Goal: Transaction & Acquisition: Purchase product/service

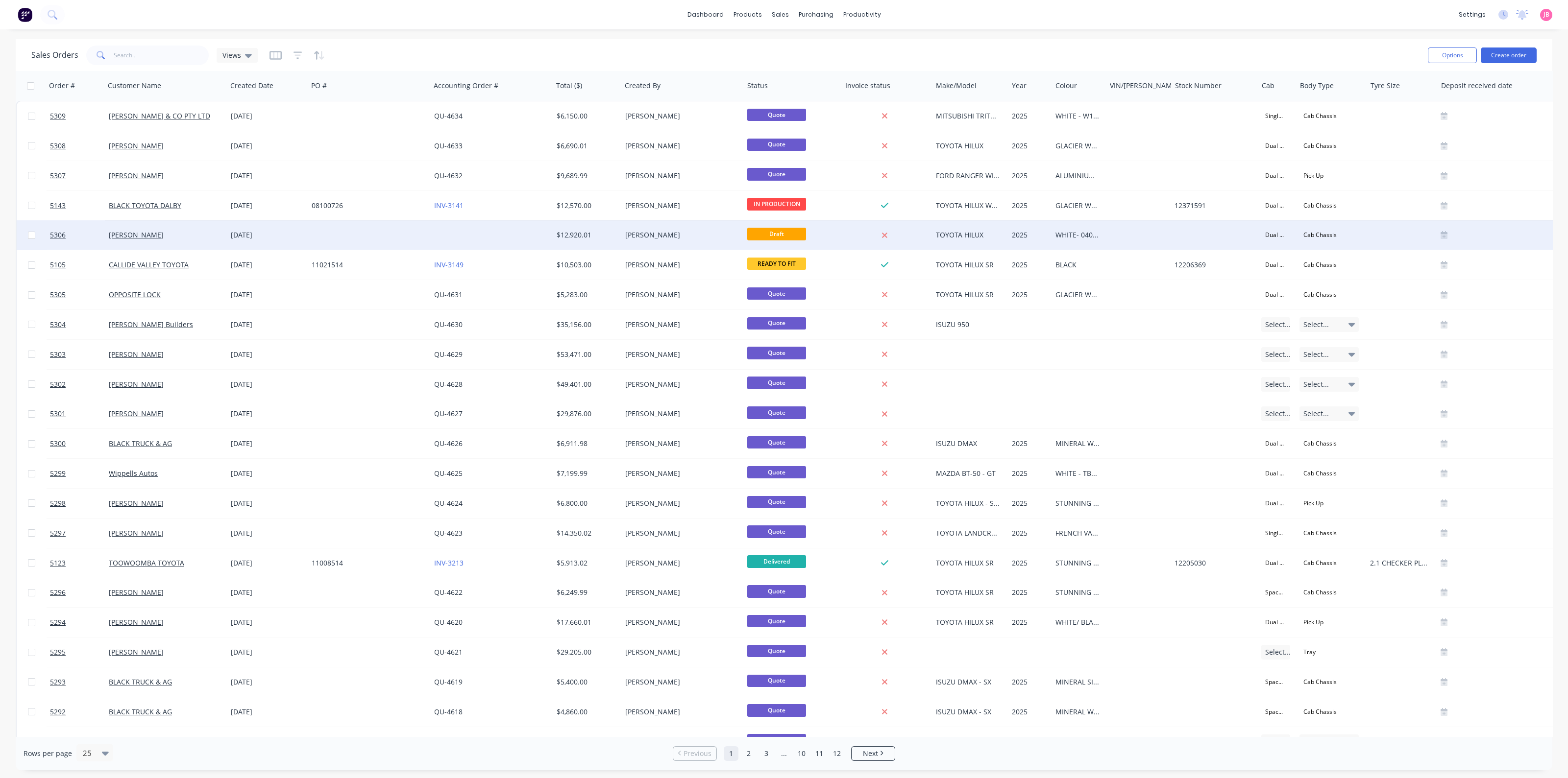
click at [470, 240] on div at bounding box center [491, 235] width 122 height 30
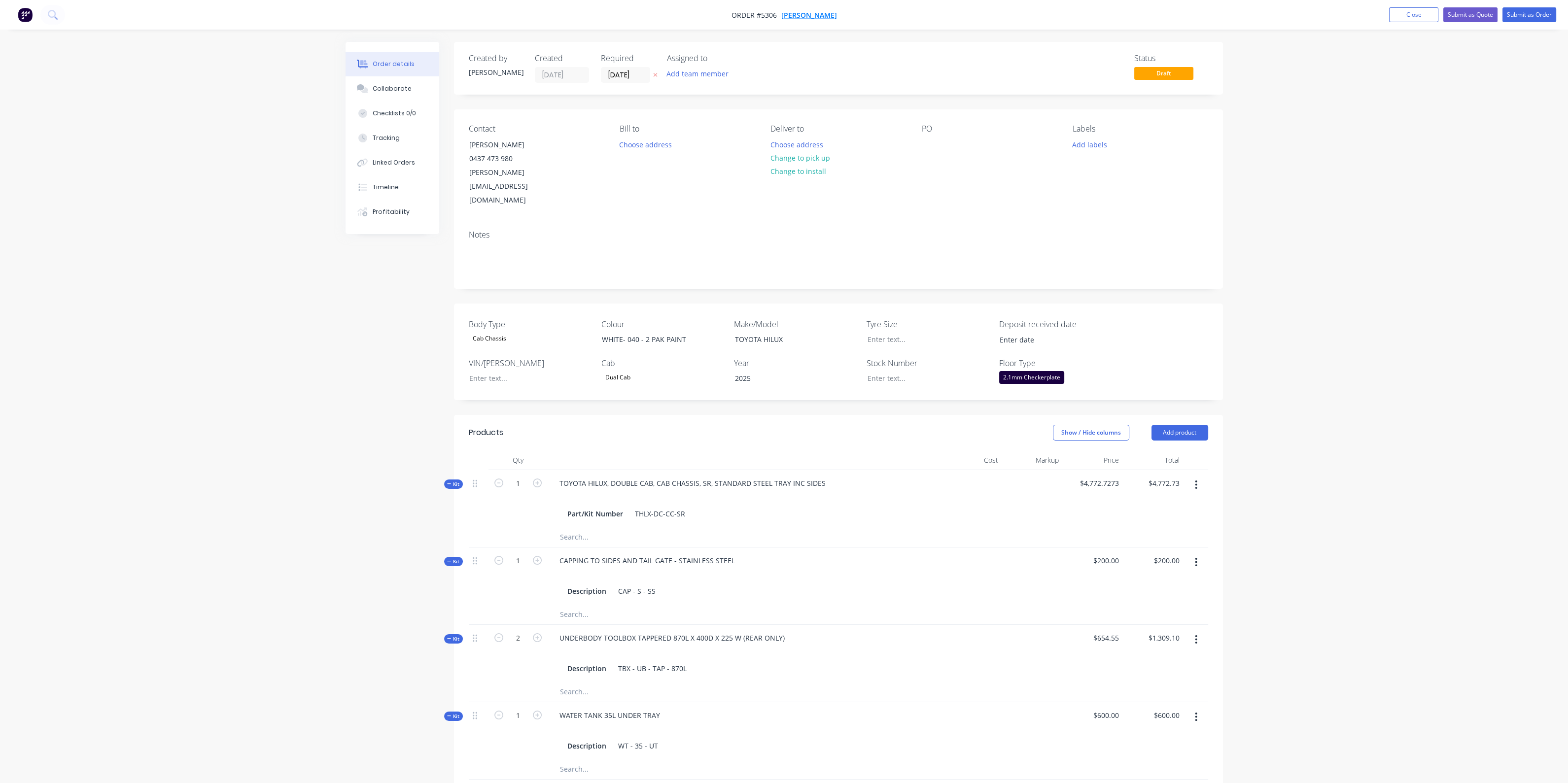
click at [808, 11] on span "Sam Sawley" at bounding box center [809, 14] width 56 height 9
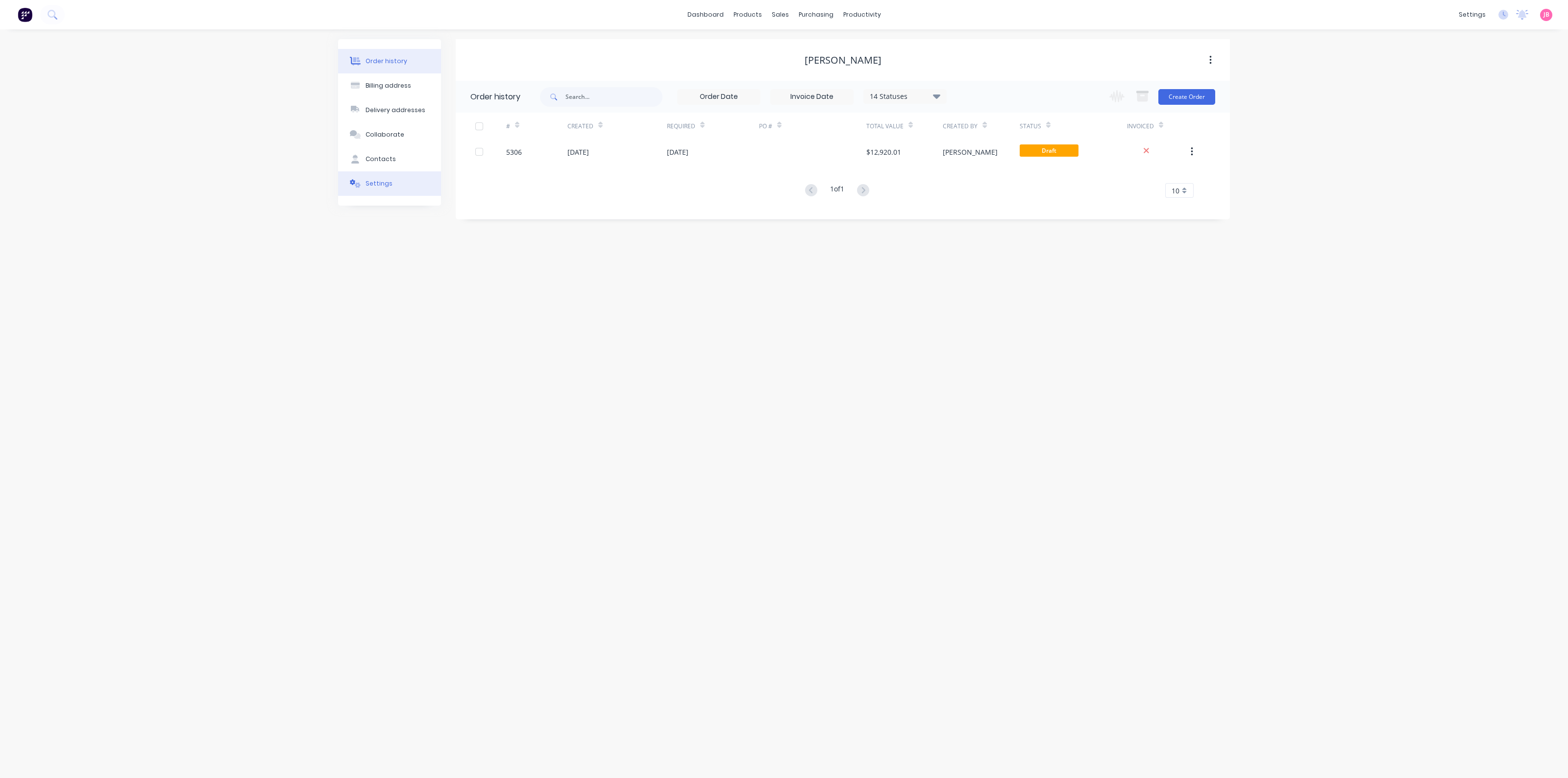
click at [395, 184] on button "Settings" at bounding box center [390, 183] width 103 height 24
click at [524, 387] on div at bounding box center [552, 391] width 147 height 13
type input "saw"
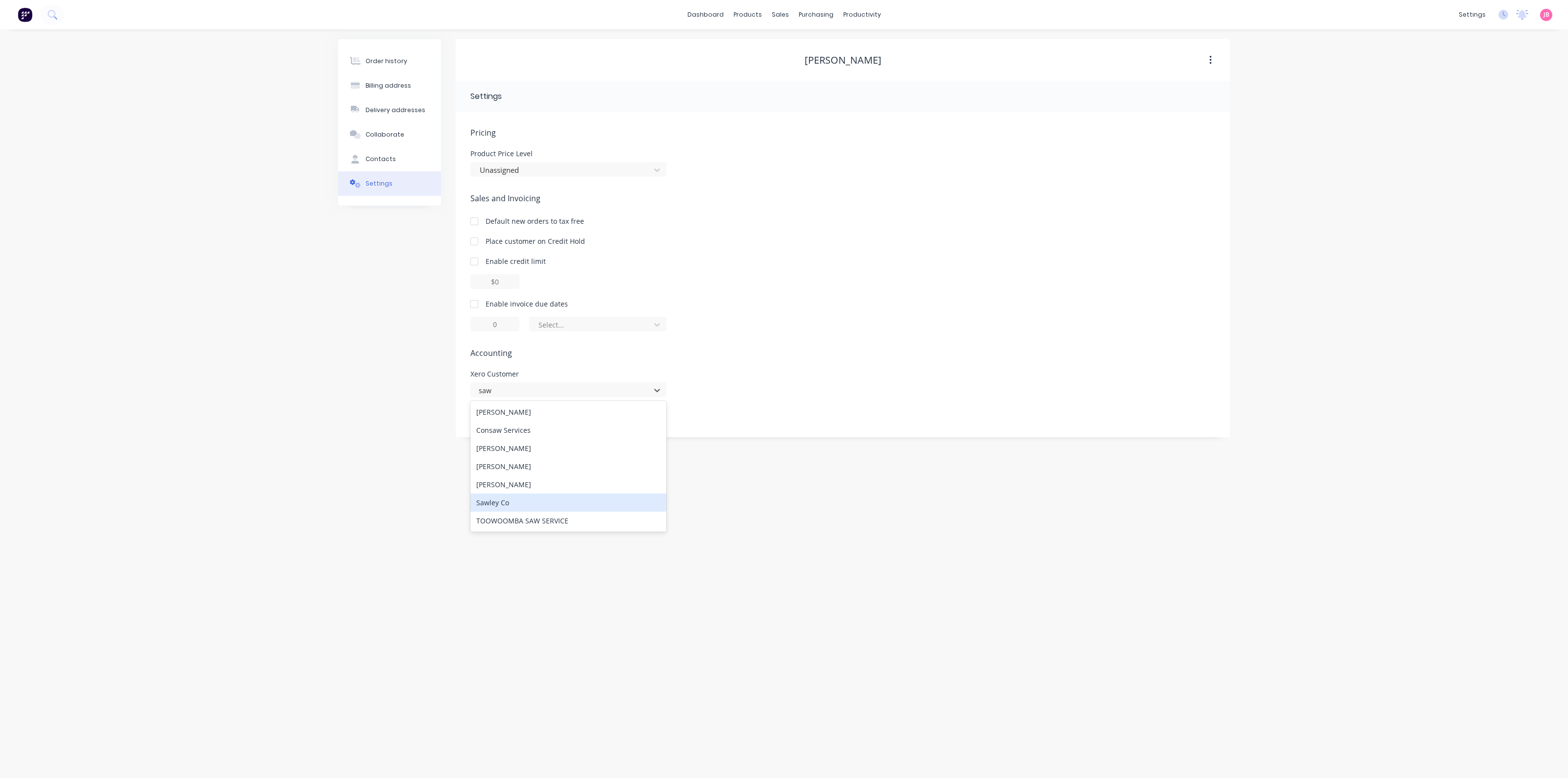
click at [491, 503] on div "Sawley Co" at bounding box center [568, 502] width 196 height 18
click at [729, 339] on div "Pricing Product Price Level Unassigned Sales and Invoicing Default new orders t…" at bounding box center [842, 282] width 744 height 311
drag, startPoint x: 717, startPoint y: 362, endPoint x: 955, endPoint y: 279, distance: 252.1
click at [717, 361] on div "Pricing Product Price Level Unassigned Sales and Invoicing Default new orders t…" at bounding box center [842, 282] width 744 height 311
click at [383, 155] on div "Contacts" at bounding box center [381, 159] width 30 height 8
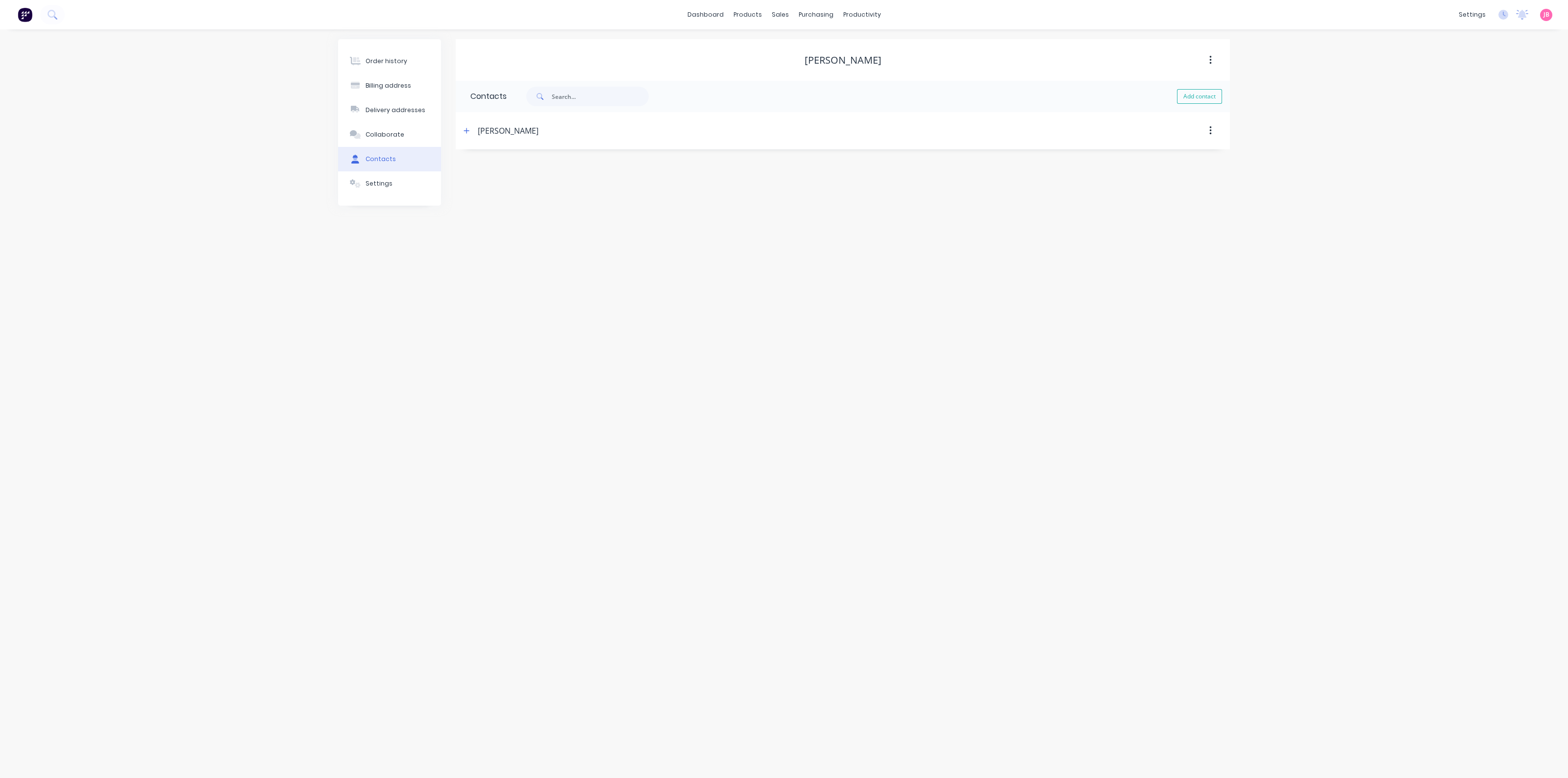
click at [499, 129] on div "Sam Sawley" at bounding box center [508, 131] width 61 height 12
click at [469, 129] on icon "button" at bounding box center [466, 131] width 6 height 7
click at [469, 130] on icon "button" at bounding box center [466, 131] width 6 height 7
click at [817, 279] on div "Order history Billing address Delivery addresses Collaborate Contacts Settings …" at bounding box center [784, 404] width 1568 height 749
click at [375, 62] on div "Order history" at bounding box center [386, 61] width 41 height 8
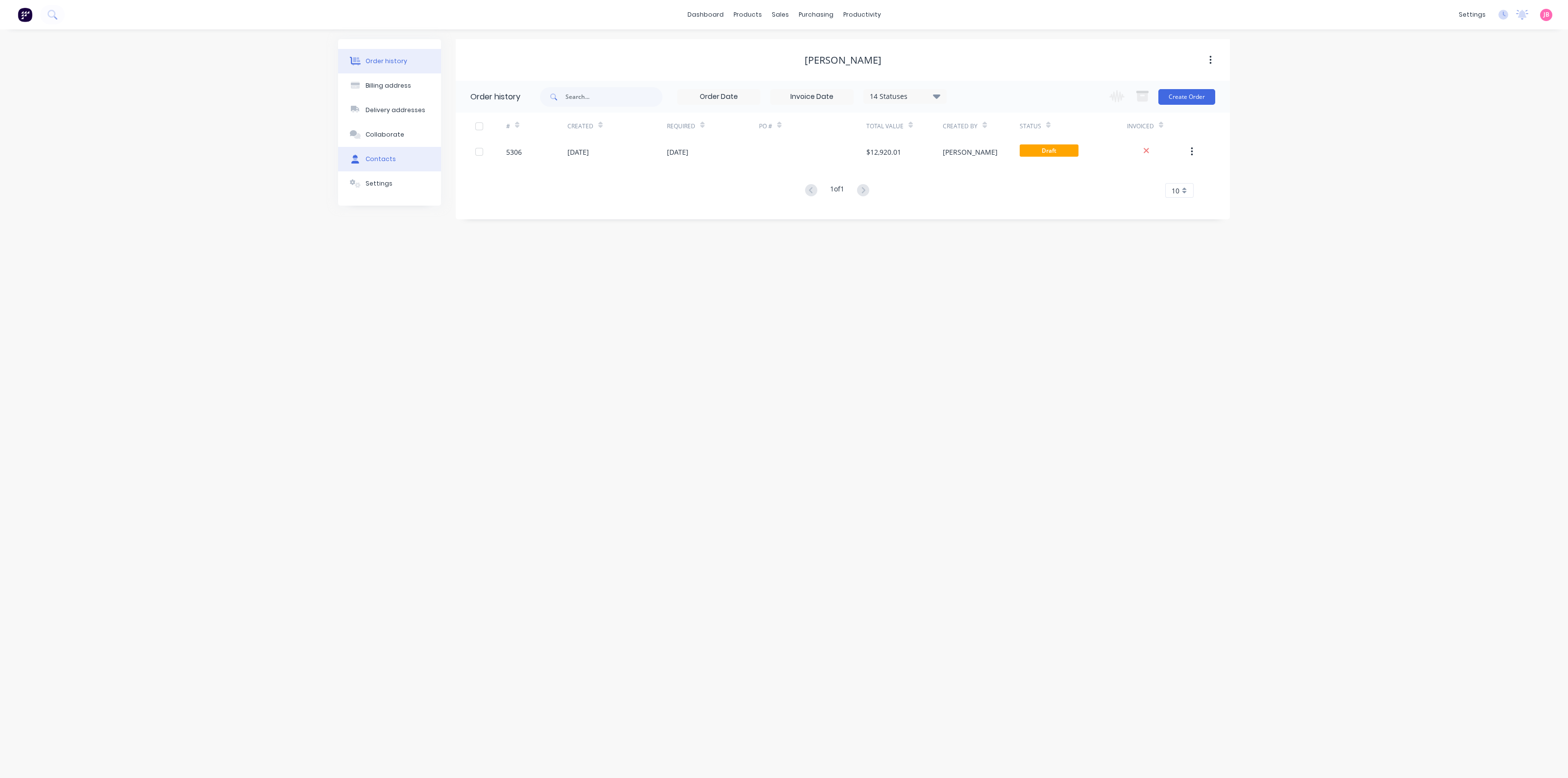
click at [381, 161] on div "Contacts" at bounding box center [381, 159] width 30 height 8
click at [380, 183] on div "Settings" at bounding box center [379, 183] width 27 height 8
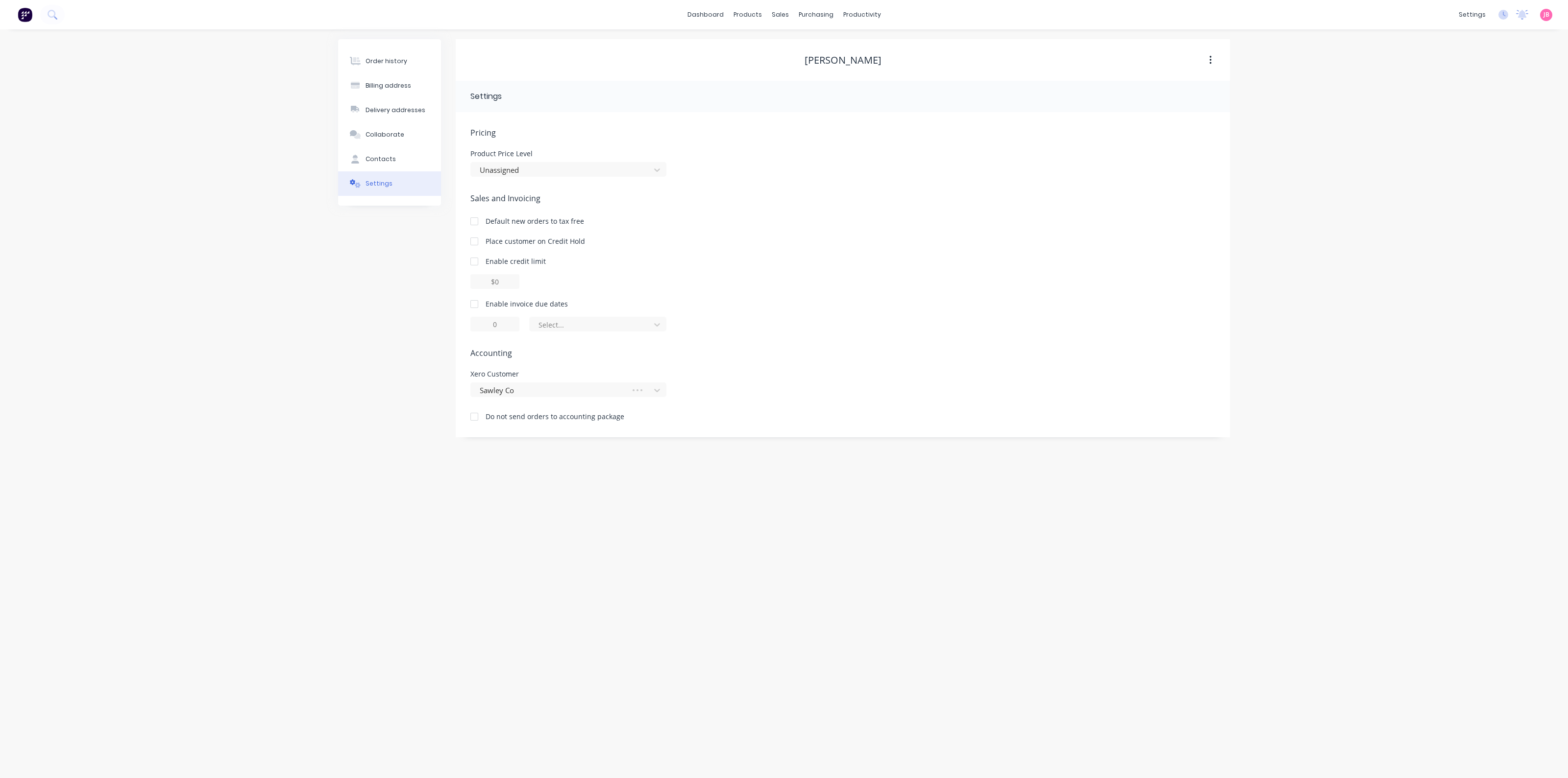
drag, startPoint x: 896, startPoint y: 285, endPoint x: 822, endPoint y: 282, distance: 74.1
click at [894, 285] on div at bounding box center [842, 281] width 744 height 14
click at [1213, 62] on button "button" at bounding box center [1209, 60] width 23 height 18
drag, startPoint x: 1322, startPoint y: 53, endPoint x: 1344, endPoint y: 54, distance: 22.0
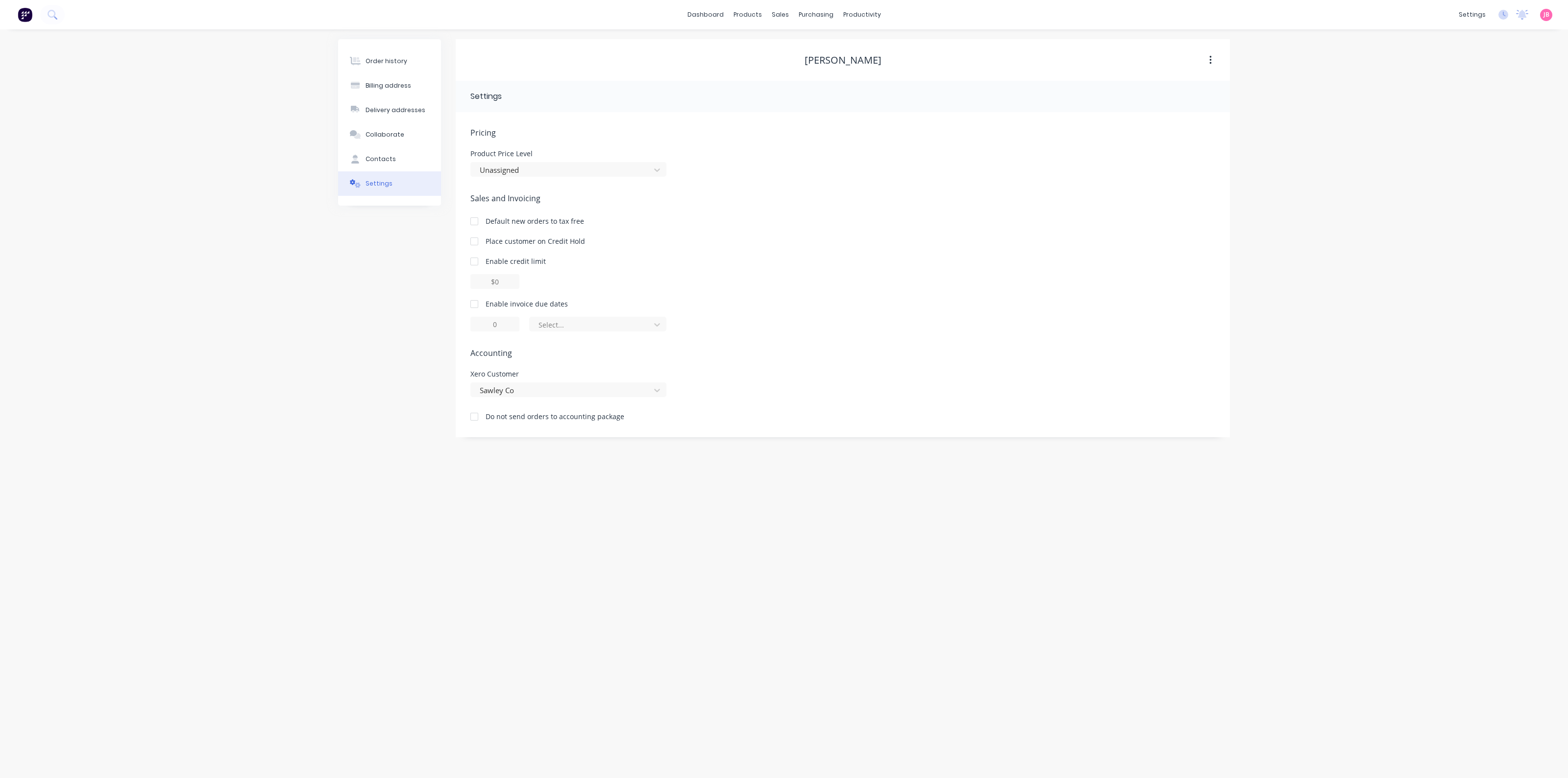
click at [1322, 52] on div "Order history Billing address Delivery addresses Collaborate Contacts Settings …" at bounding box center [784, 404] width 1568 height 749
click at [787, 14] on div "sales" at bounding box center [780, 14] width 27 height 14
click at [795, 43] on link "Sales Orders" at bounding box center [831, 46] width 130 height 19
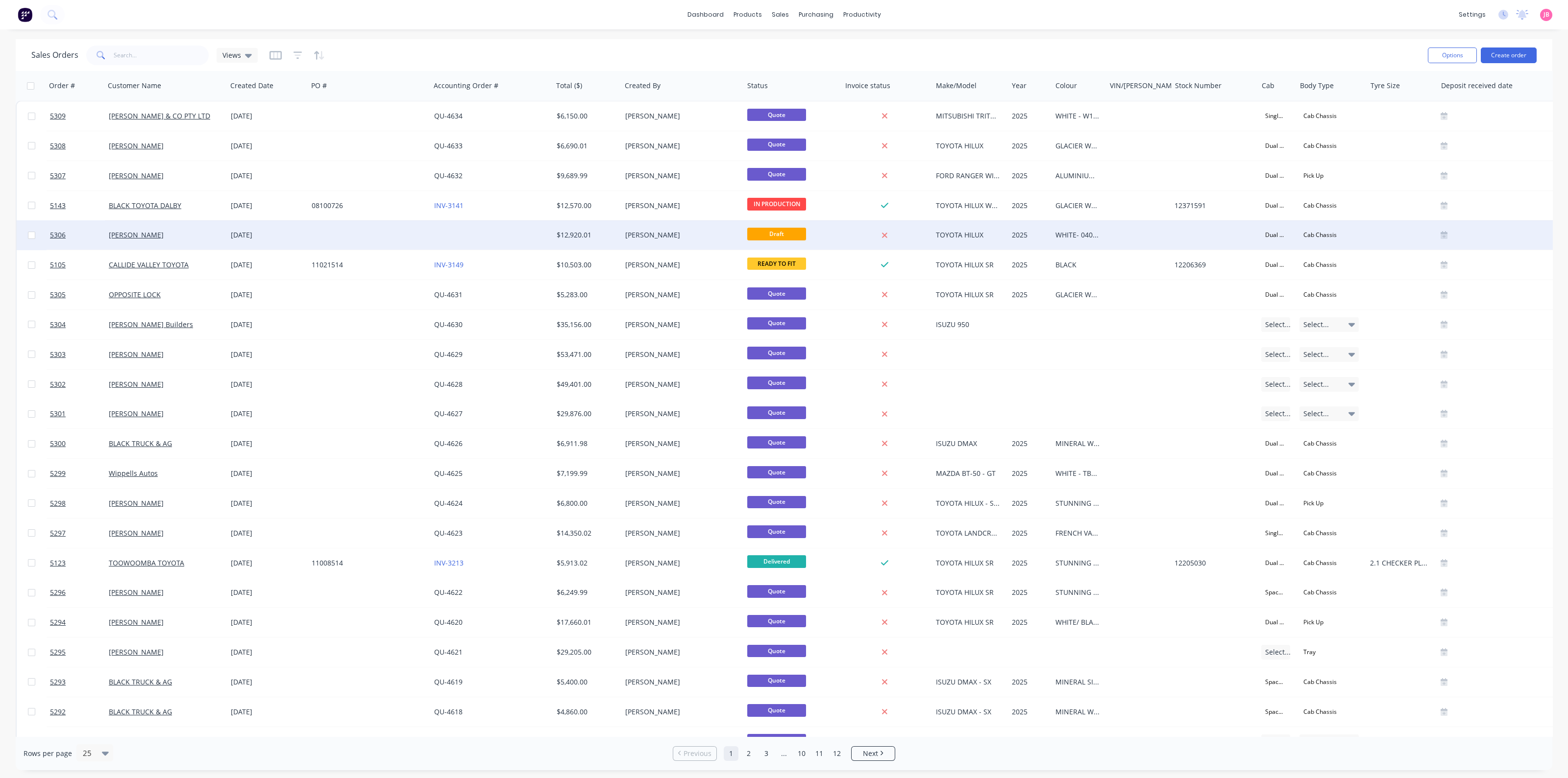
click at [650, 235] on div "[PERSON_NAME]" at bounding box center [679, 235] width 109 height 10
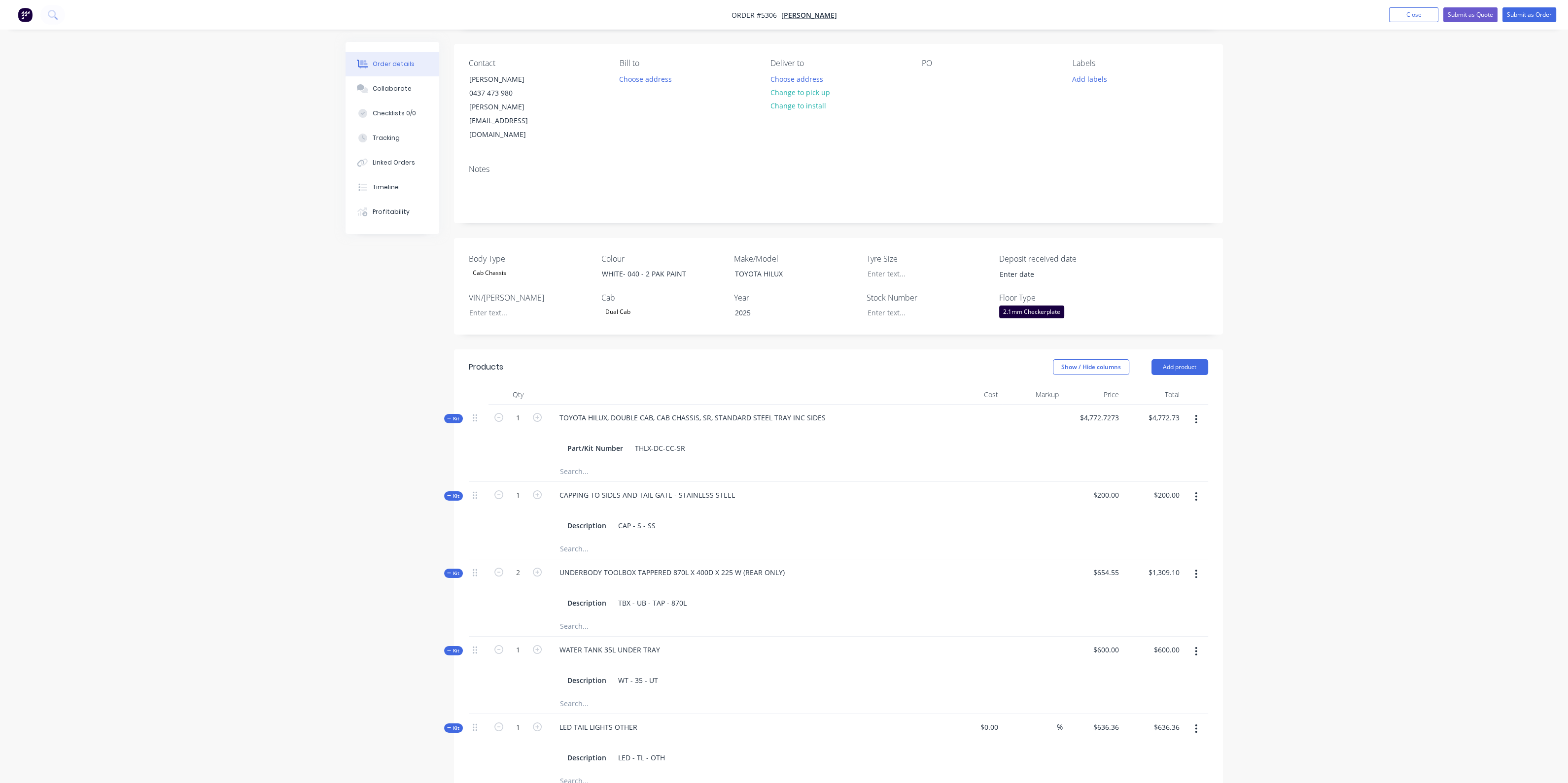
scroll to position [61, 0]
click at [1463, 10] on button "Submit as Quote" at bounding box center [1470, 14] width 54 height 14
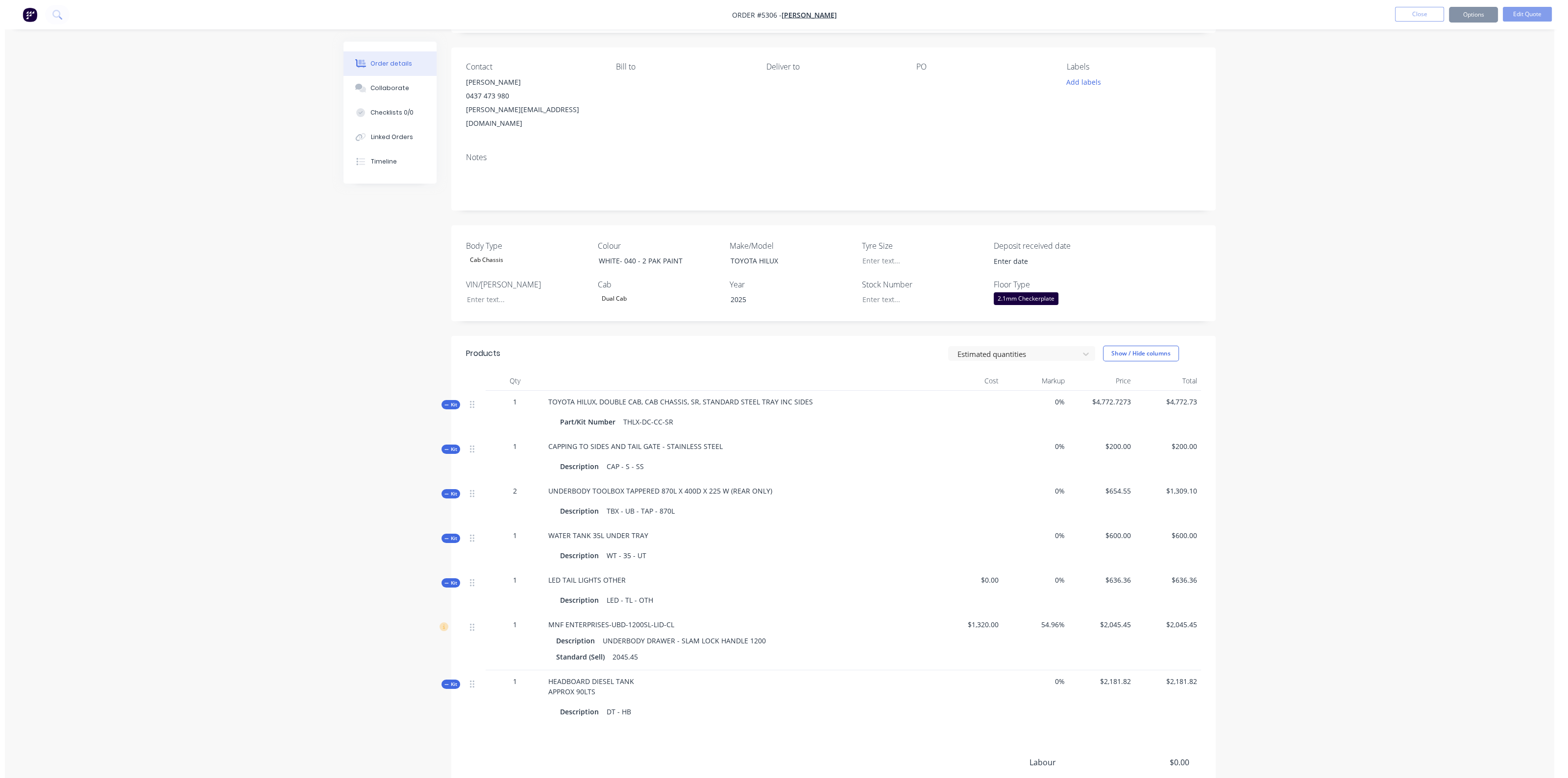
scroll to position [0, 0]
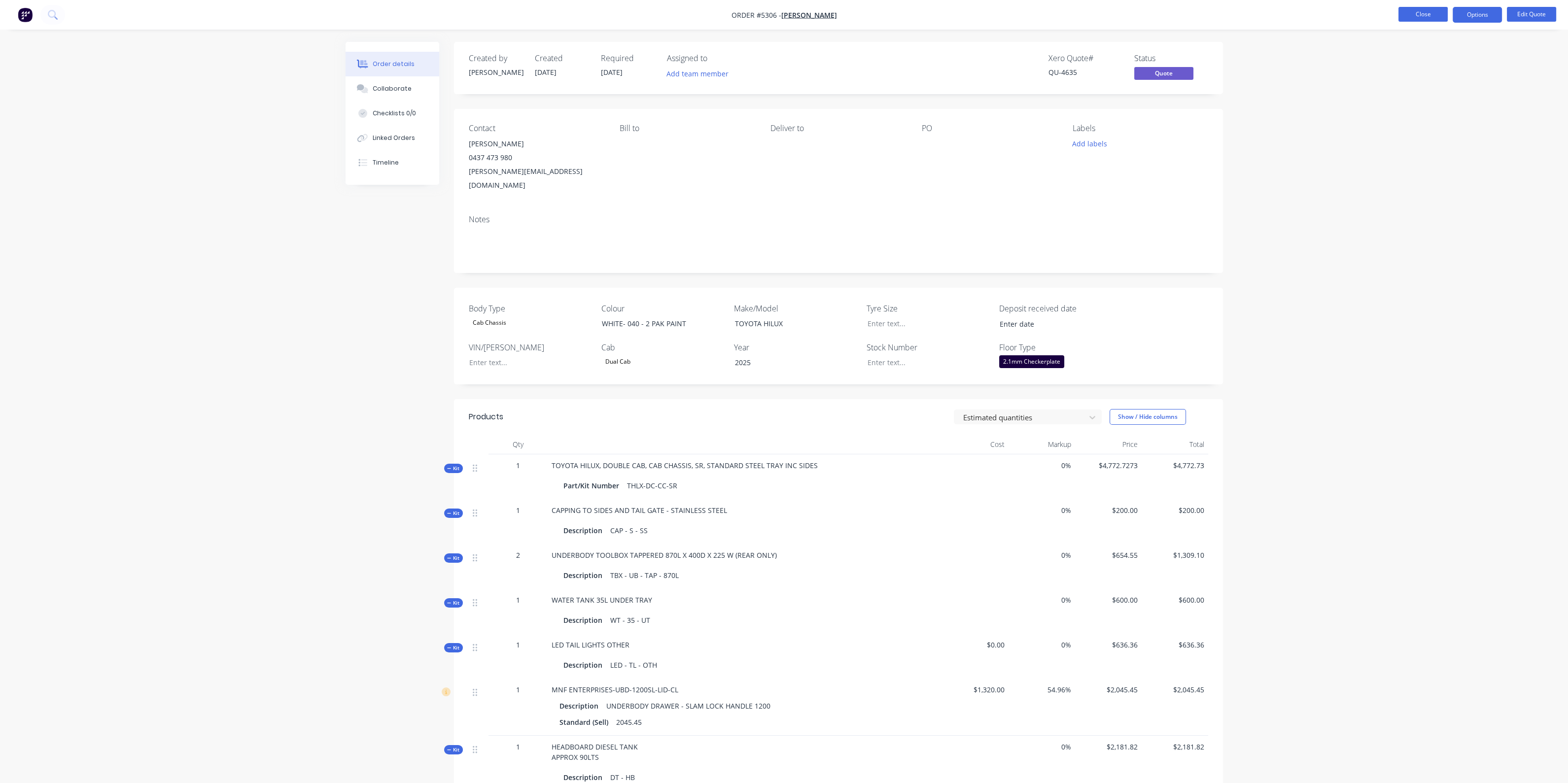
click at [1410, 14] on button "Close" at bounding box center [1423, 14] width 49 height 14
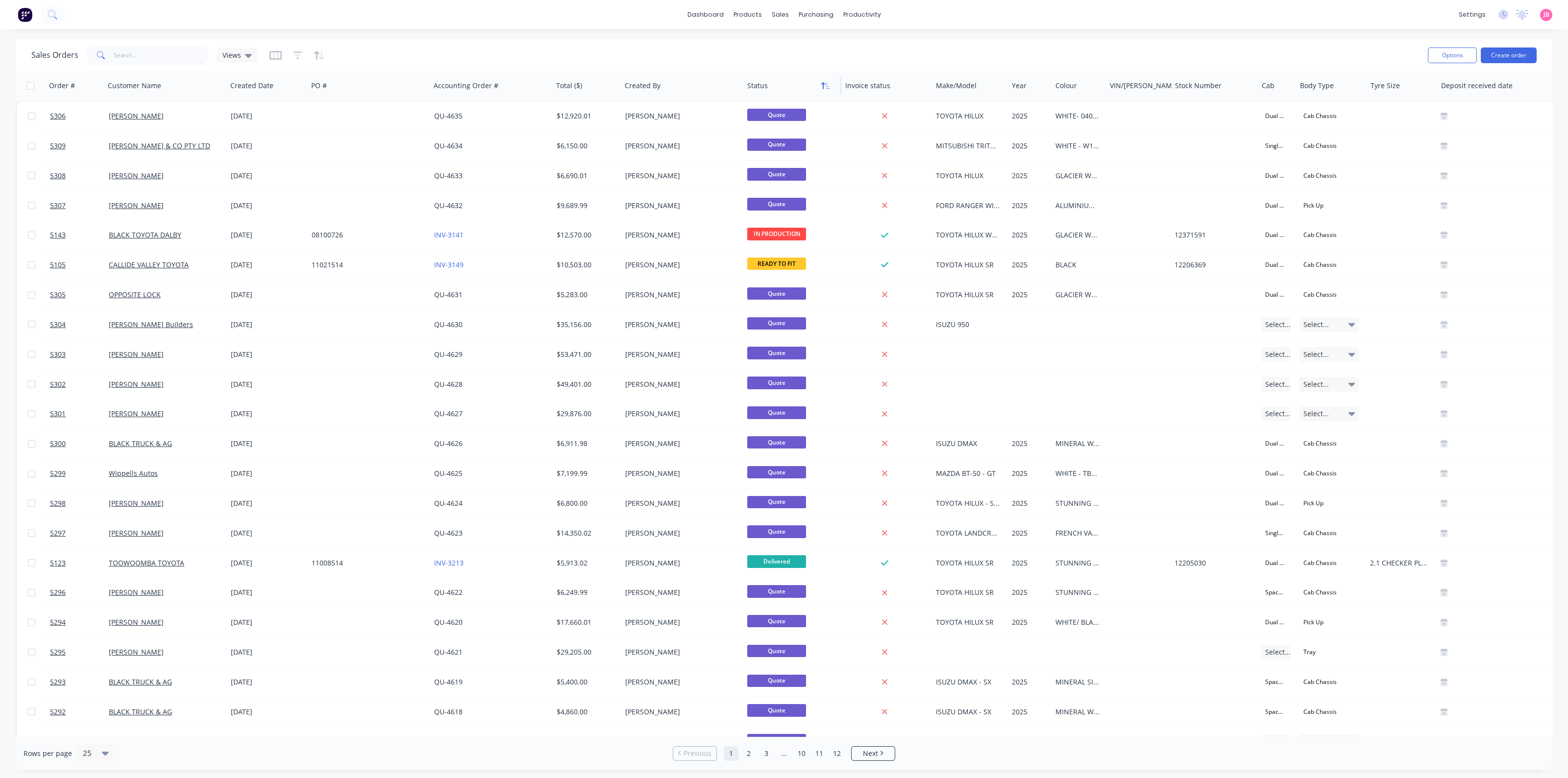
click at [826, 86] on icon "button" at bounding box center [827, 86] width 4 height 7
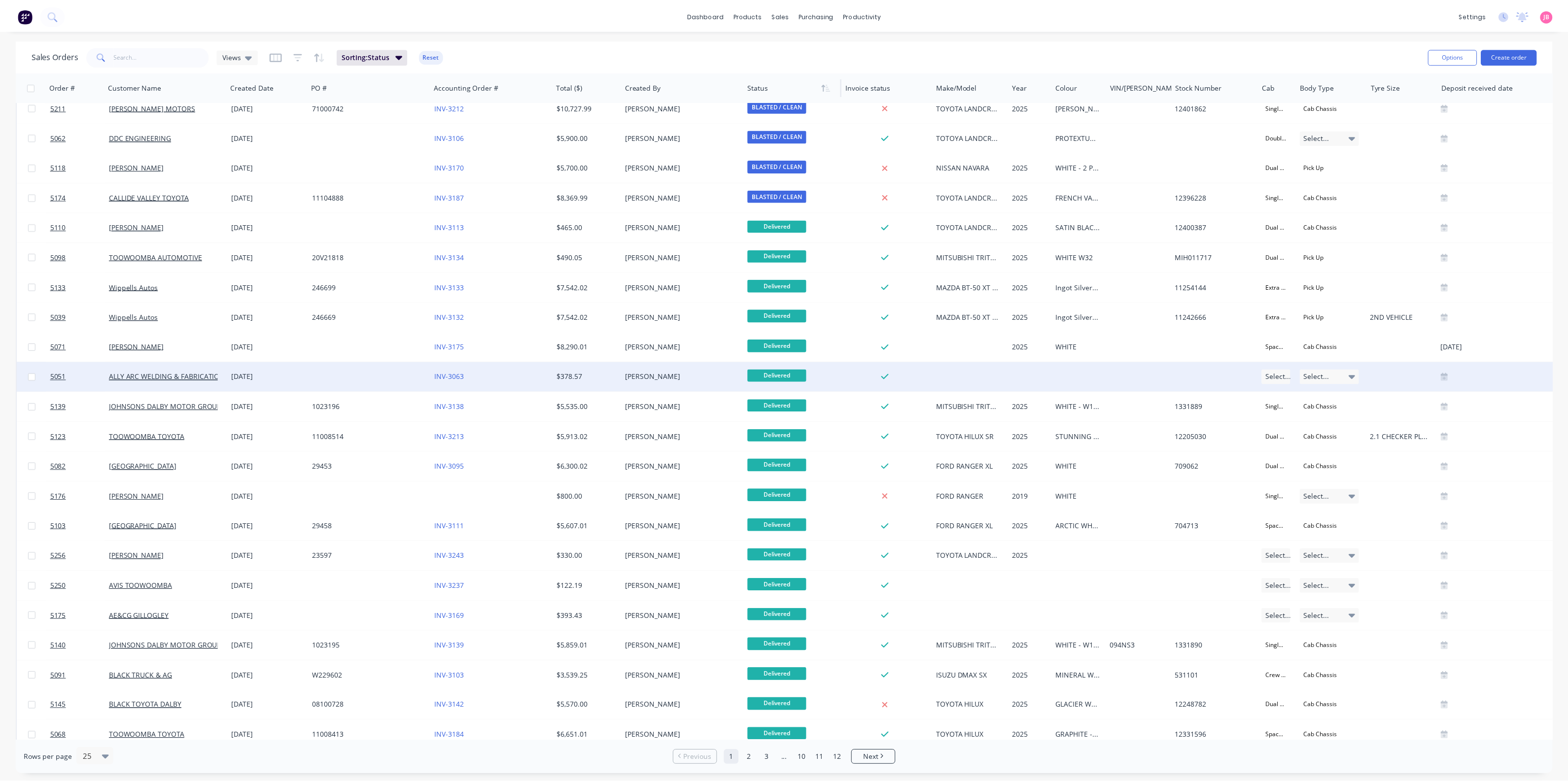
scroll to position [114, 0]
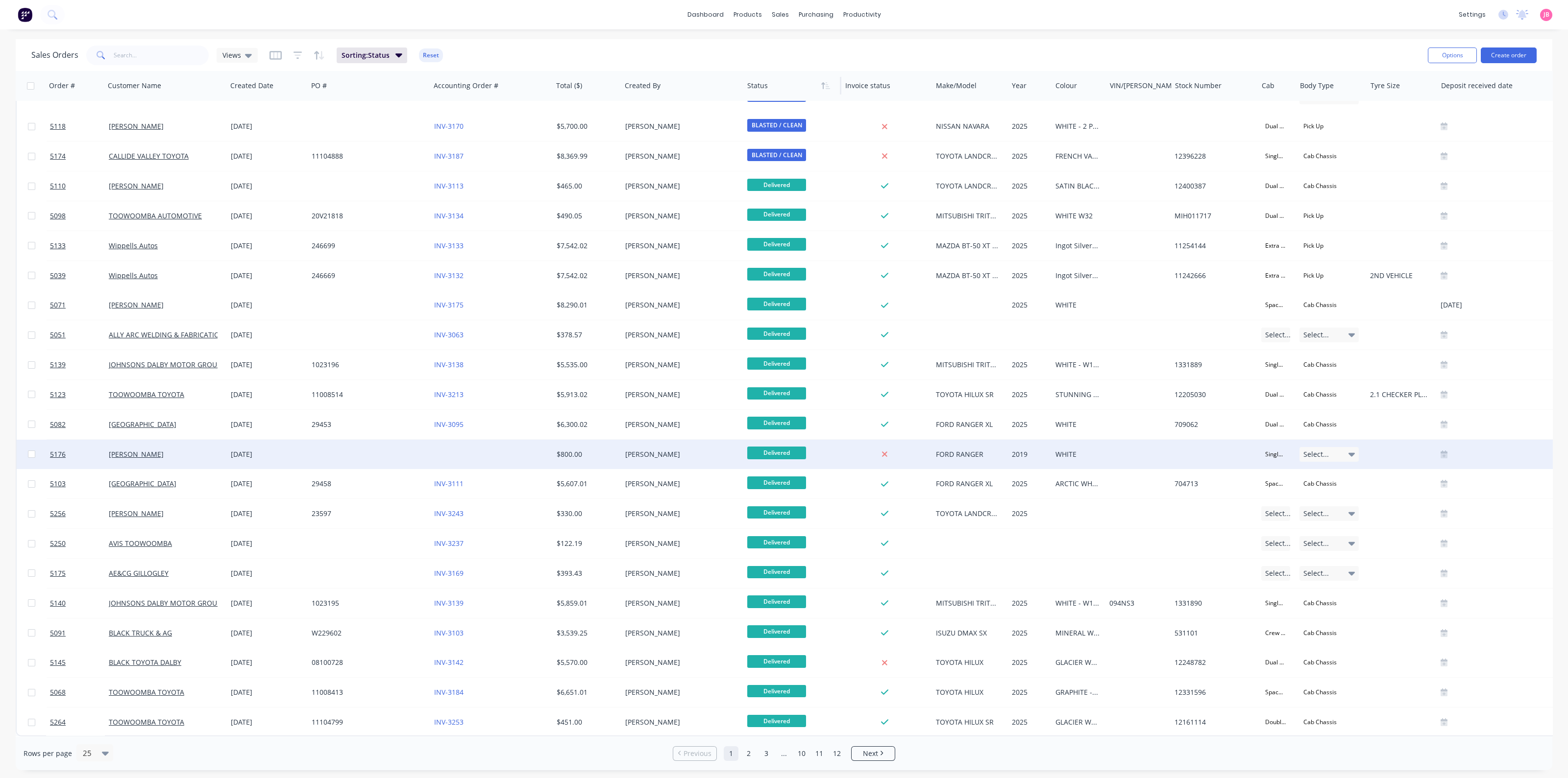
click at [714, 457] on div "[PERSON_NAME]" at bounding box center [682, 454] width 122 height 30
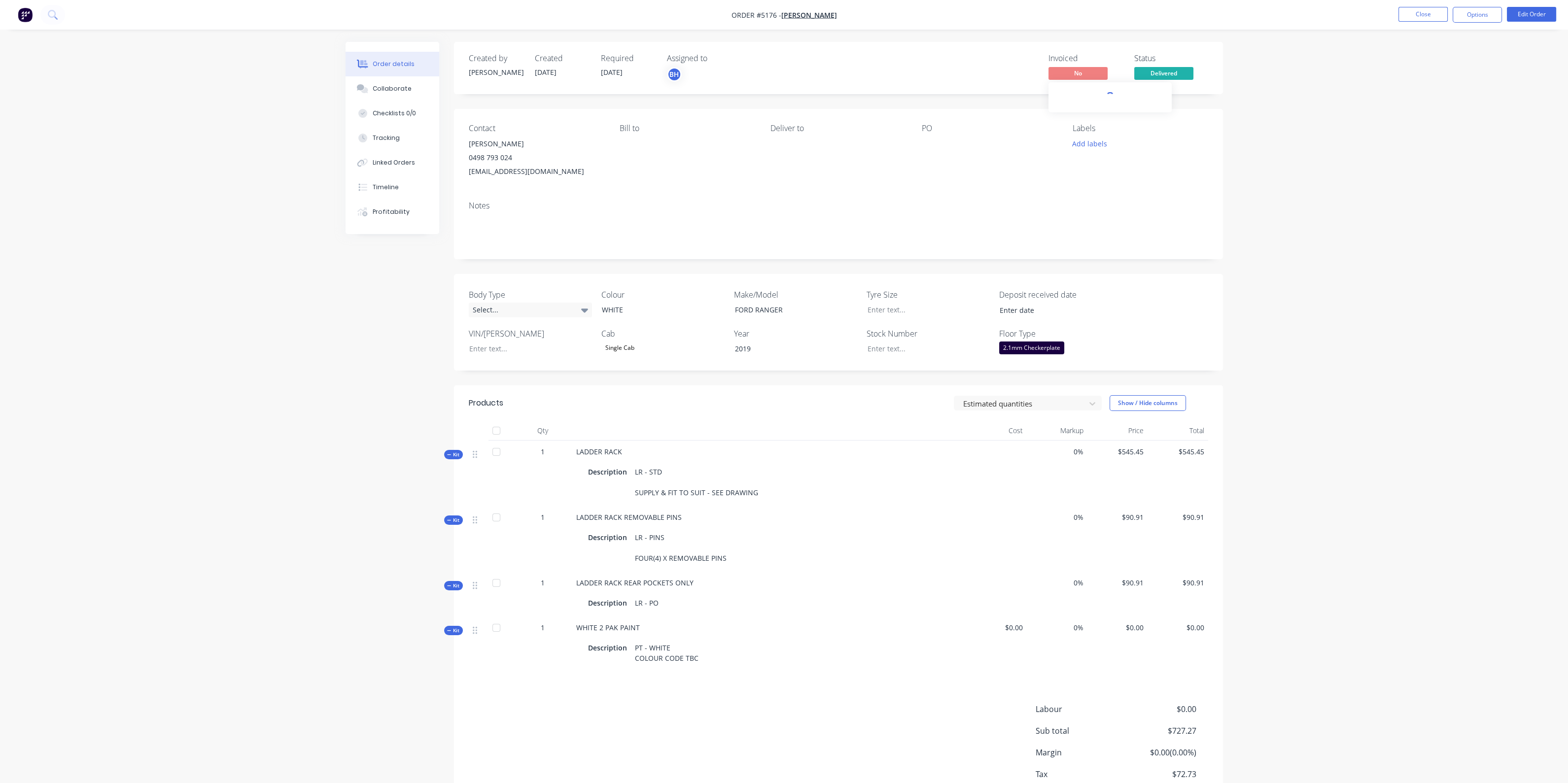
click at [1082, 76] on span "No" at bounding box center [1078, 73] width 59 height 13
click at [1069, 67] on span "No" at bounding box center [1078, 73] width 59 height 13
click at [922, 54] on div "Invoiced No Status Delivered" at bounding box center [986, 68] width 442 height 29
click at [918, 65] on div "Invoiced No Status Delivered" at bounding box center [986, 68] width 442 height 29
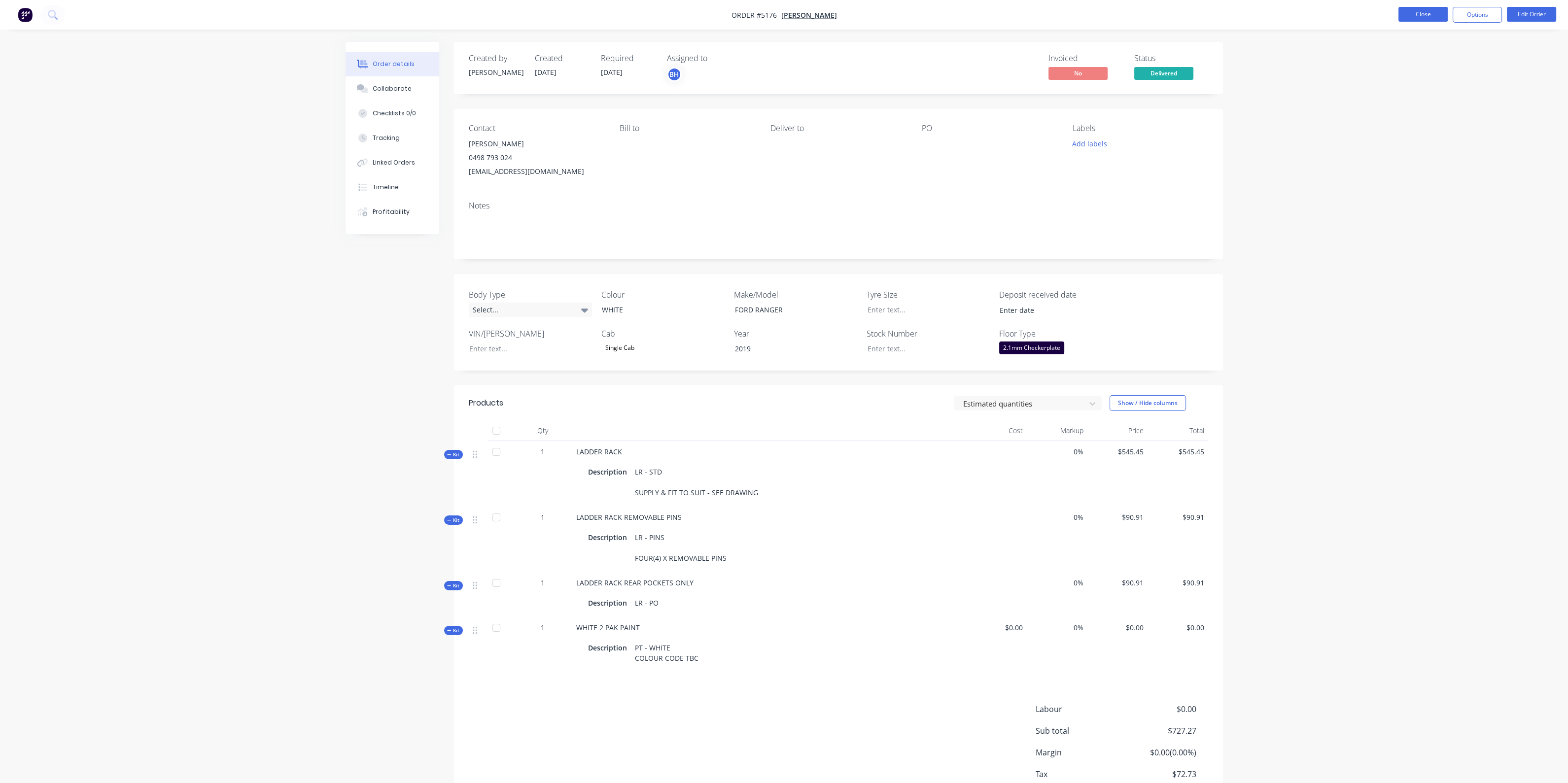
click at [1424, 14] on button "Close" at bounding box center [1423, 14] width 49 height 14
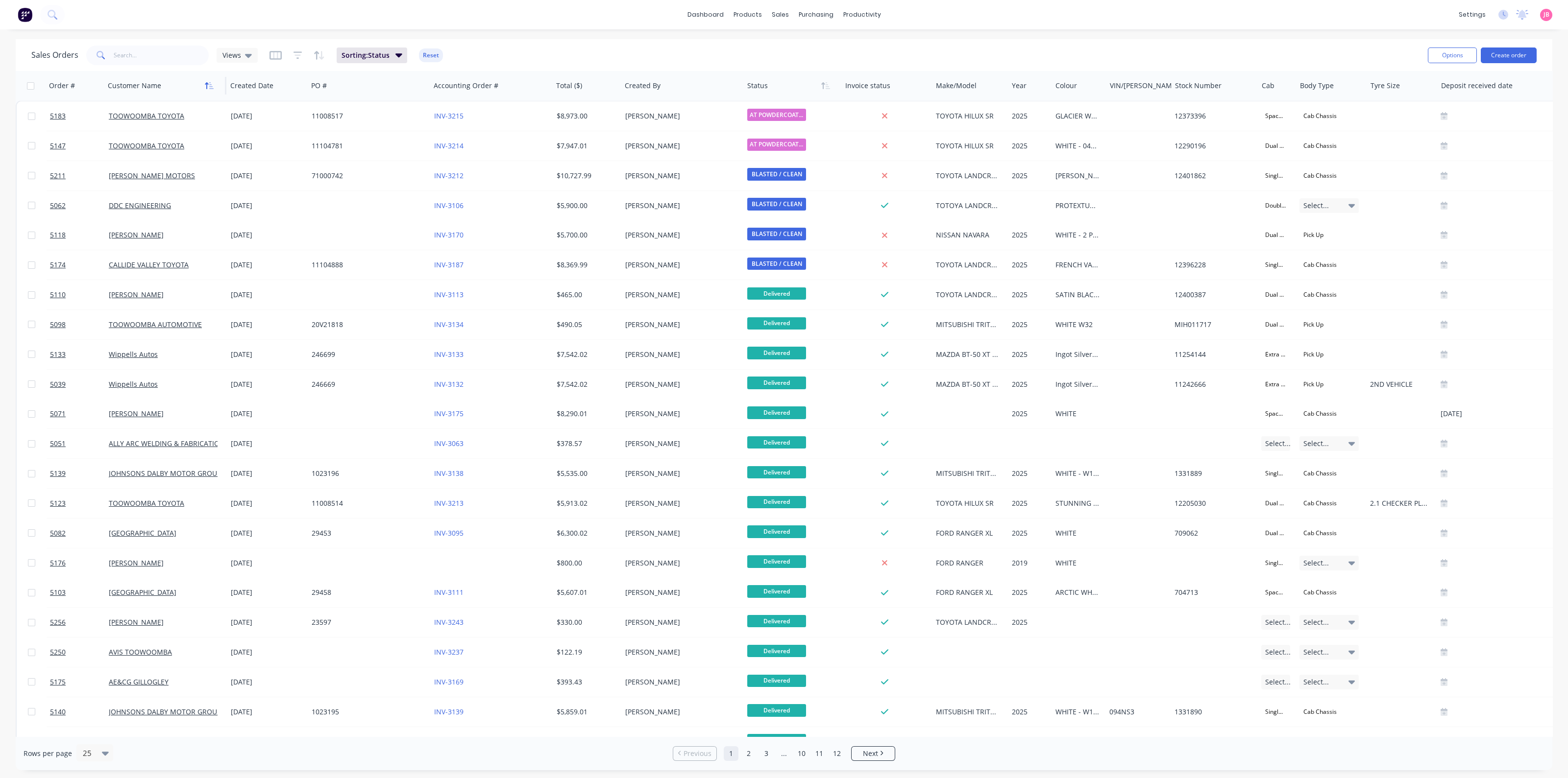
click at [211, 87] on icon "button" at bounding box center [209, 85] width 8 height 8
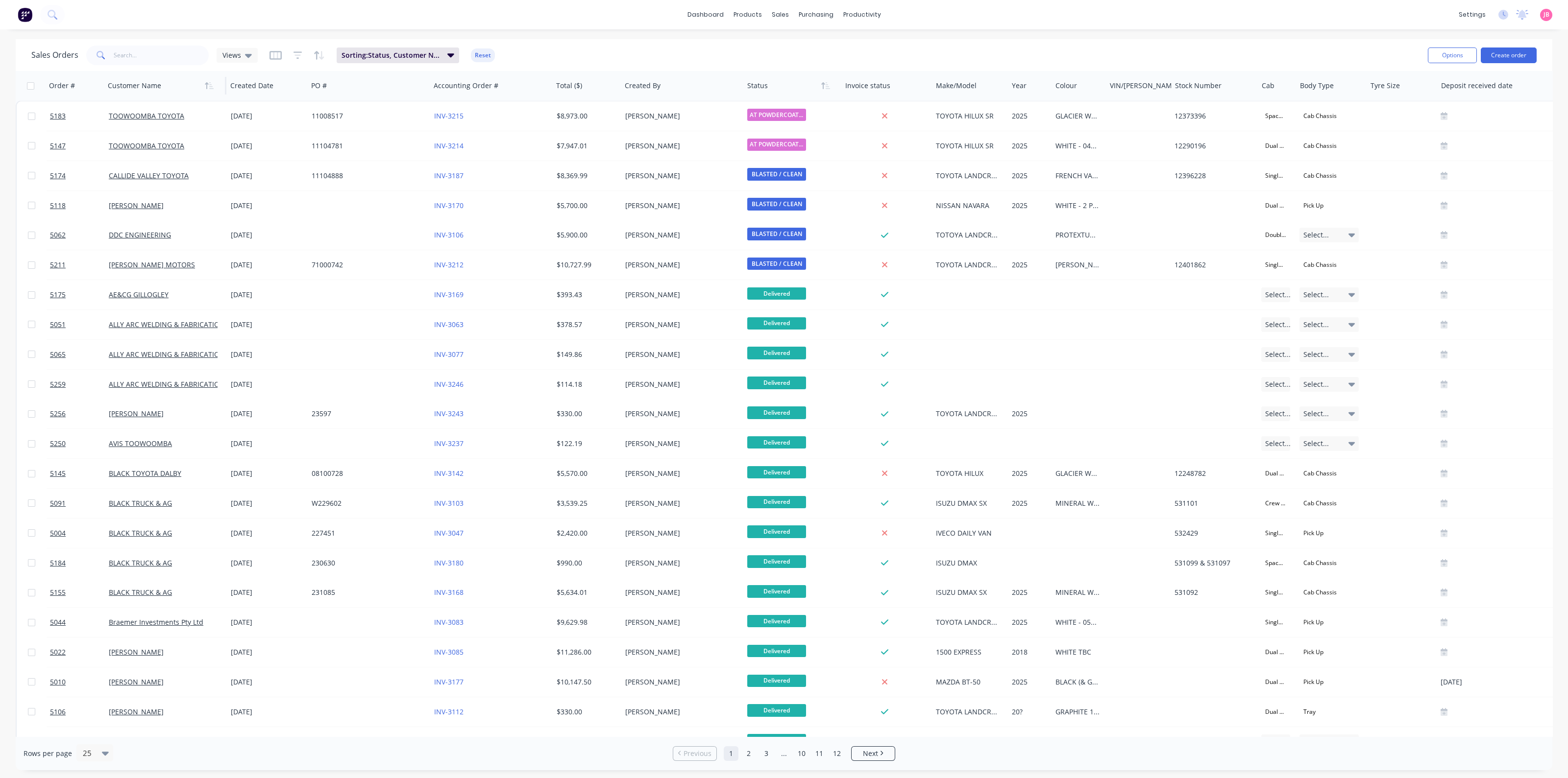
click at [211, 87] on icon "button" at bounding box center [209, 85] width 8 height 8
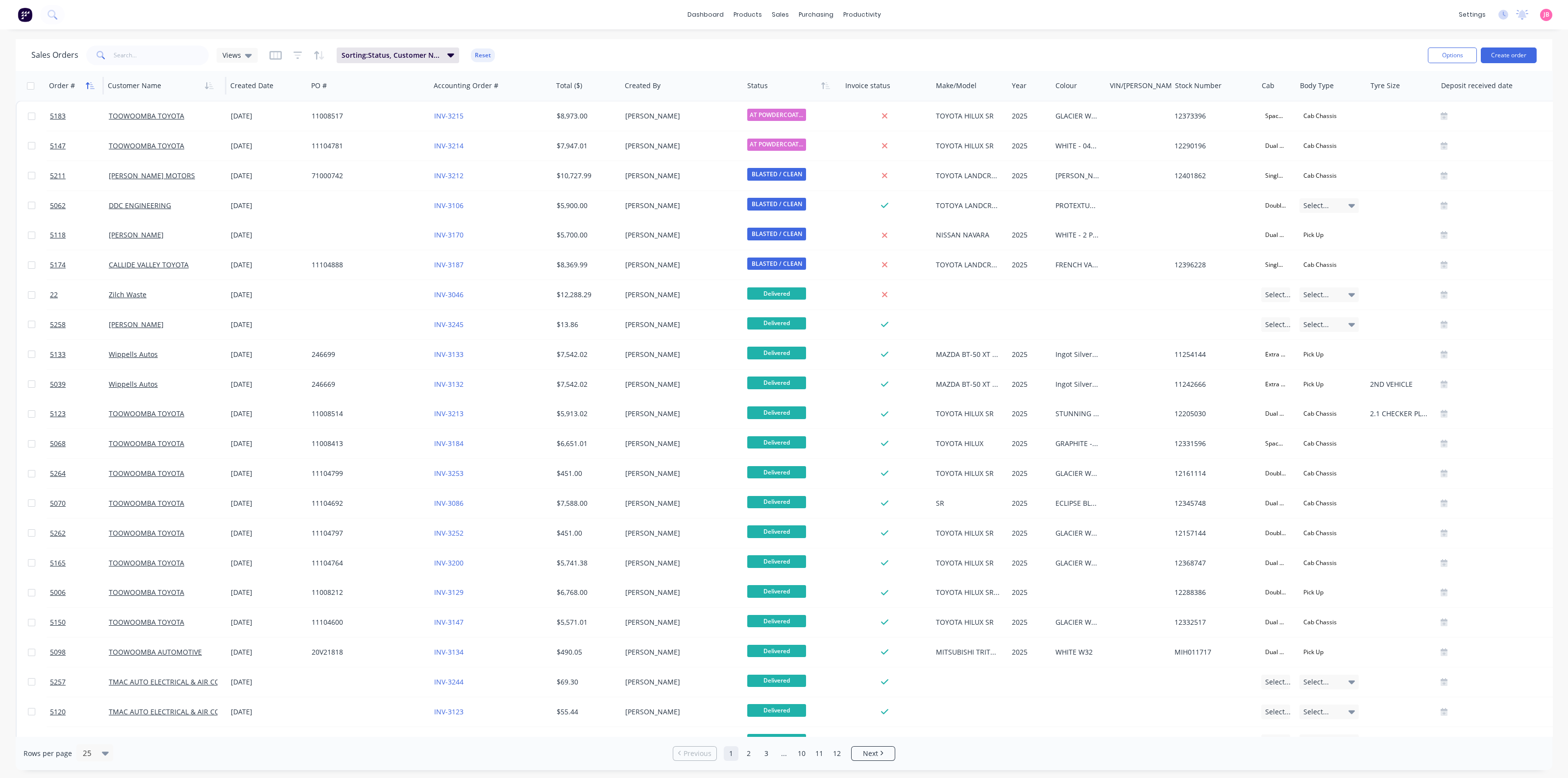
click at [87, 86] on icon "button" at bounding box center [90, 85] width 8 height 8
click at [87, 86] on icon "button" at bounding box center [88, 86] width 3 height 7
click at [206, 88] on icon "button" at bounding box center [209, 85] width 8 height 8
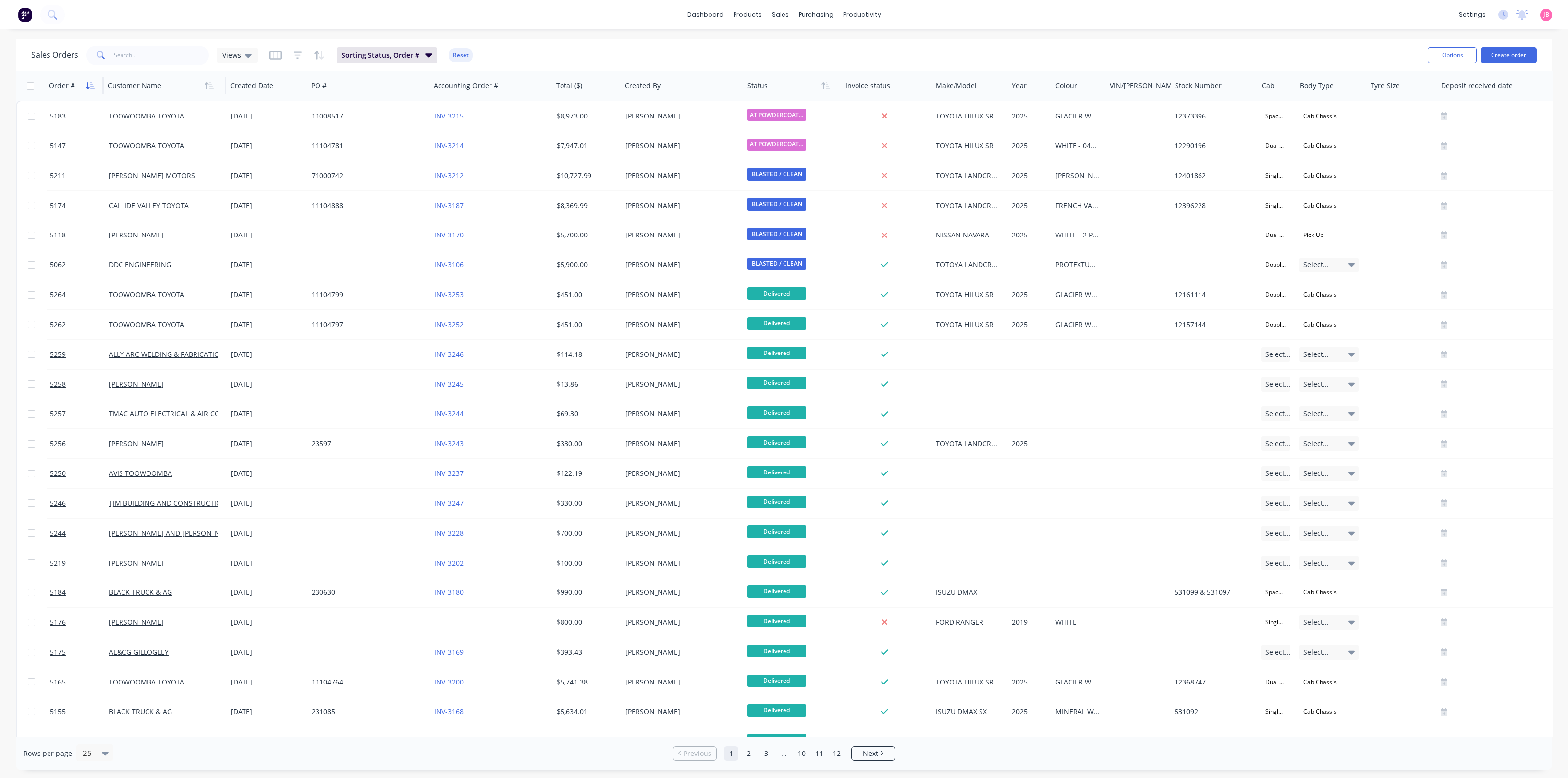
click at [86, 87] on icon "button" at bounding box center [88, 86] width 3 height 7
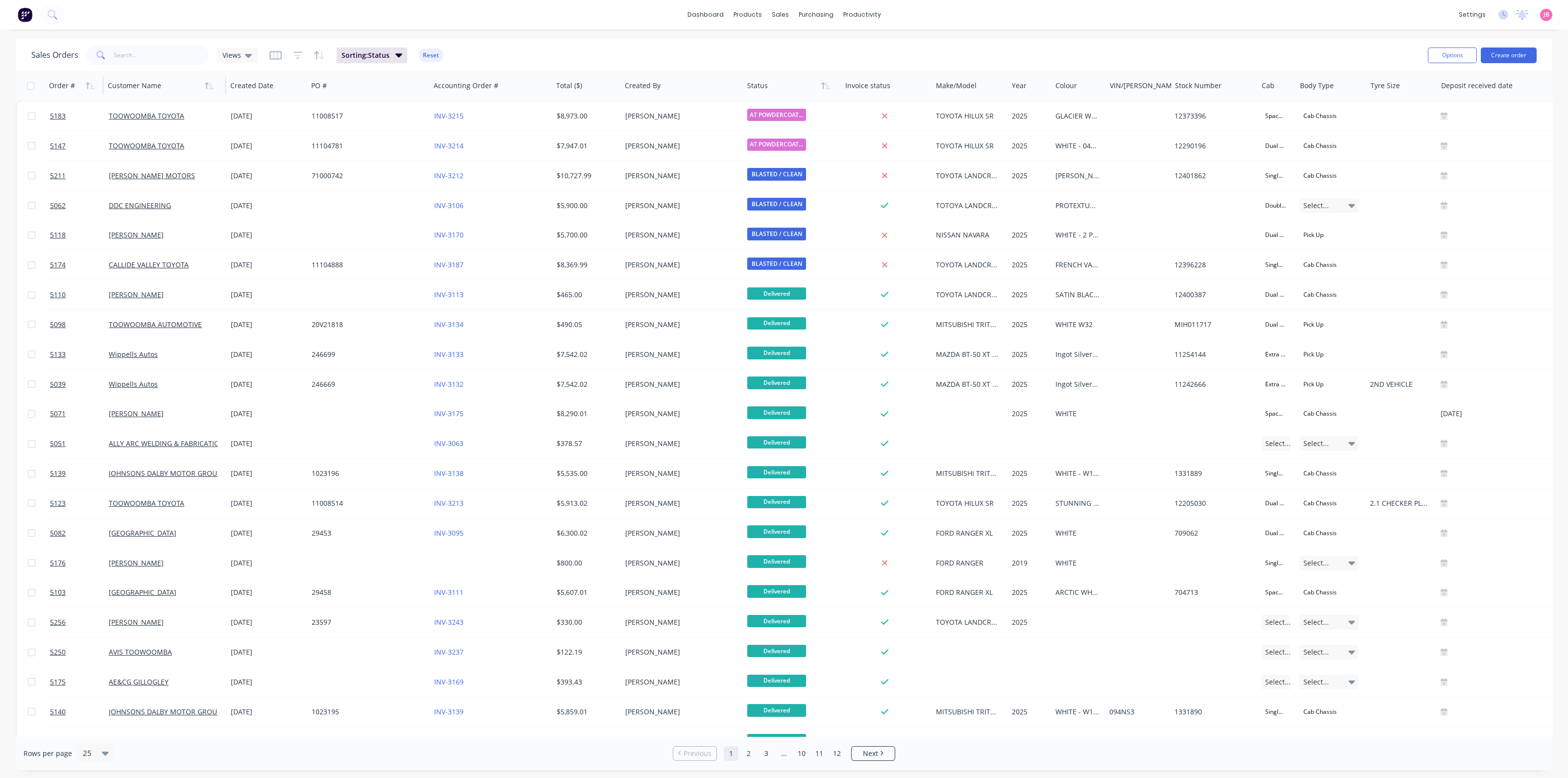
click at [57, 87] on div "Order #" at bounding box center [62, 86] width 26 height 10
click at [59, 89] on div "Order #" at bounding box center [62, 86] width 26 height 10
click at [86, 85] on icon "button" at bounding box center [90, 85] width 8 height 8
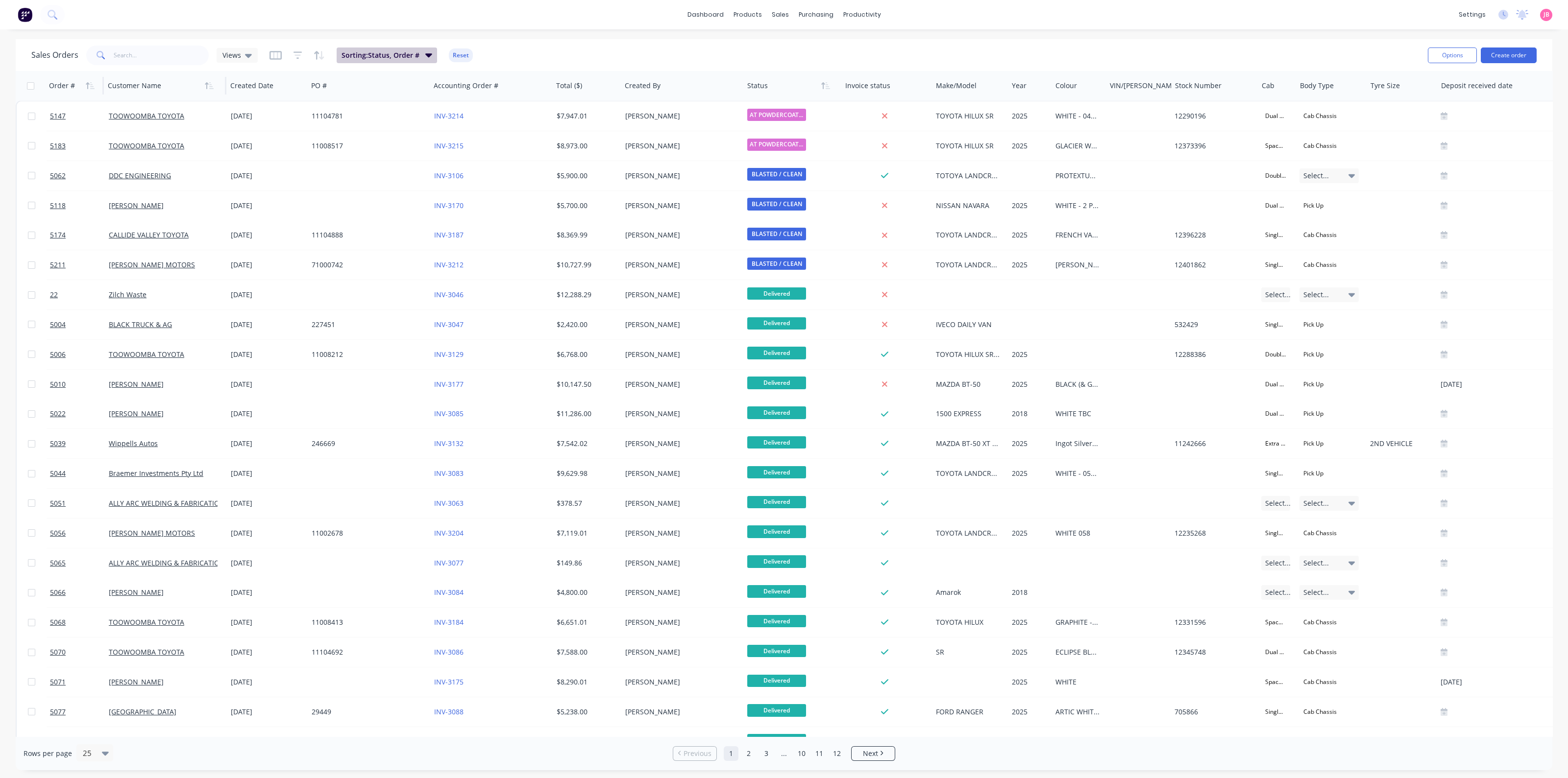
click at [401, 54] on span "Sorting: Status, Order #" at bounding box center [381, 56] width 78 height 10
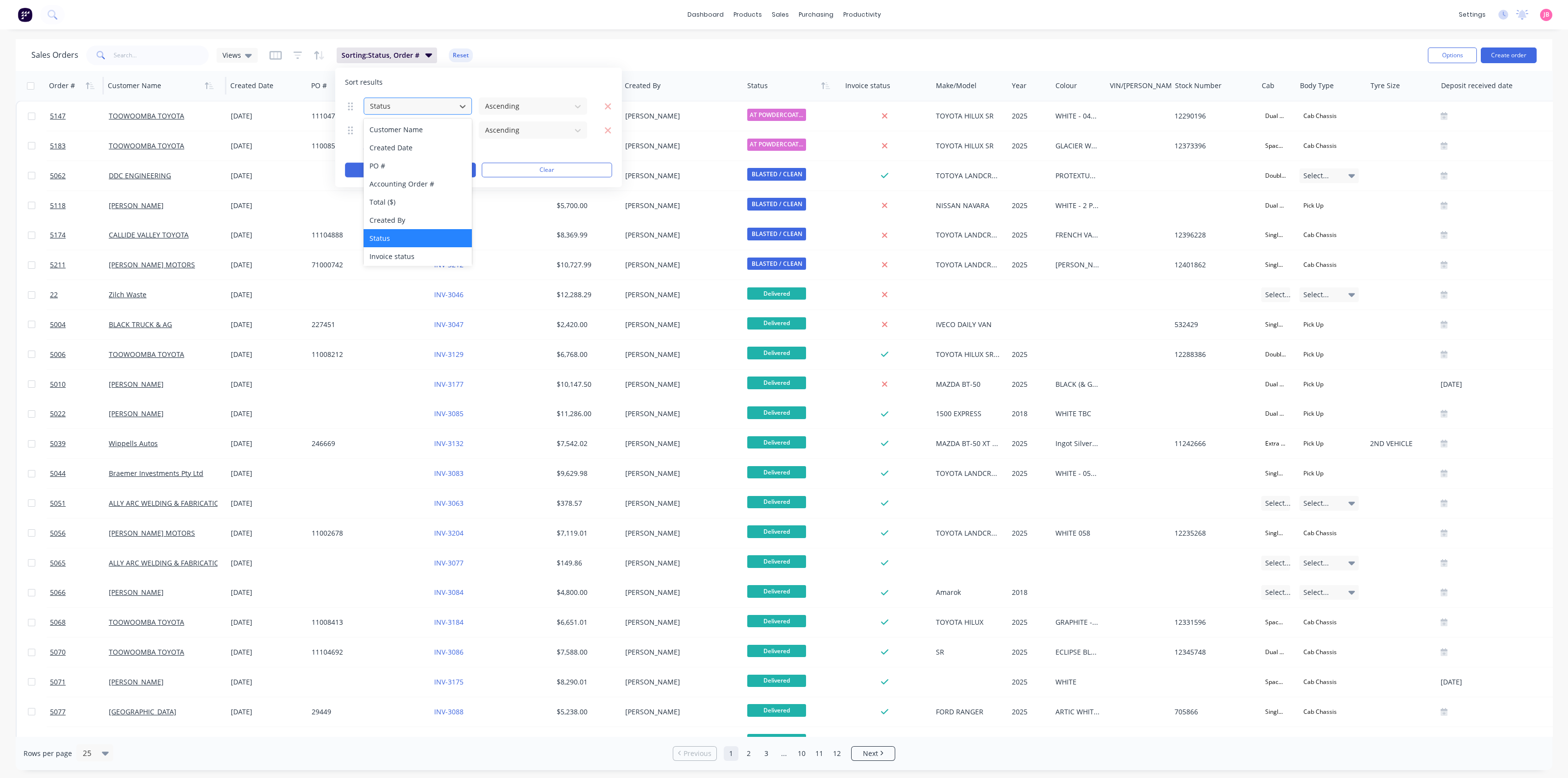
click at [414, 107] on div at bounding box center [409, 105] width 82 height 13
click at [490, 85] on div "Sort results" at bounding box center [479, 83] width 267 height 10
click at [609, 130] on icon "button" at bounding box center [608, 131] width 7 height 7
click at [460, 104] on icon at bounding box center [462, 106] width 10 height 10
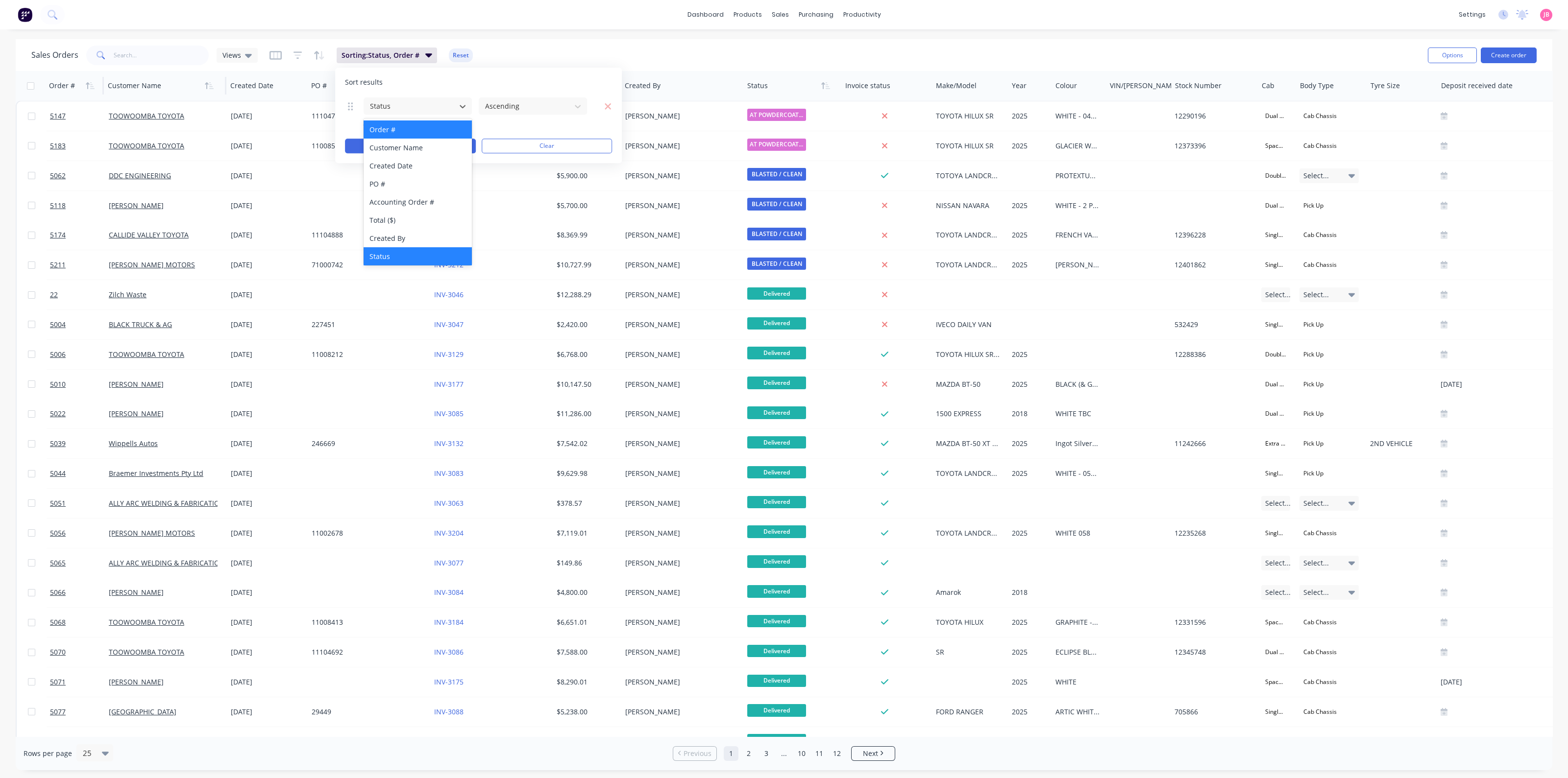
click at [437, 133] on div "Order #" at bounding box center [418, 129] width 108 height 18
click at [429, 143] on button "Apply" at bounding box center [410, 145] width 131 height 14
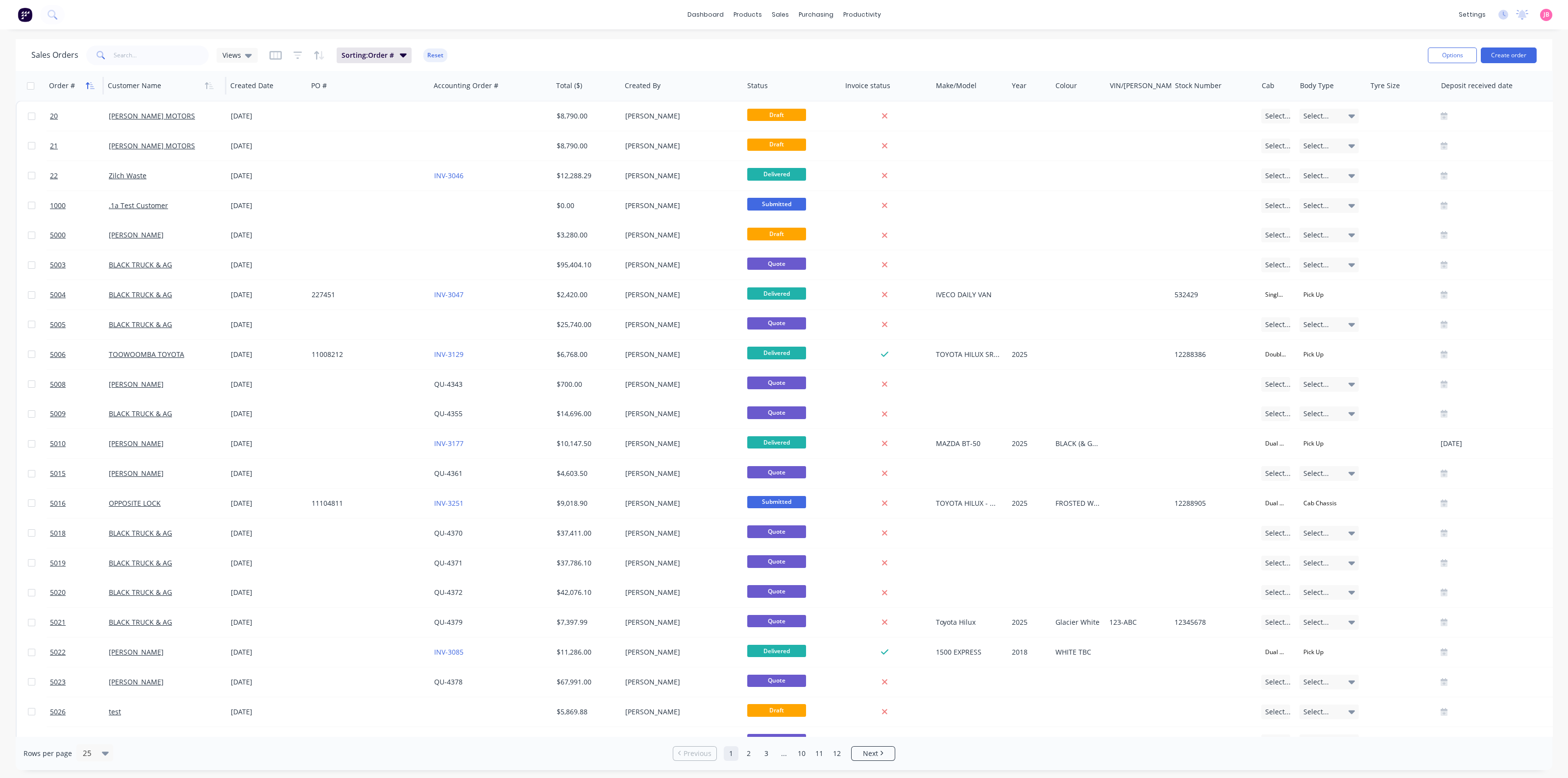
click at [89, 86] on icon "button" at bounding box center [90, 85] width 8 height 8
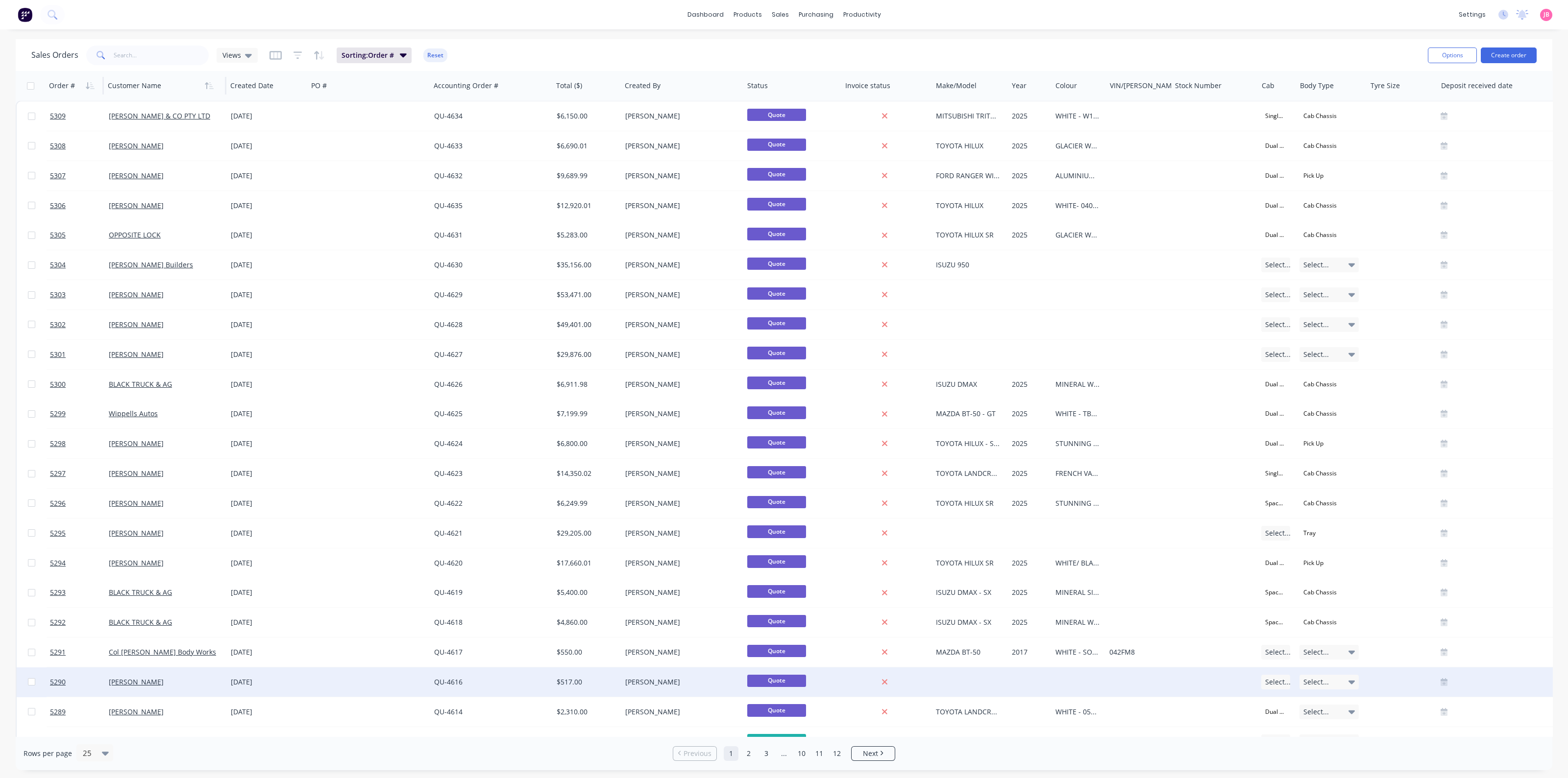
scroll to position [0, 0]
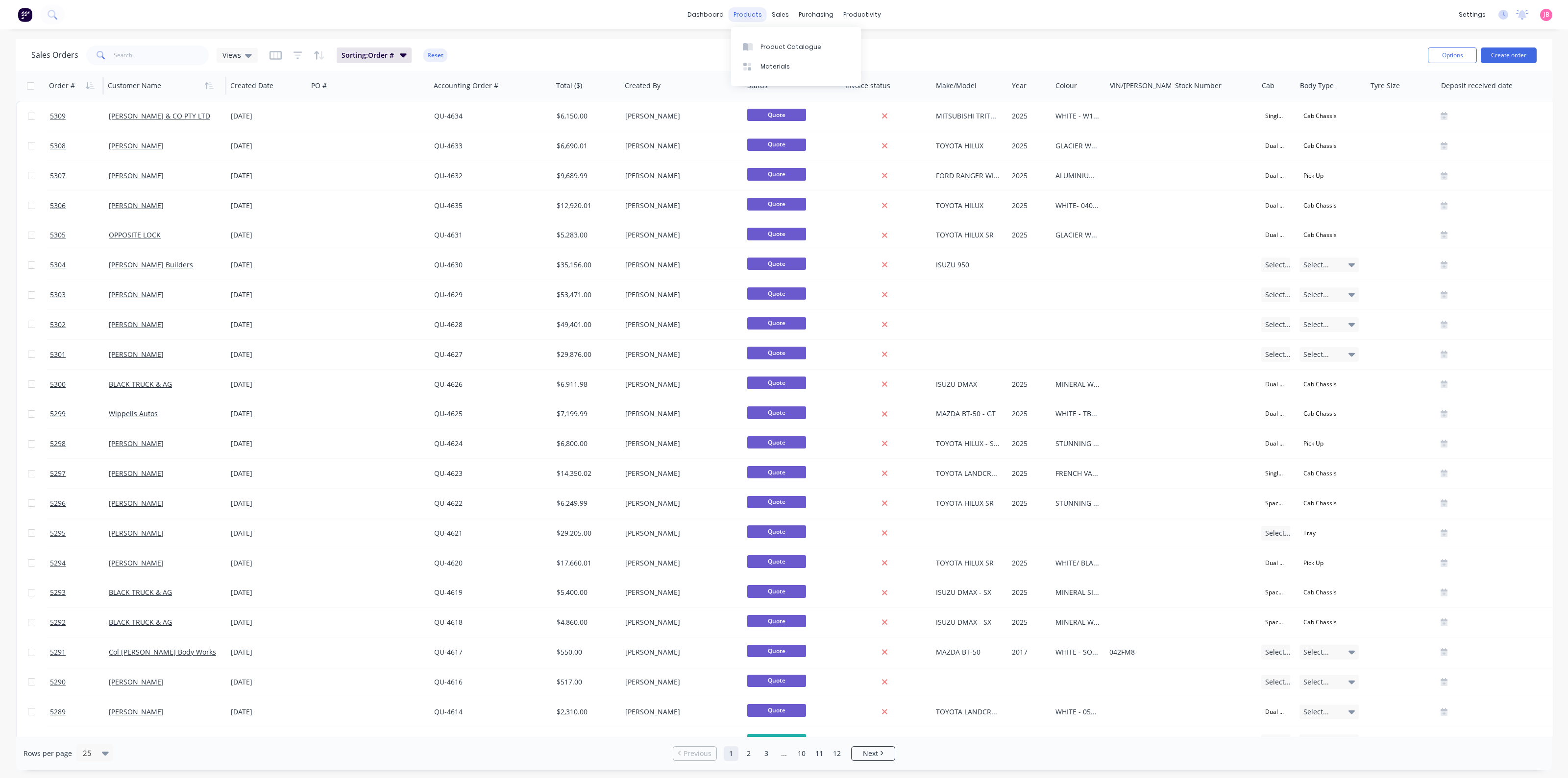
click at [756, 19] on div "products" at bounding box center [747, 14] width 38 height 14
click at [828, 44] on div "Purchase Orders" at bounding box center [847, 47] width 52 height 8
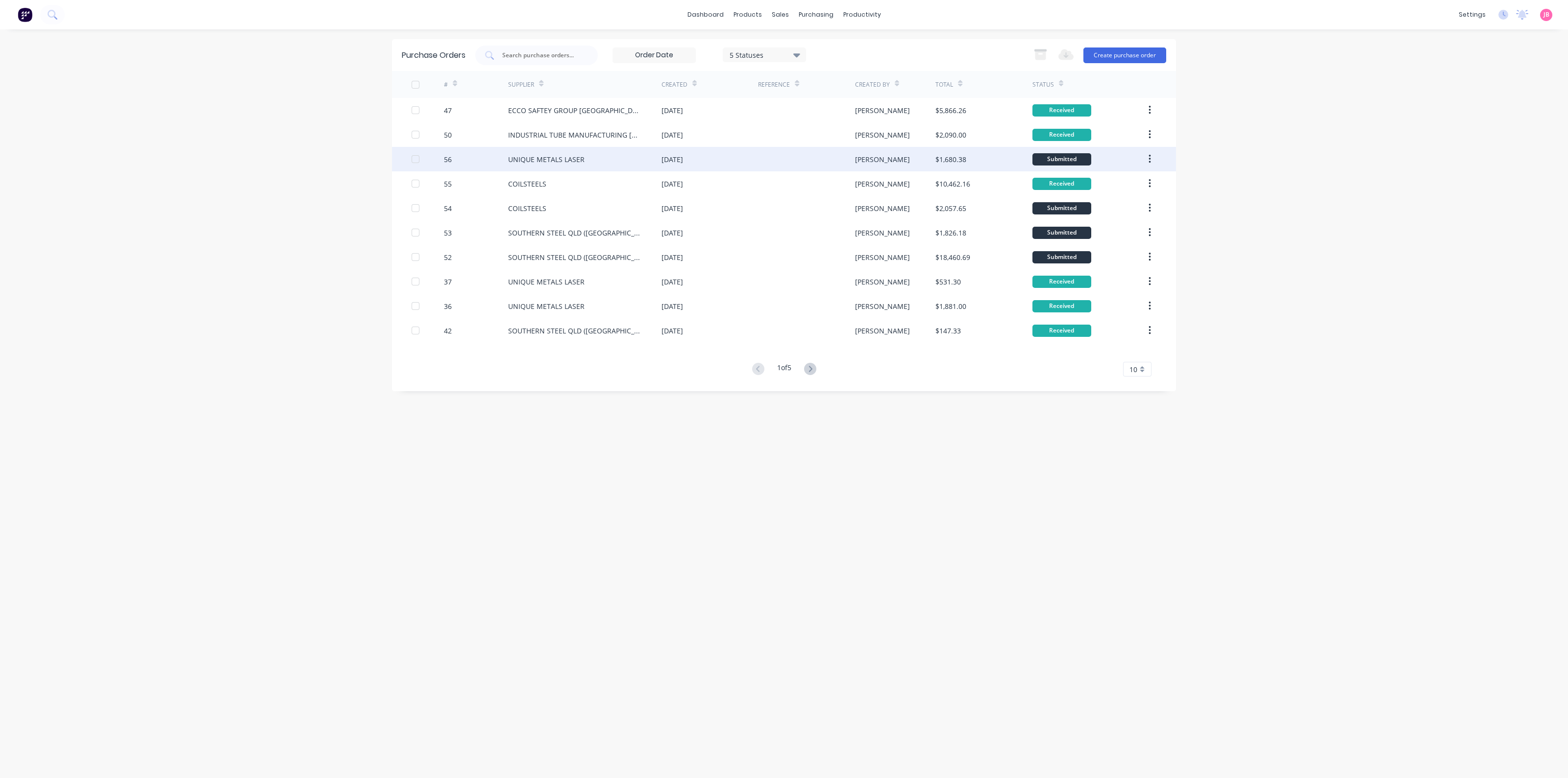
click at [765, 159] on div at bounding box center [806, 159] width 96 height 24
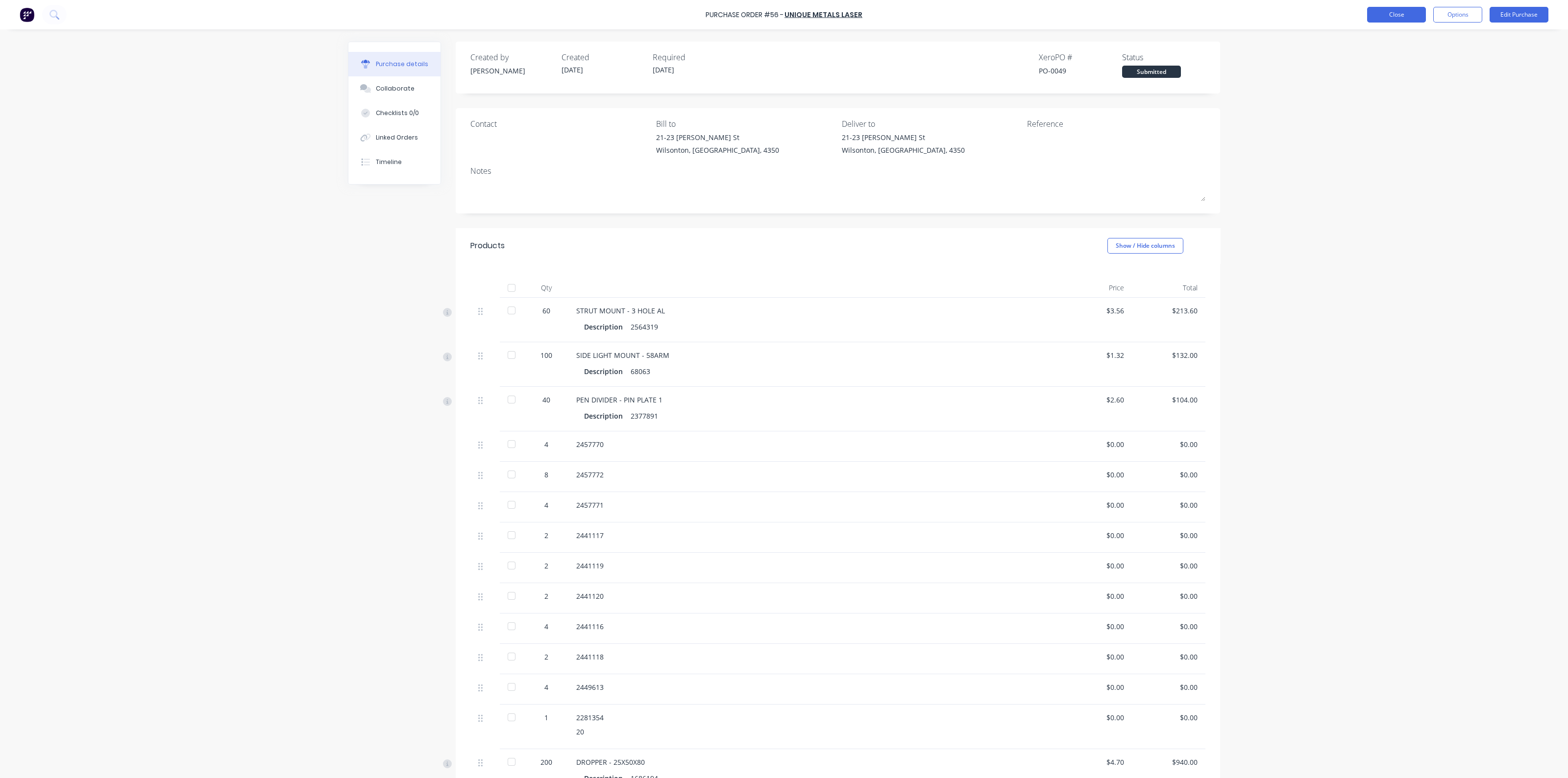
click at [1411, 18] on button "Close" at bounding box center [1397, 14] width 59 height 16
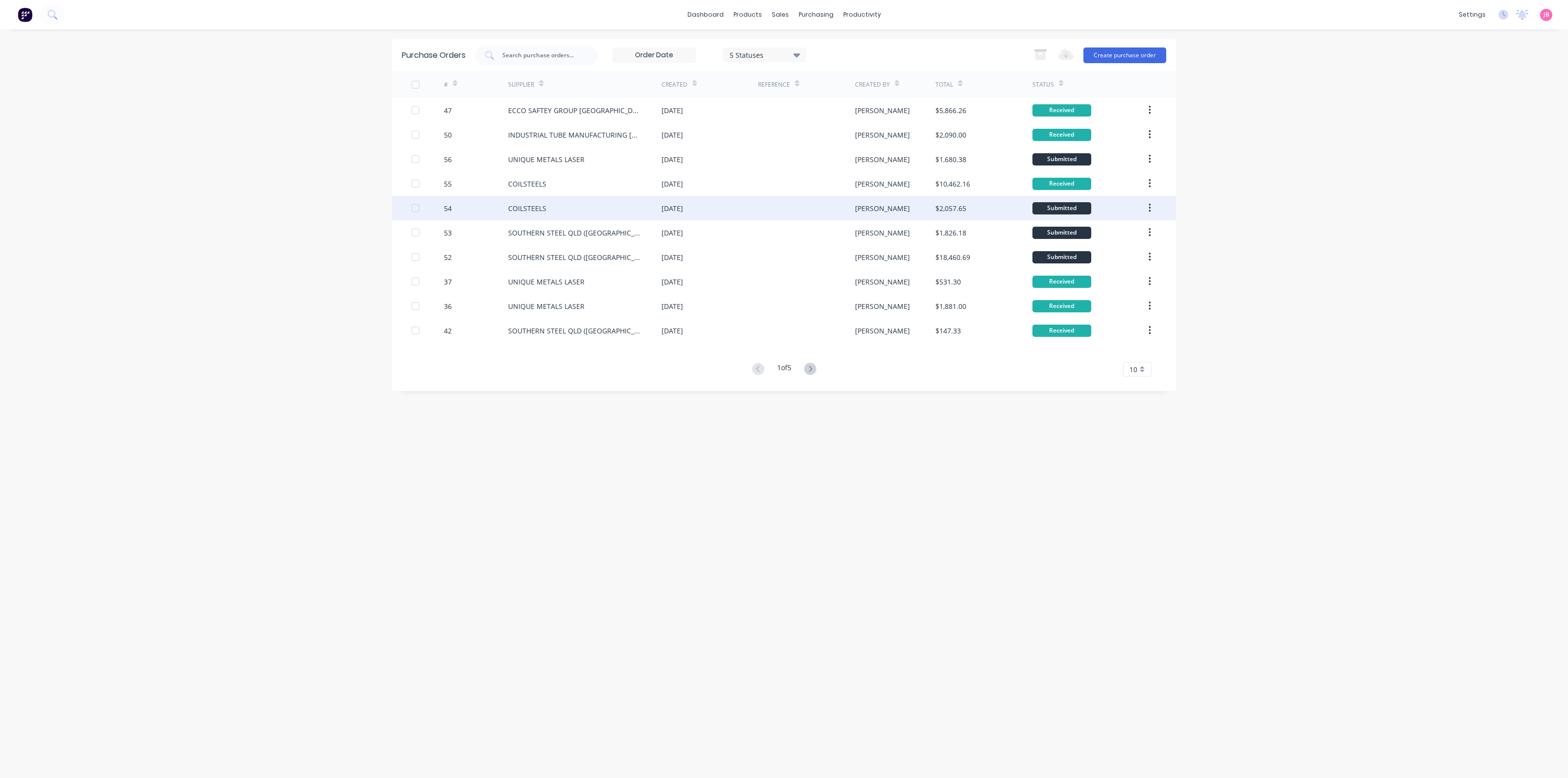
click at [776, 211] on div at bounding box center [806, 208] width 96 height 24
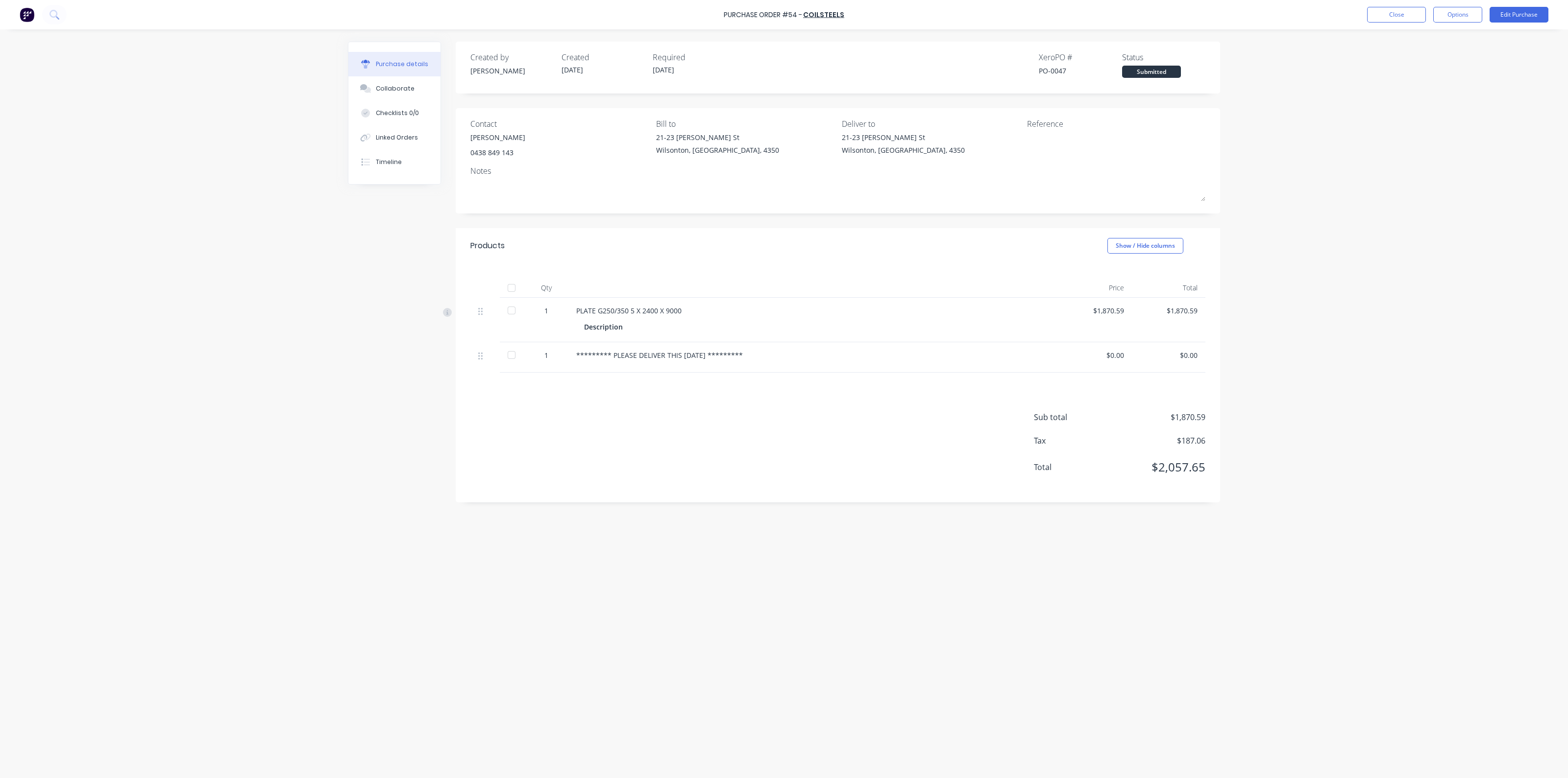
click at [515, 289] on div at bounding box center [511, 288] width 19 height 19
click at [1403, 13] on button "Close" at bounding box center [1397, 14] width 59 height 16
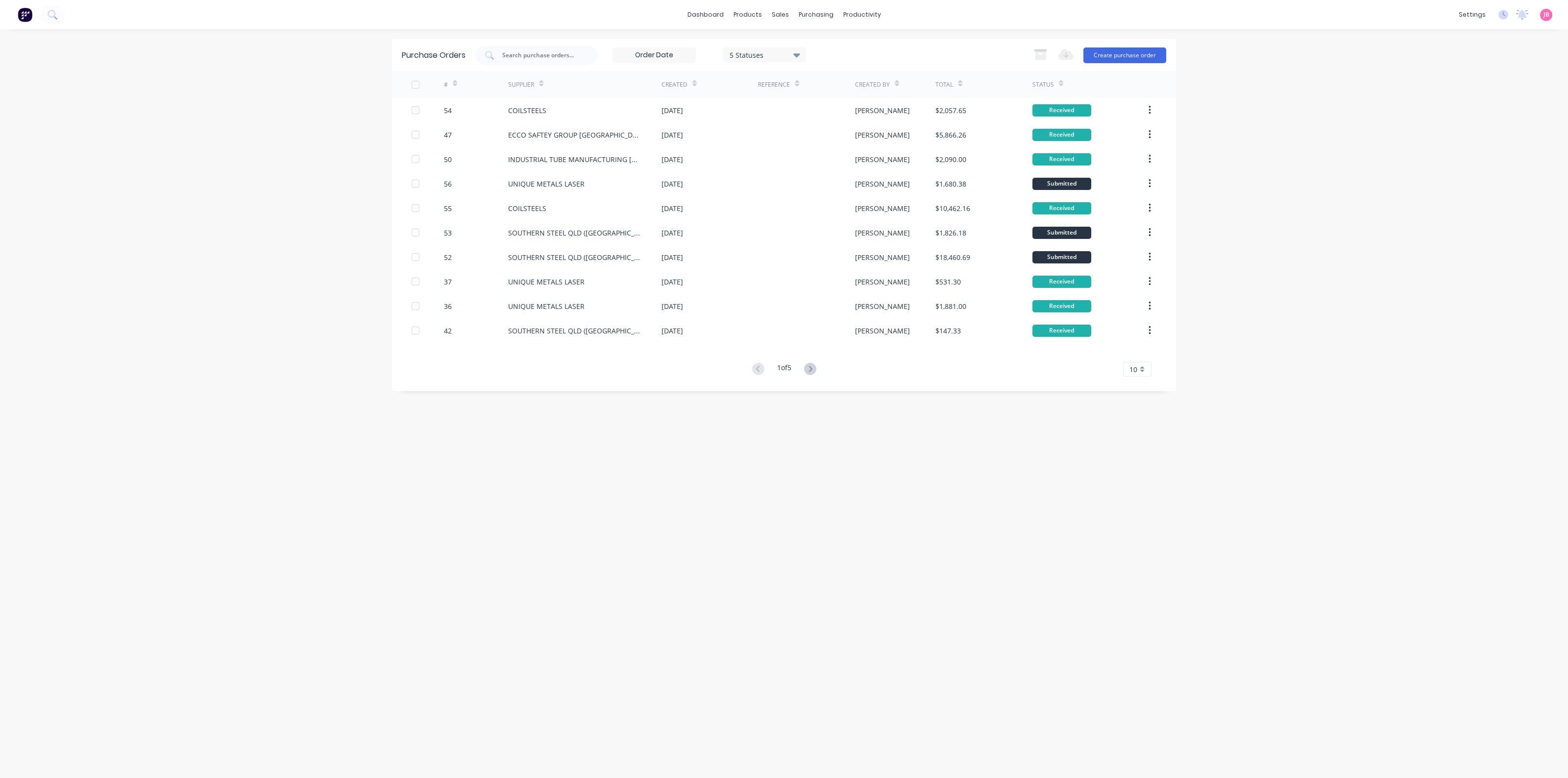
click at [749, 50] on div "5 Statuses" at bounding box center [764, 55] width 70 height 10
click at [659, 60] on input at bounding box center [654, 55] width 83 height 14
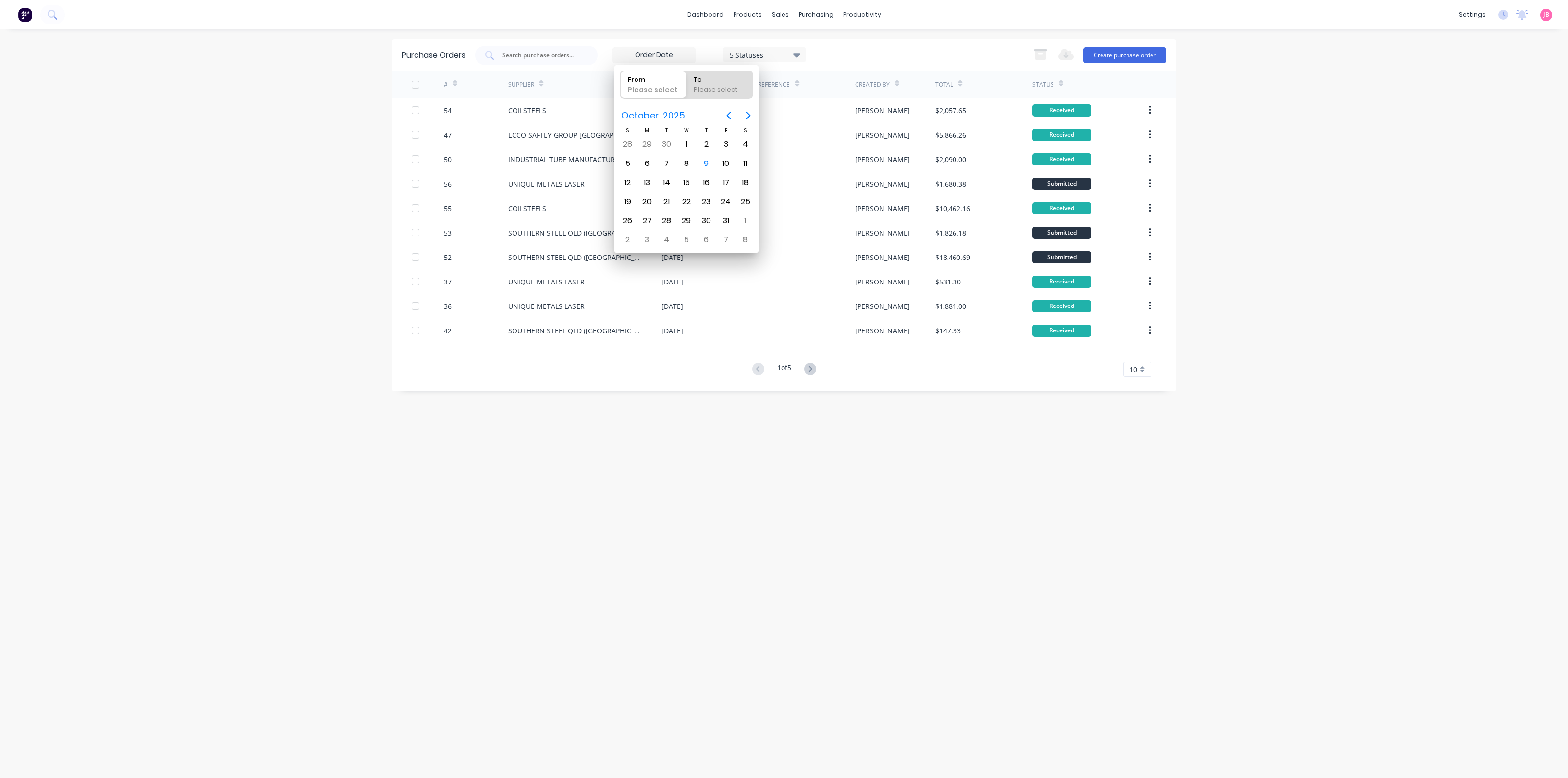
click at [661, 57] on input at bounding box center [654, 55] width 83 height 14
click at [712, 48] on div "5 Statuses" at bounding box center [709, 55] width 193 height 16
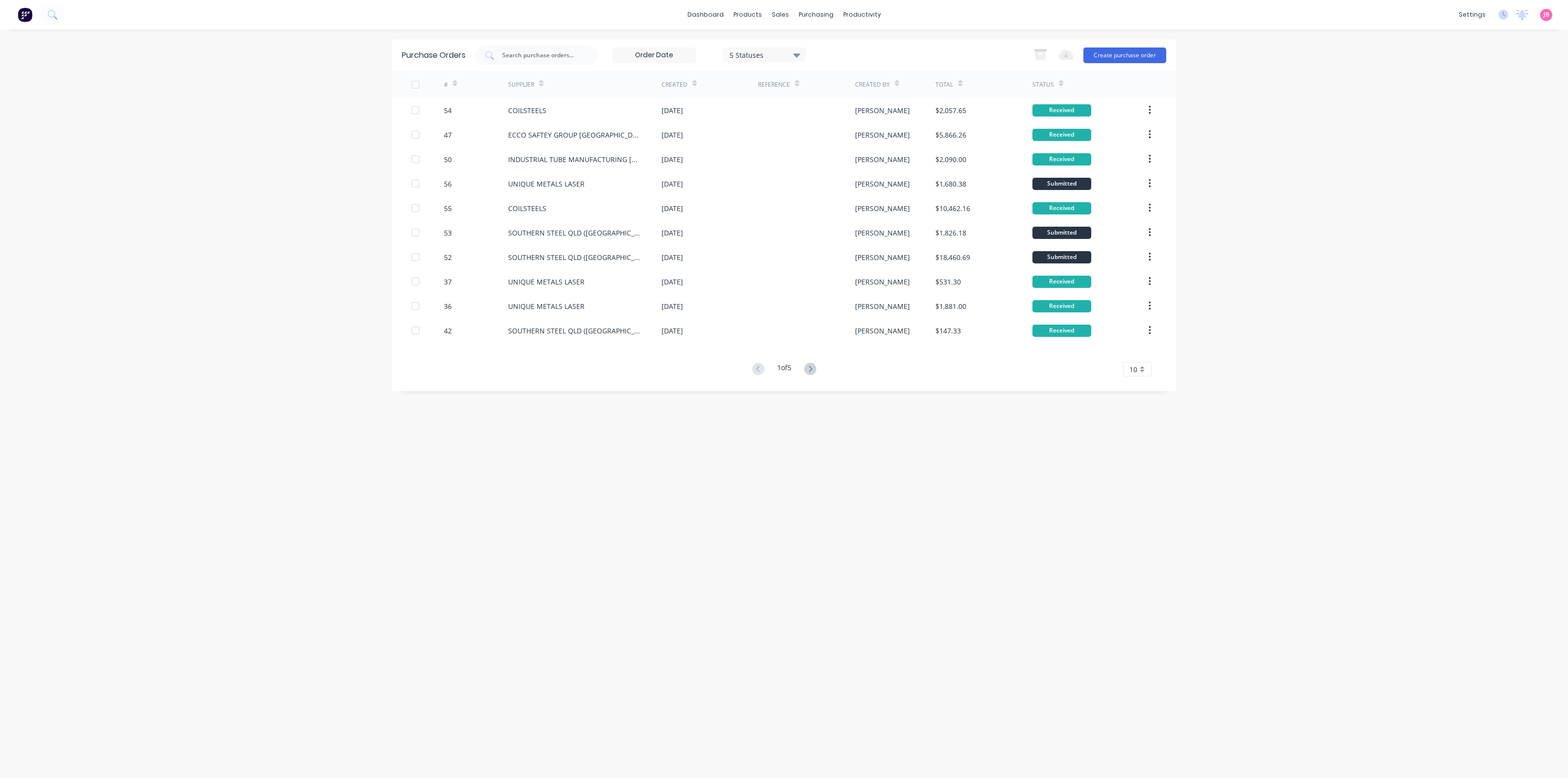
click at [1056, 83] on div "Status" at bounding box center [1047, 84] width 31 height 17
click at [766, 55] on div "5 Statuses" at bounding box center [764, 55] width 70 height 10
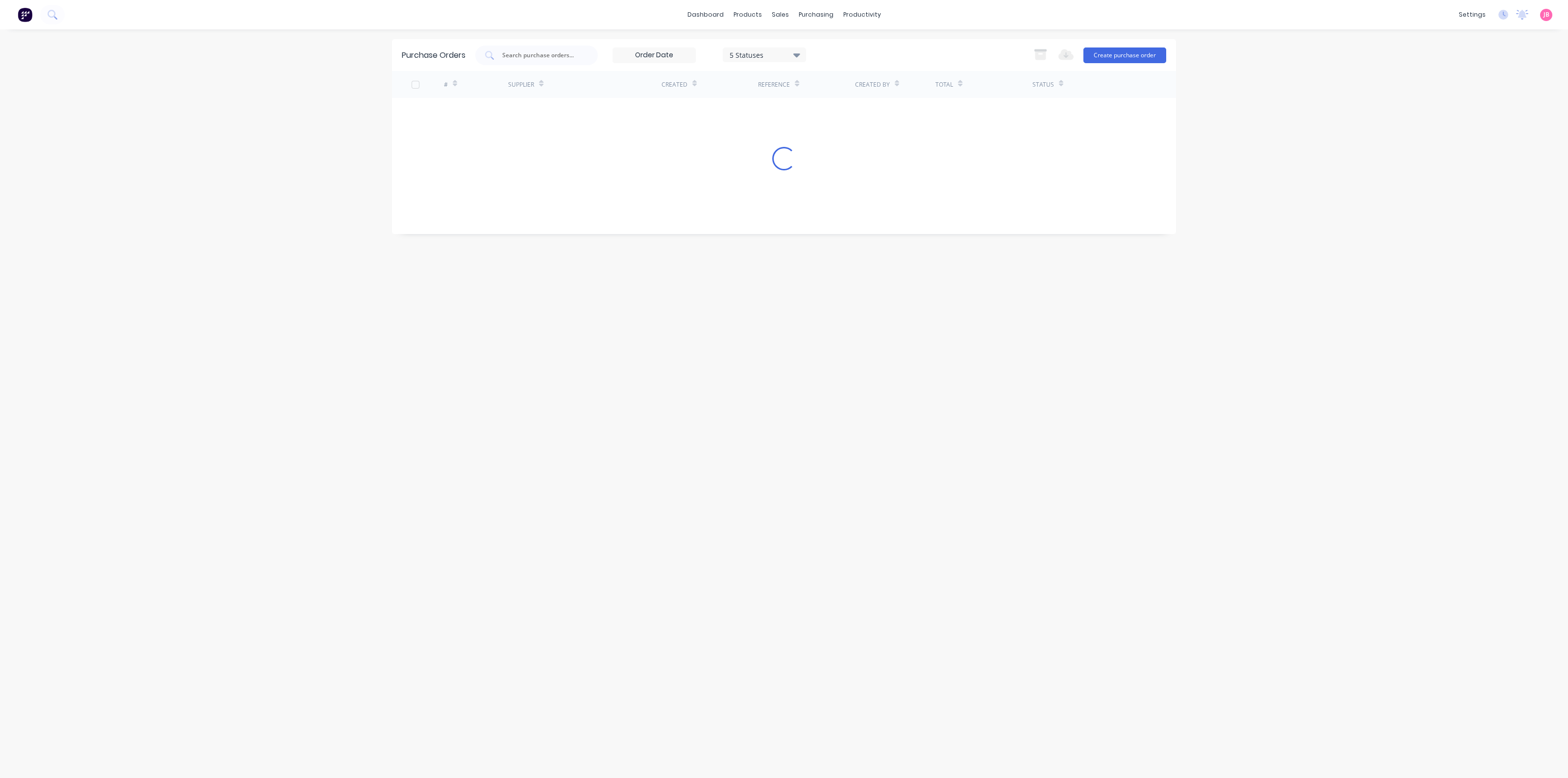
click at [846, 53] on div "5 Statuses 5 Statuses Export to Excel (XLSX) Create purchase order" at bounding box center [820, 55] width 691 height 19
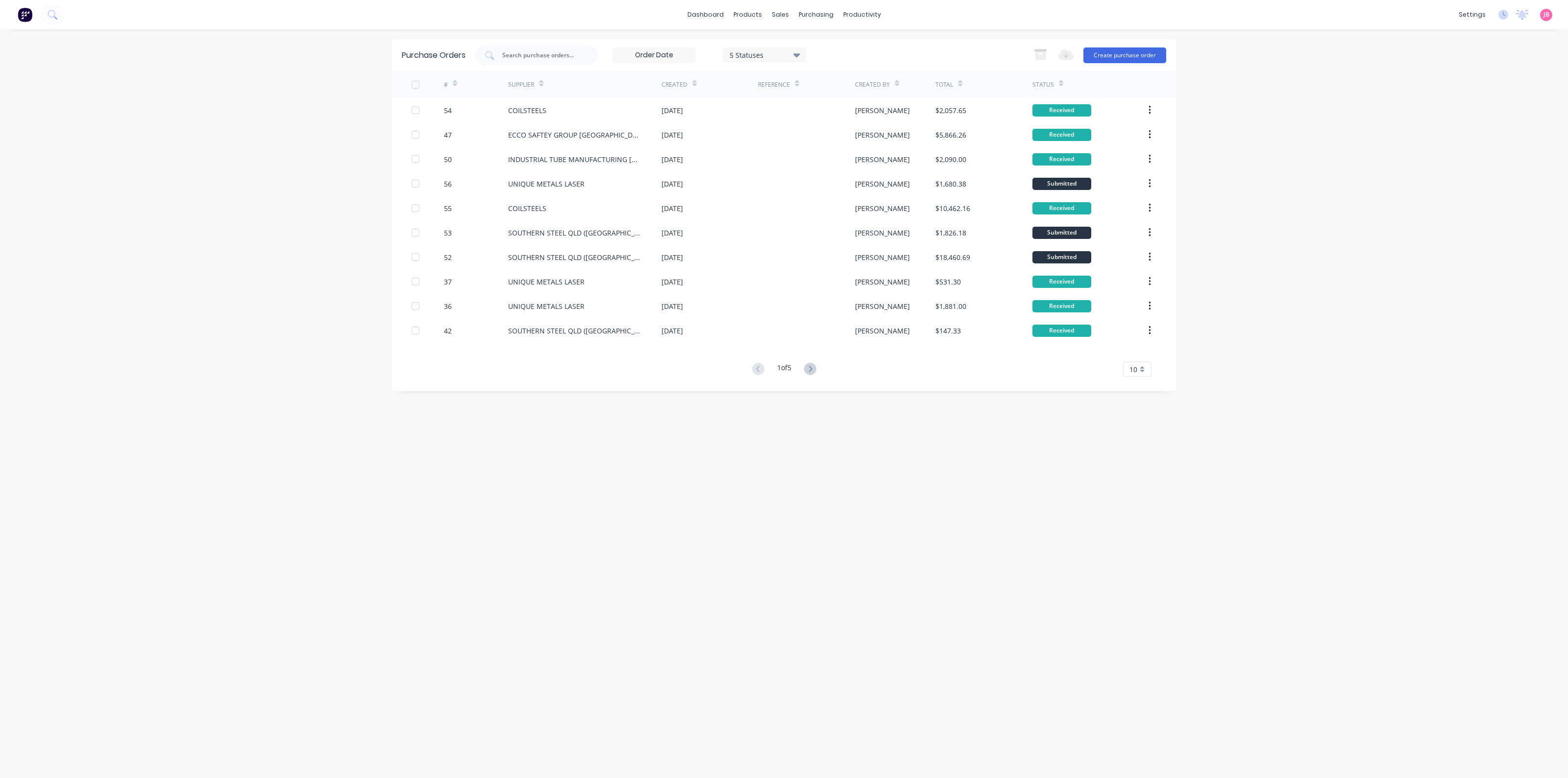
click at [1052, 82] on div "Status" at bounding box center [1047, 84] width 31 height 17
click at [1064, 78] on div "Status" at bounding box center [1089, 84] width 113 height 27
click at [830, 44] on div "Purchase Orders" at bounding box center [847, 47] width 52 height 8
click at [704, 14] on link "dashboard" at bounding box center [706, 14] width 46 height 14
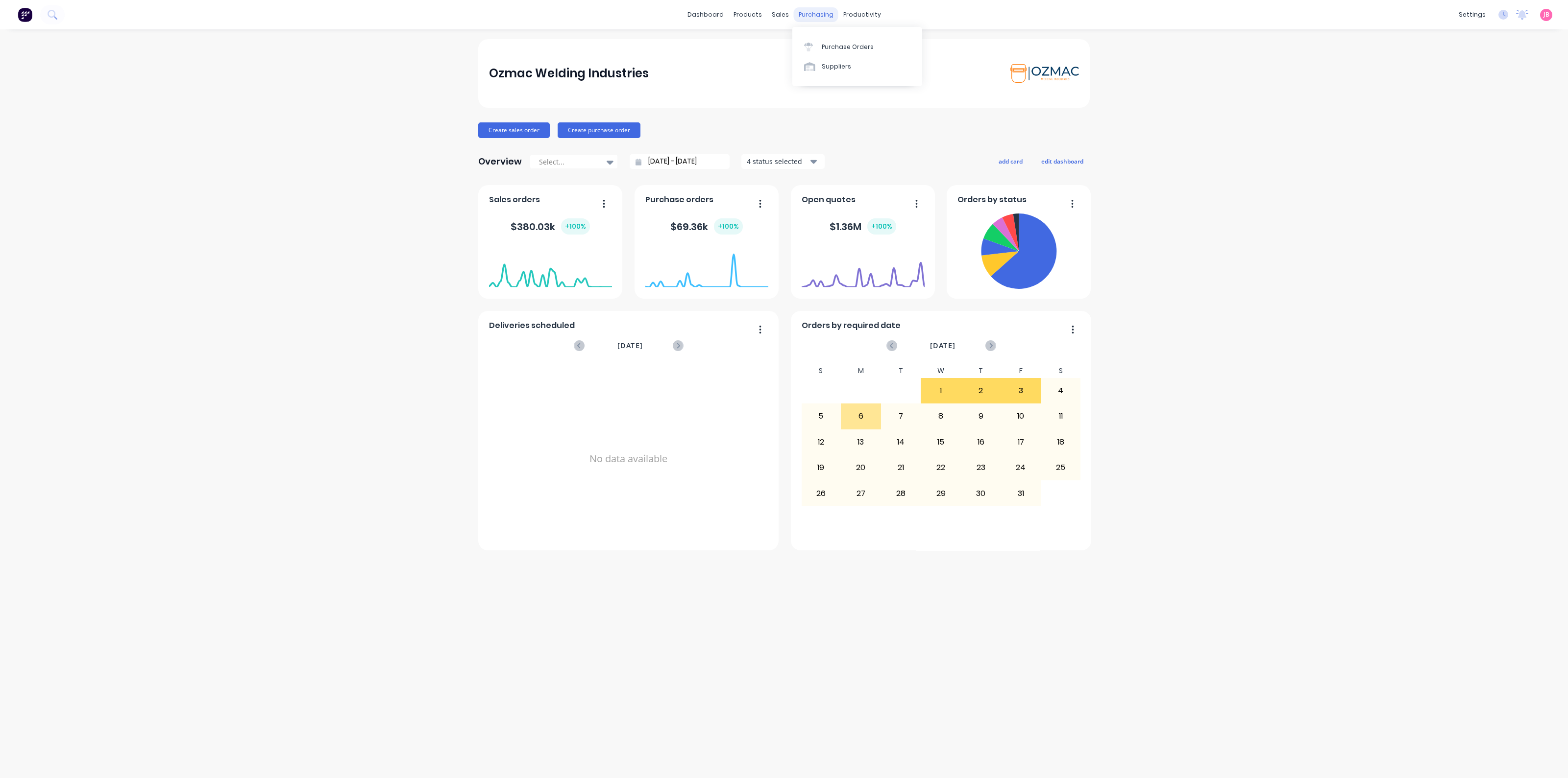
click at [818, 10] on div "purchasing" at bounding box center [815, 14] width 45 height 14
click at [829, 39] on link "Purchase Orders" at bounding box center [857, 46] width 130 height 19
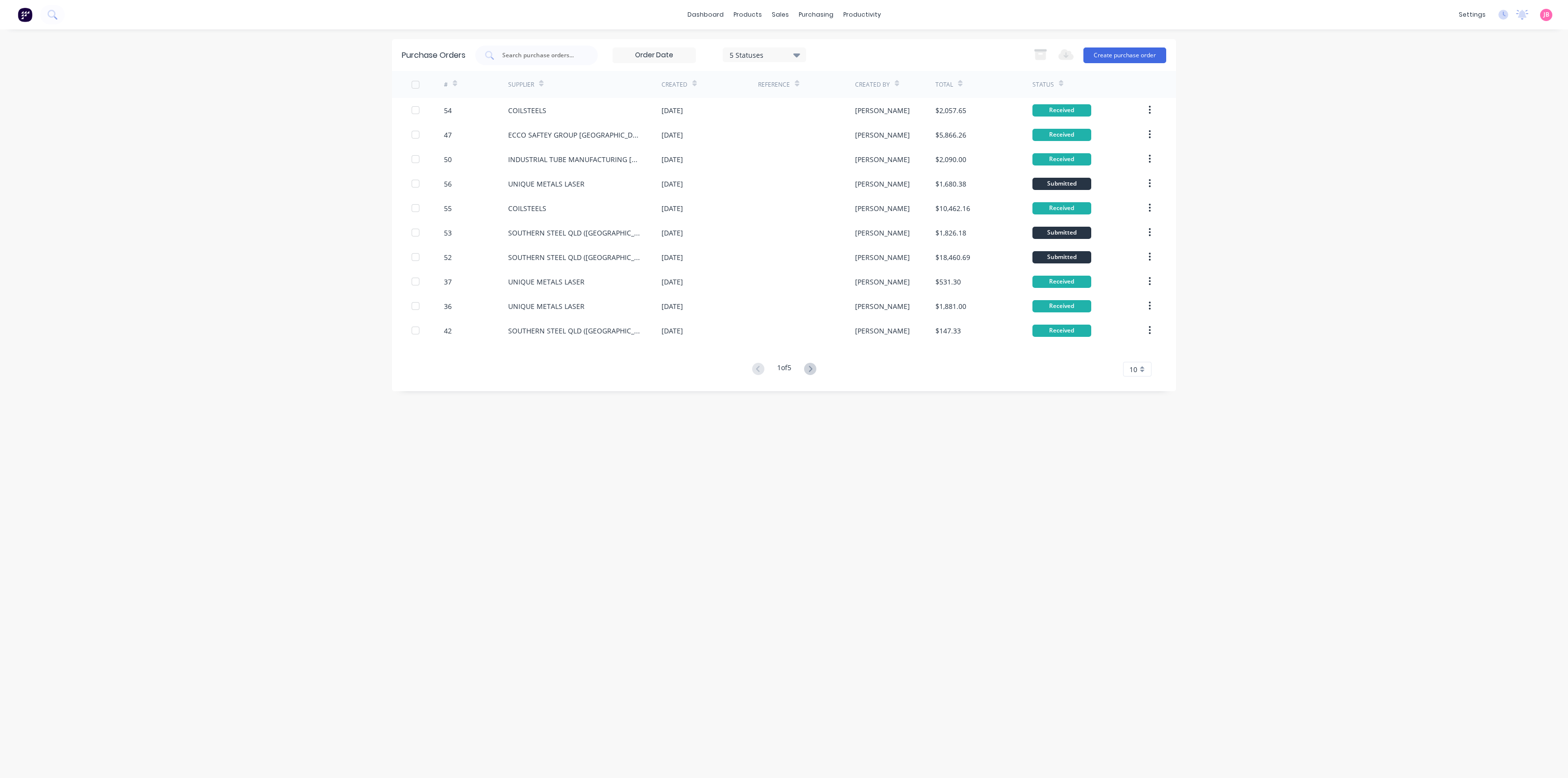
click at [1064, 82] on div "Status" at bounding box center [1089, 84] width 113 height 27
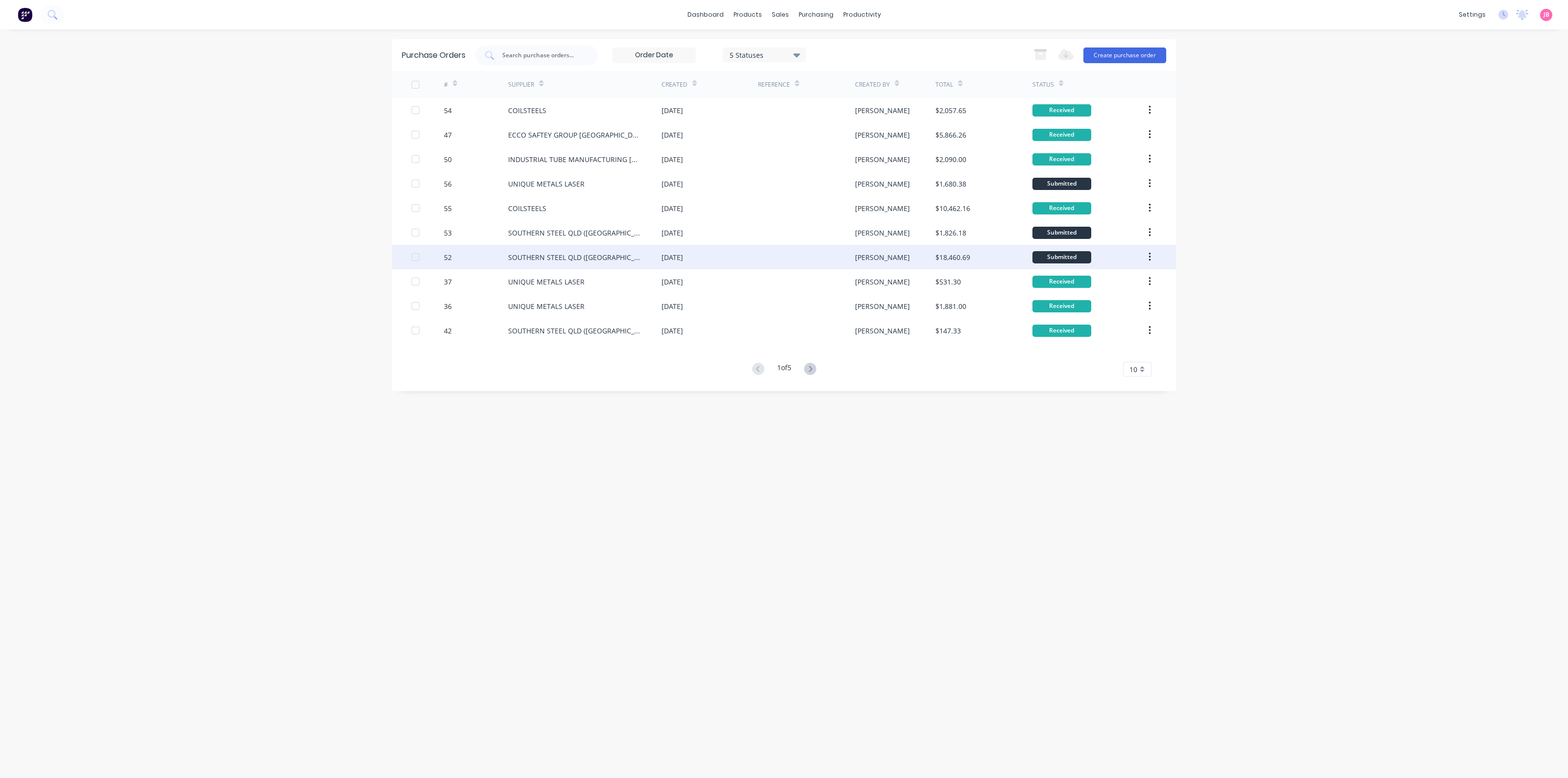
click at [808, 256] on div at bounding box center [806, 257] width 96 height 24
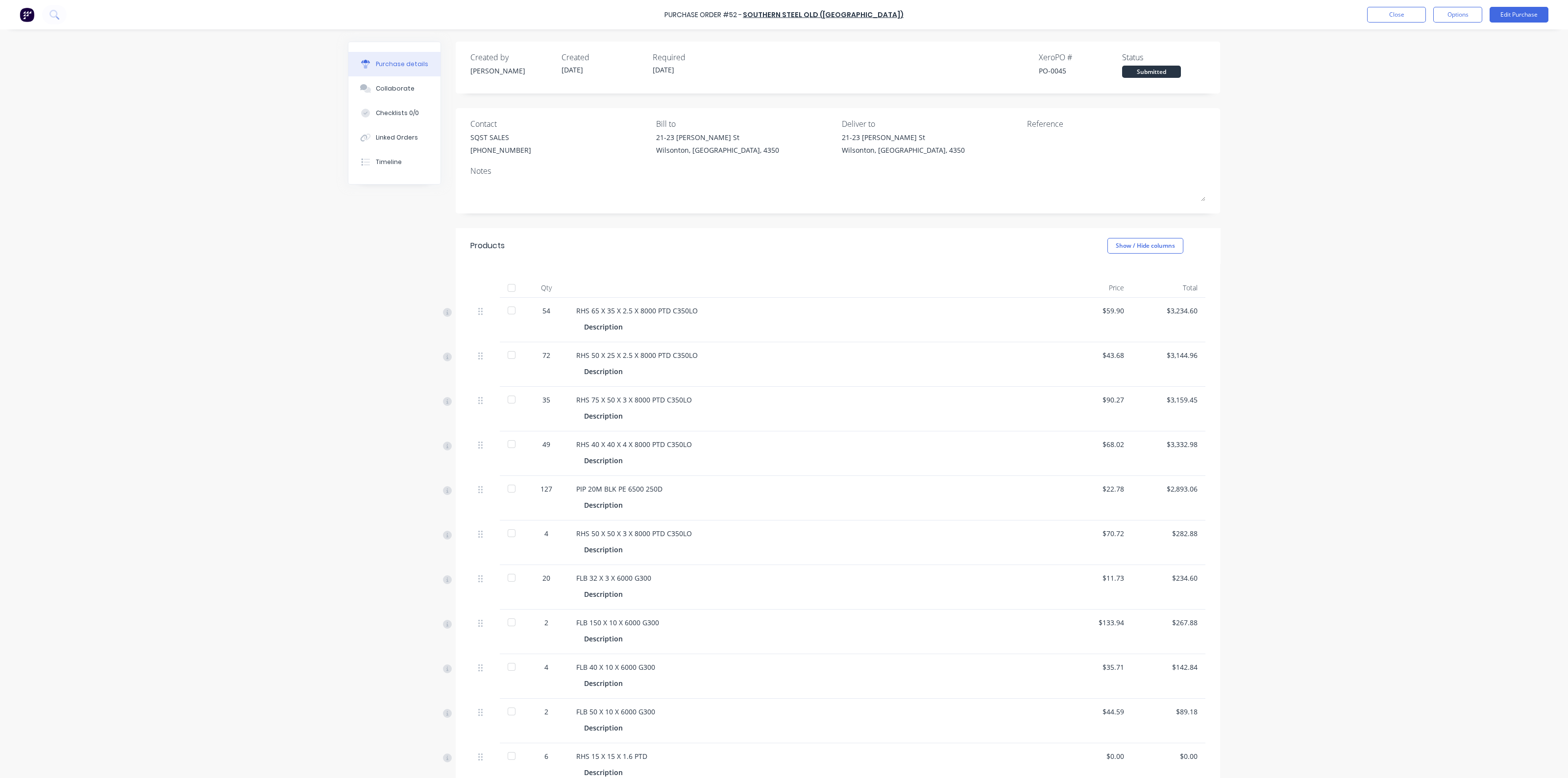
click at [507, 286] on div at bounding box center [511, 288] width 19 height 19
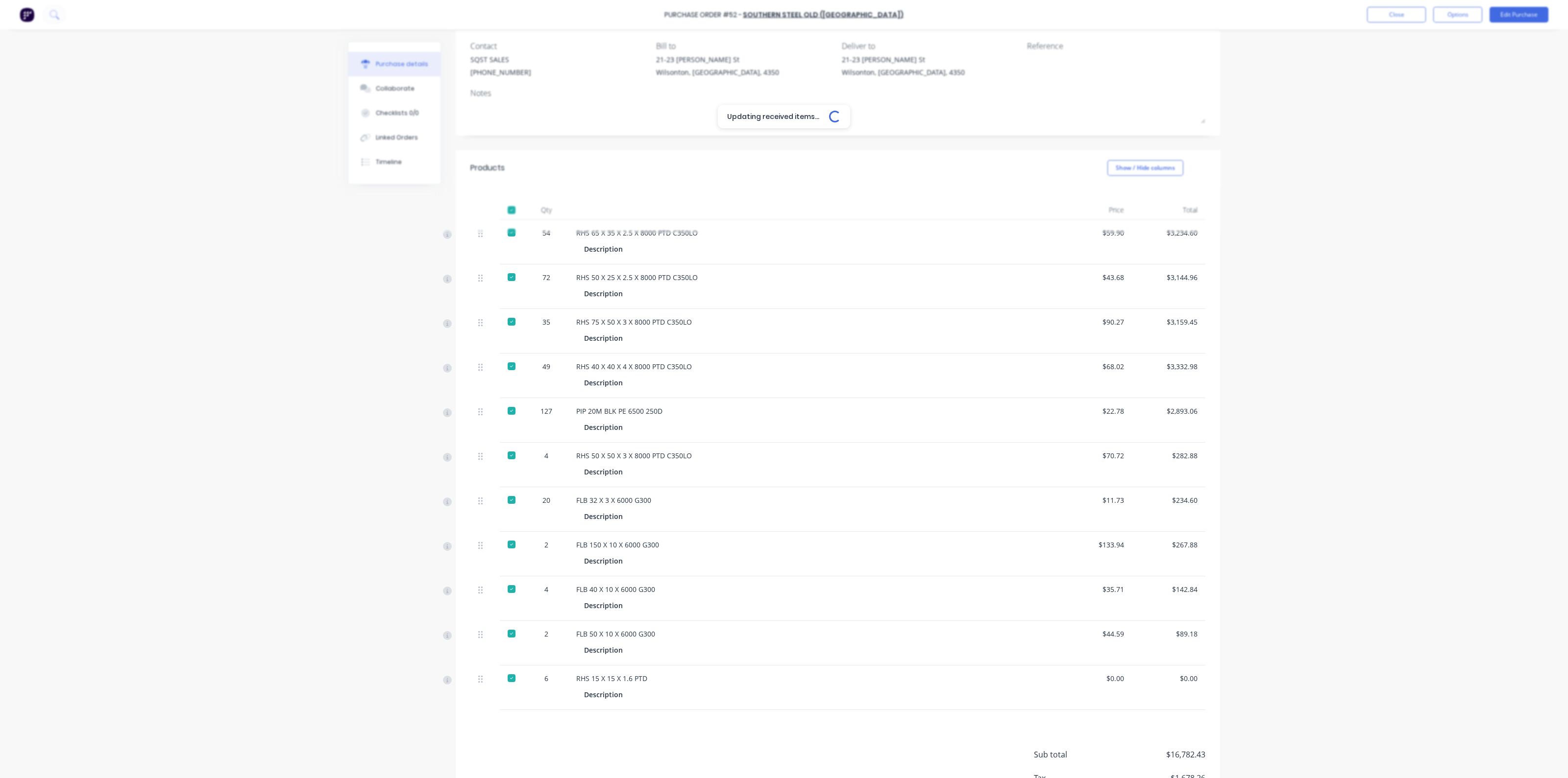
scroll to position [122, 0]
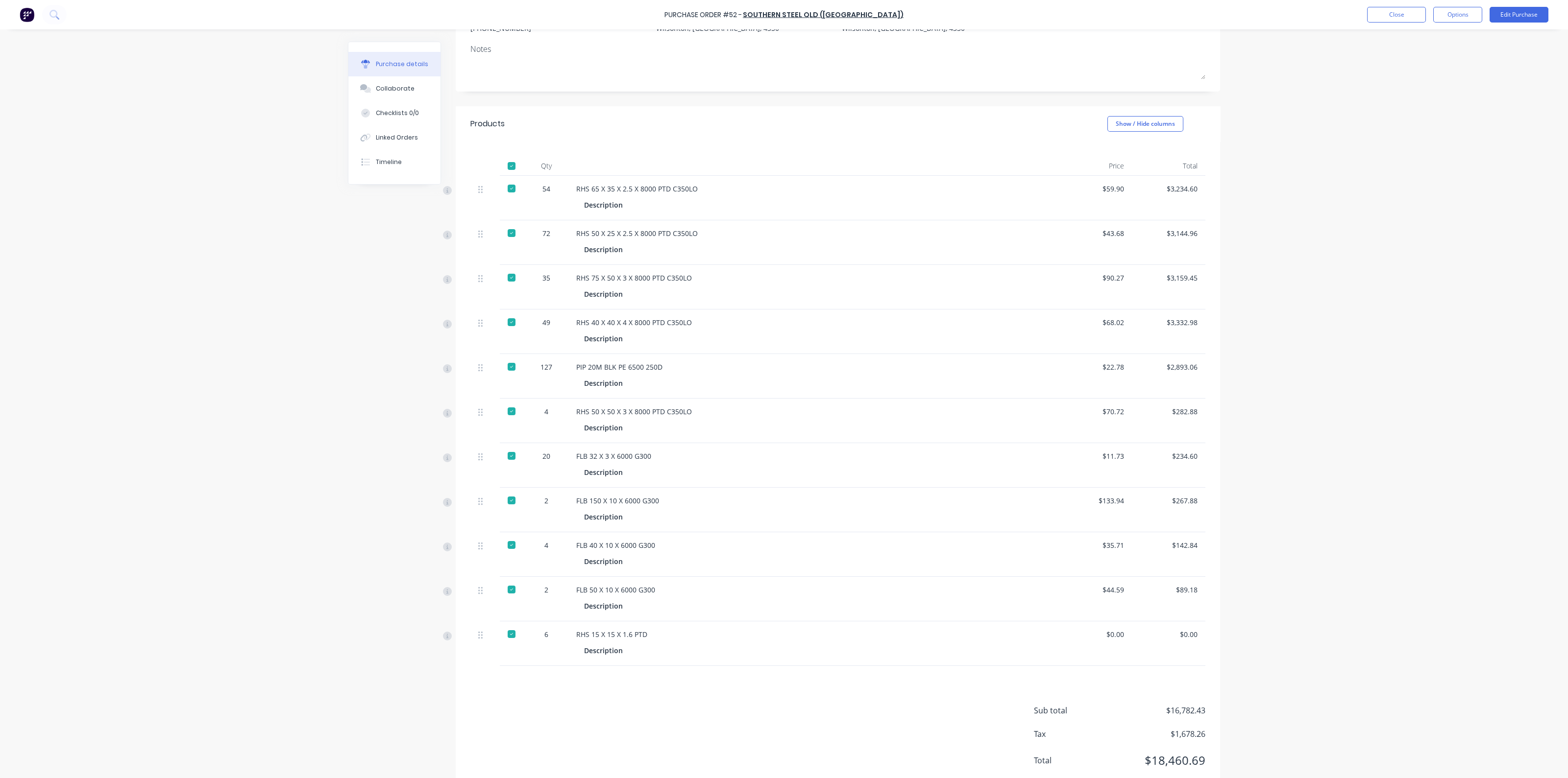
click at [506, 365] on div at bounding box center [511, 366] width 19 height 19
click at [1392, 10] on button "Close" at bounding box center [1397, 14] width 59 height 16
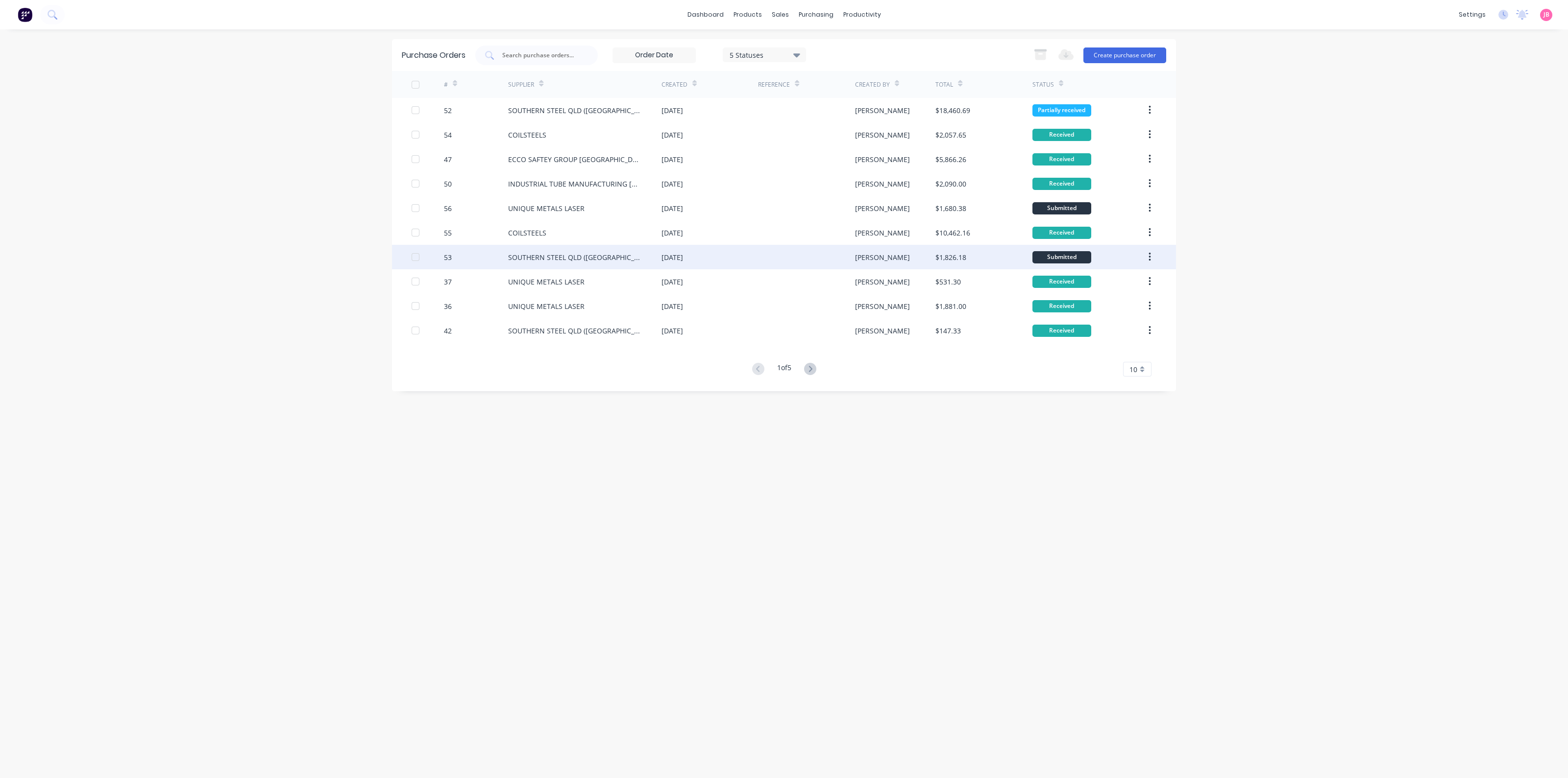
click at [946, 255] on div "$1,826.18" at bounding box center [950, 257] width 31 height 10
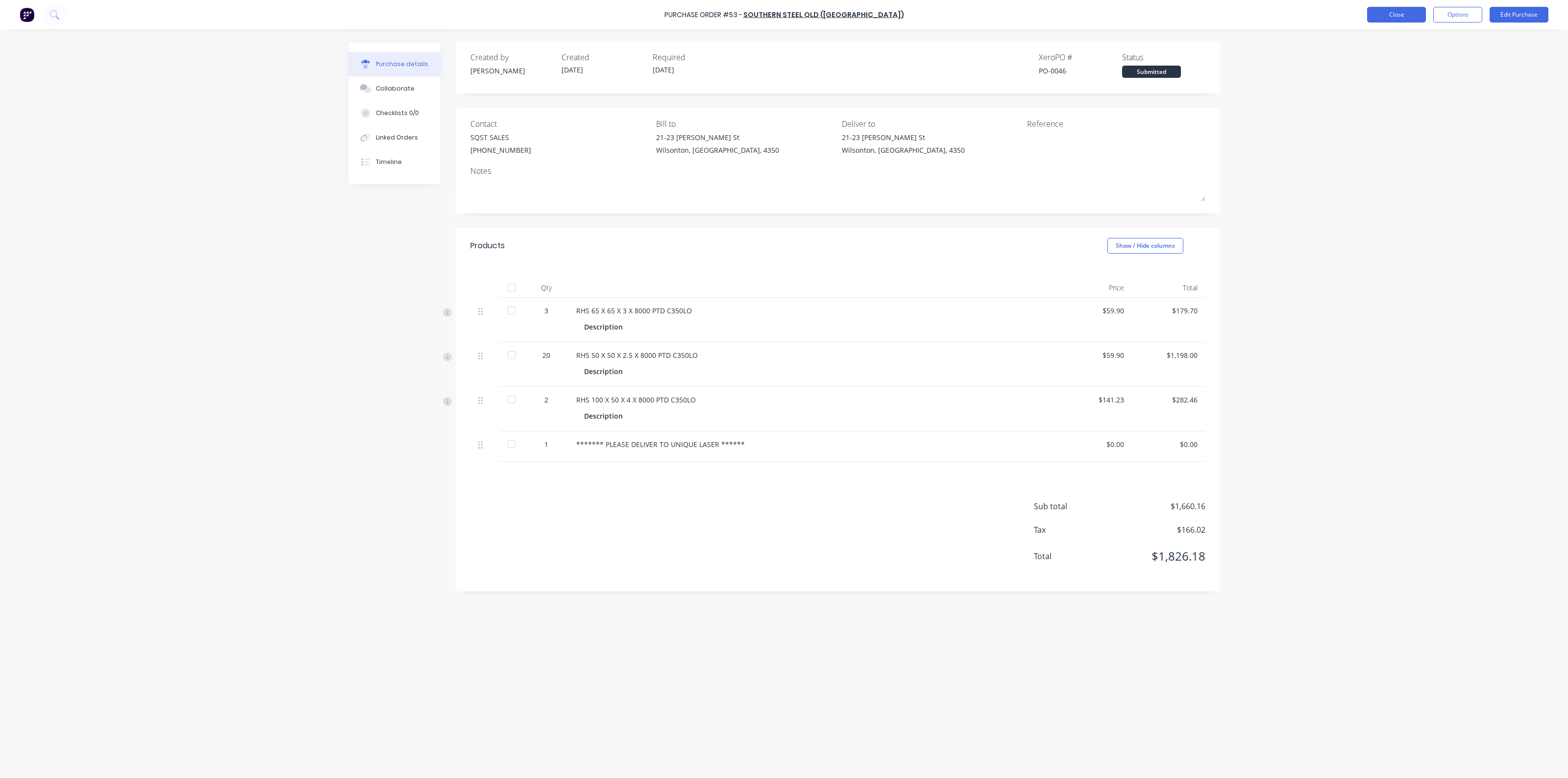
click at [1408, 18] on button "Close" at bounding box center [1397, 14] width 59 height 16
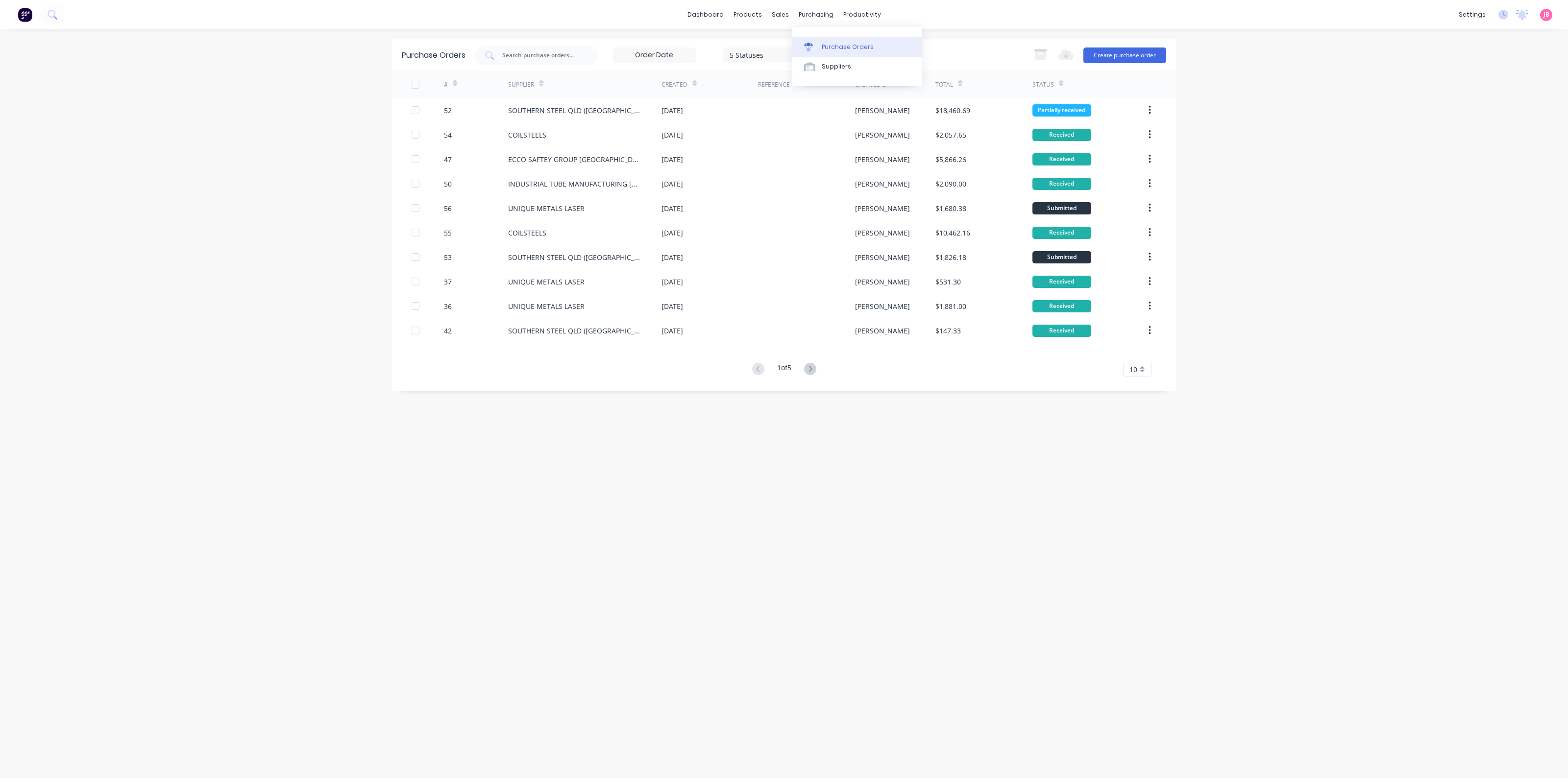
click at [833, 51] on link "Purchase Orders" at bounding box center [857, 46] width 130 height 19
click at [967, 23] on div "dashboard products sales purchasing productivity dashboard products Product Cat…" at bounding box center [784, 14] width 1568 height 30
click at [748, 6] on div "dashboard products sales purchasing productivity dashboard products Product Cat…" at bounding box center [784, 14] width 1568 height 30
click at [760, 45] on div "Product Catalogue" at bounding box center [791, 47] width 61 height 8
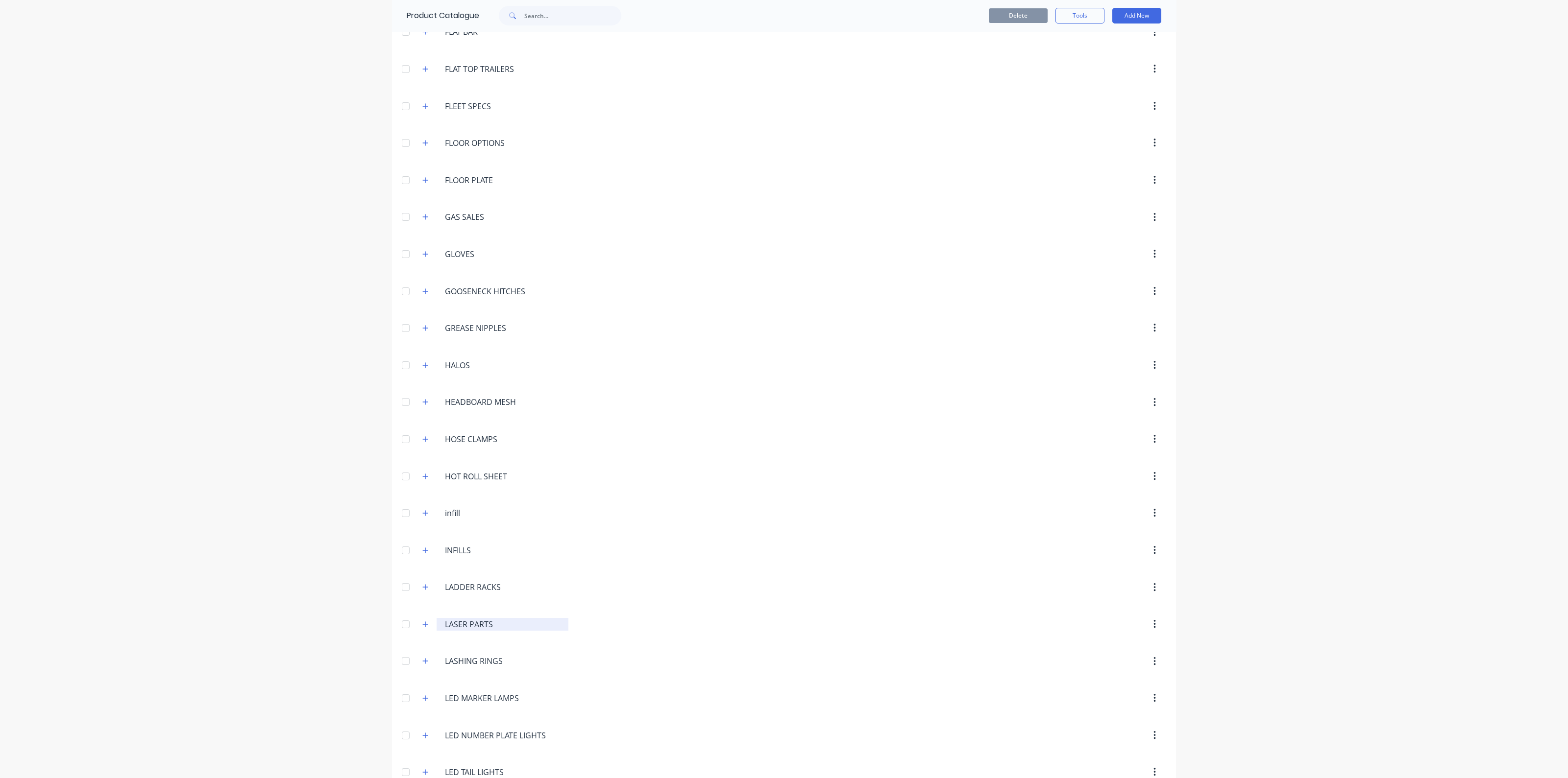
scroll to position [1530, 0]
click at [424, 399] on button "button" at bounding box center [425, 405] width 13 height 13
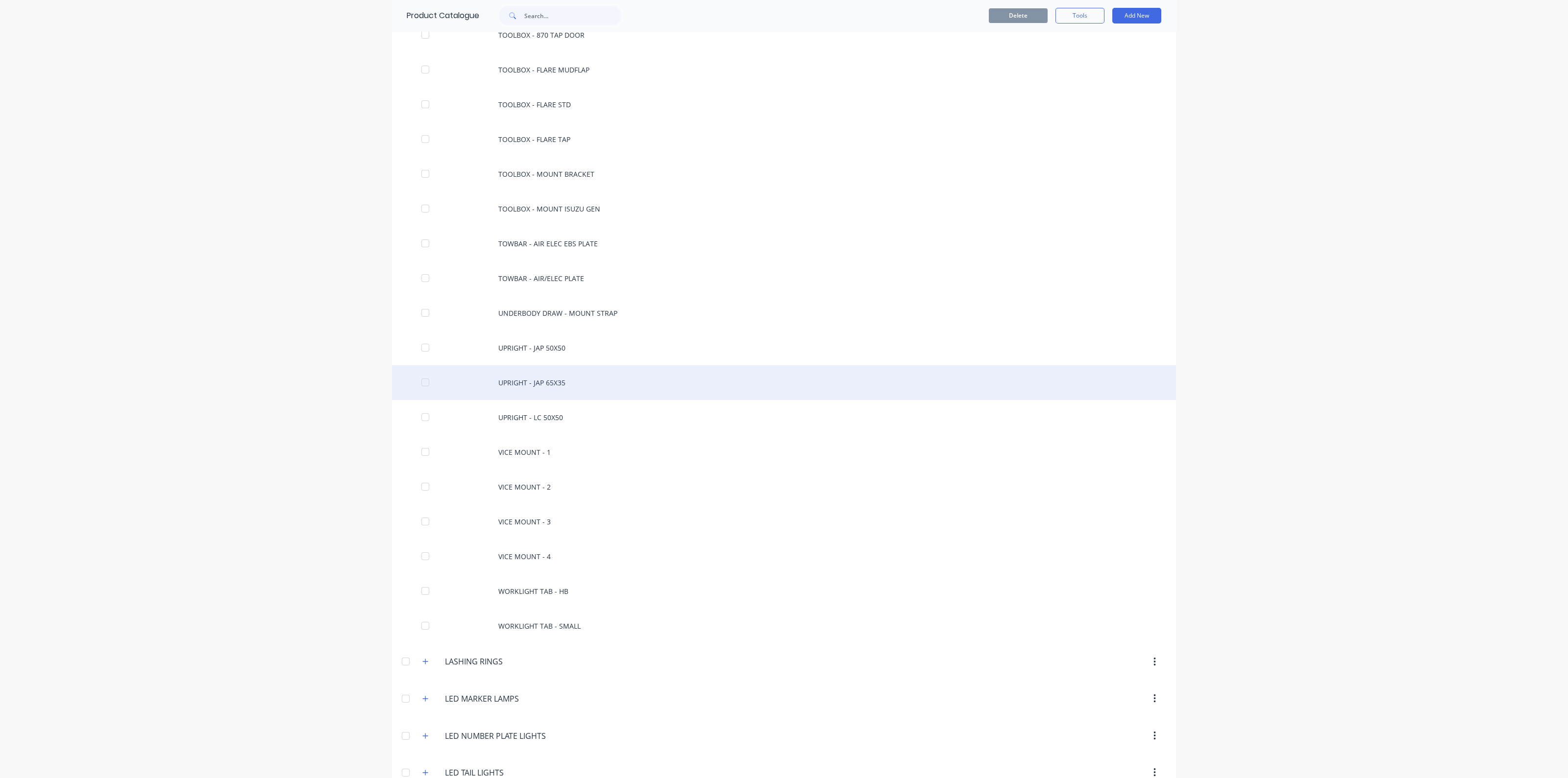
scroll to position [8817, 0]
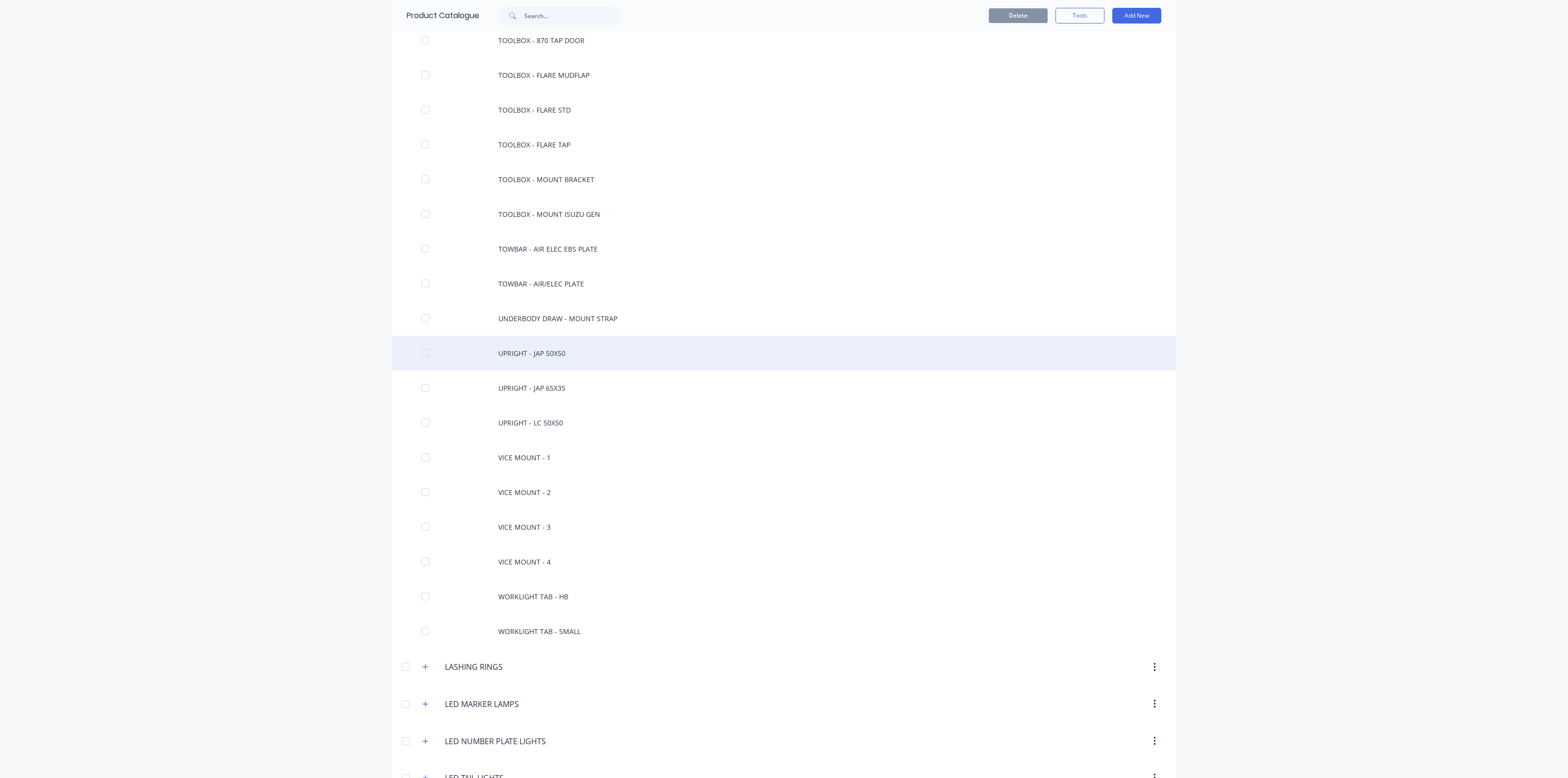
click at [515, 342] on div "UPRIGHT - JAP 50X50" at bounding box center [783, 353] width 784 height 35
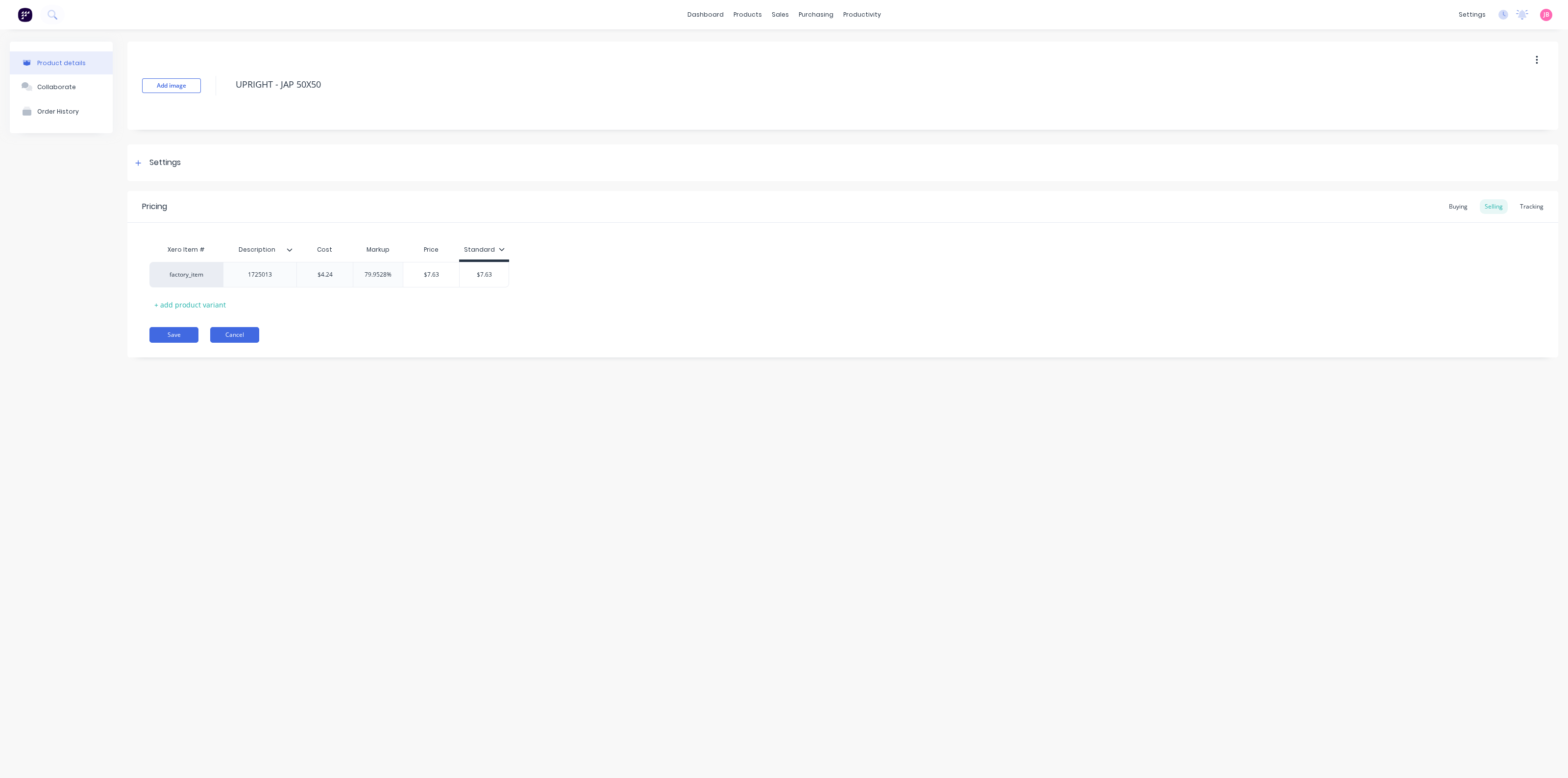
click at [247, 331] on button "Cancel" at bounding box center [235, 335] width 49 height 16
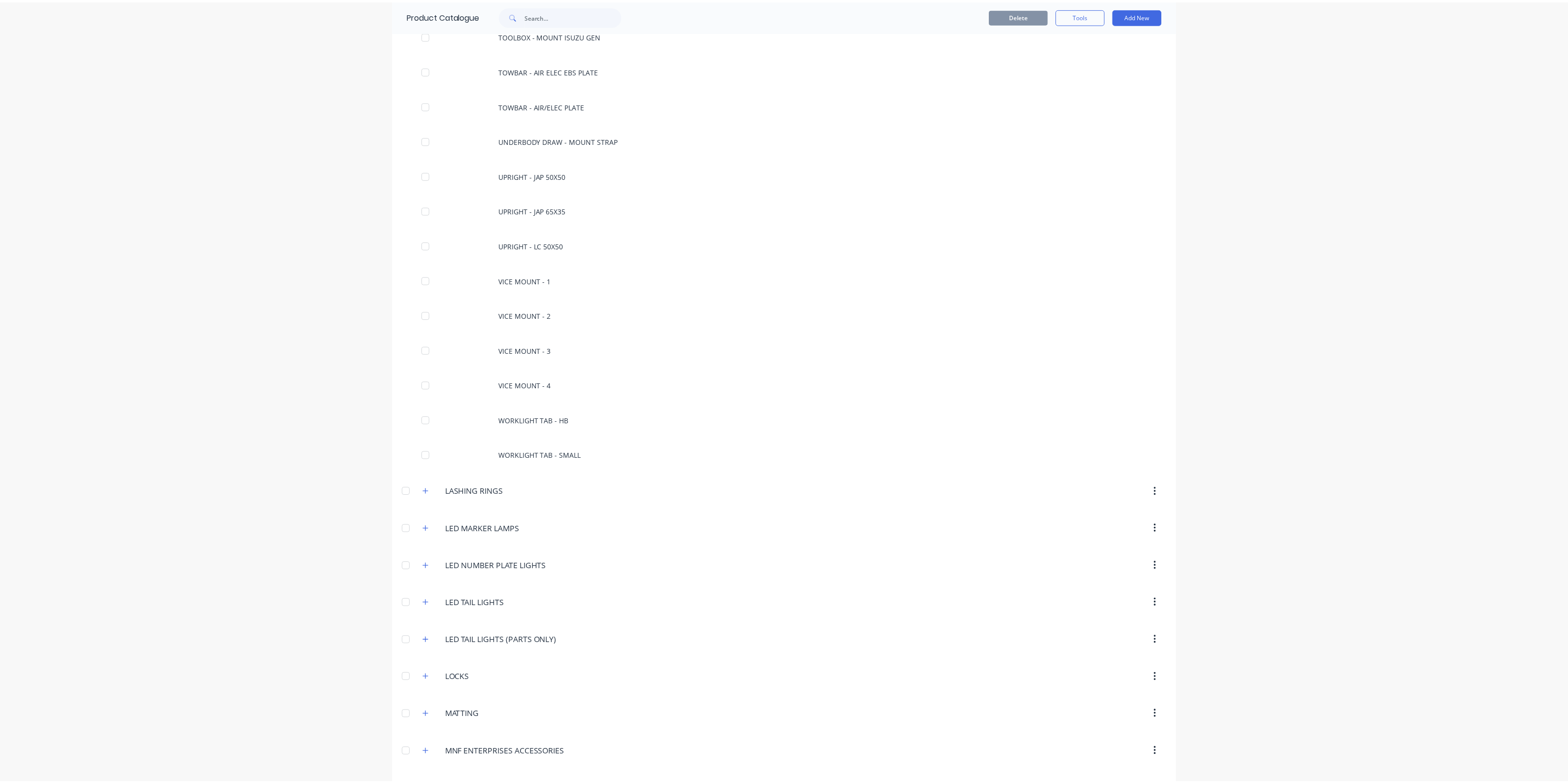
scroll to position [8936, 0]
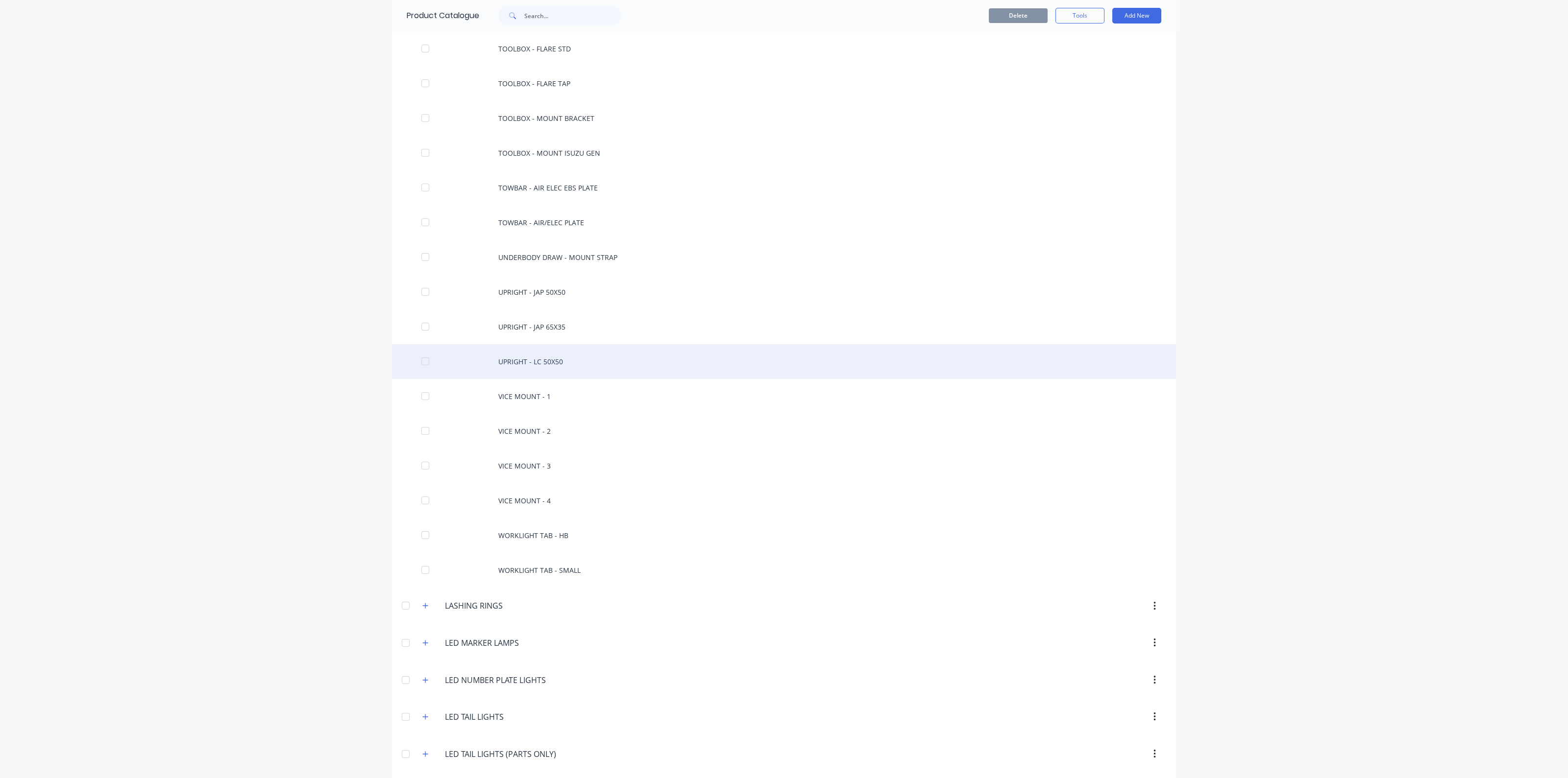
click at [522, 355] on div "UPRIGHT - LC 50X50" at bounding box center [783, 361] width 784 height 35
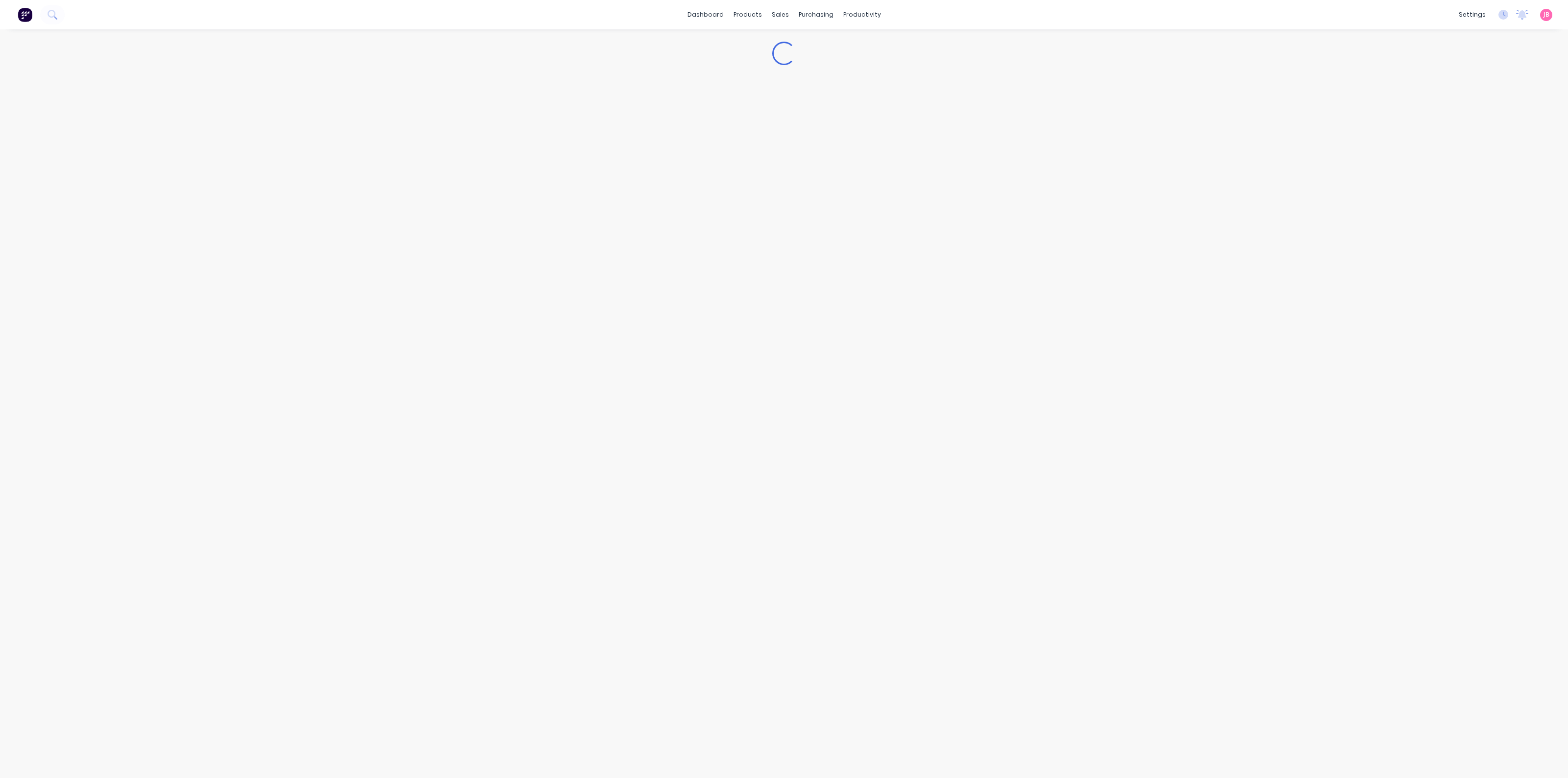
type textarea "x"
click at [230, 327] on button "Cancel" at bounding box center [235, 335] width 49 height 16
click at [803, 48] on div "Sales Orders" at bounding box center [812, 47] width 41 height 8
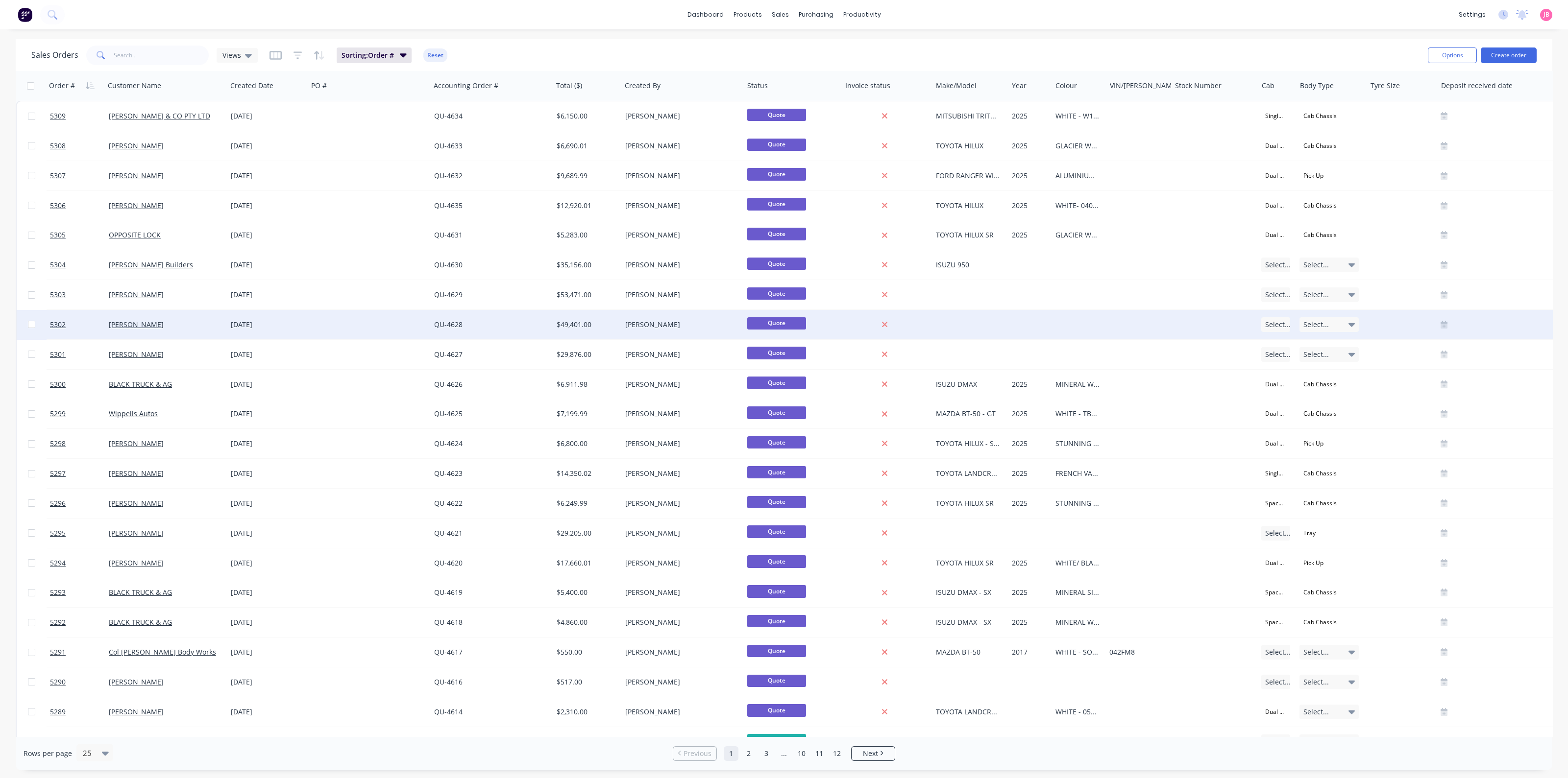
click at [160, 330] on div "[PERSON_NAME]" at bounding box center [165, 324] width 122 height 30
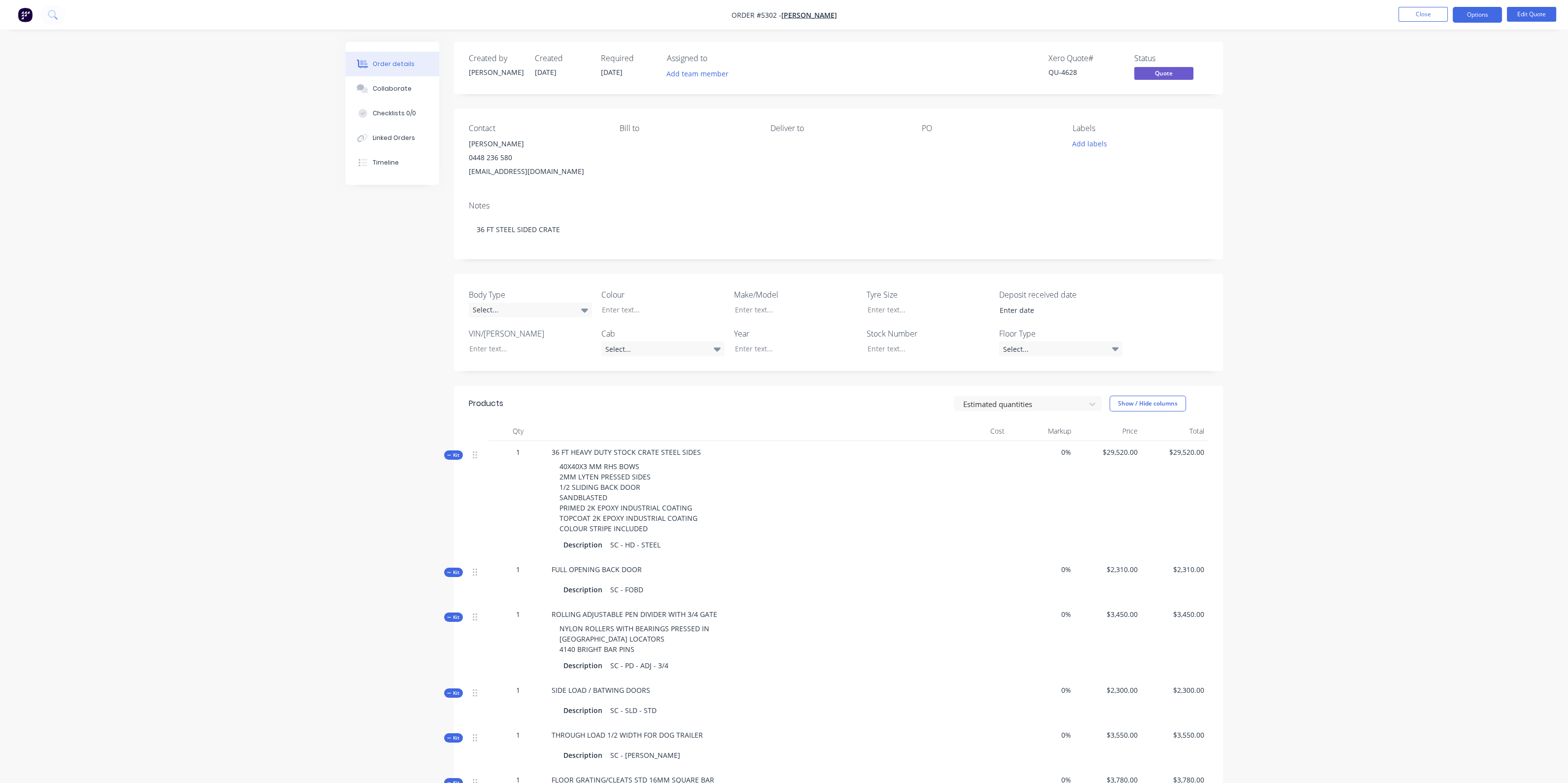
drag, startPoint x: 386, startPoint y: 90, endPoint x: 264, endPoint y: 170, distance: 145.9
click at [385, 88] on div "Collaborate" at bounding box center [392, 88] width 39 height 8
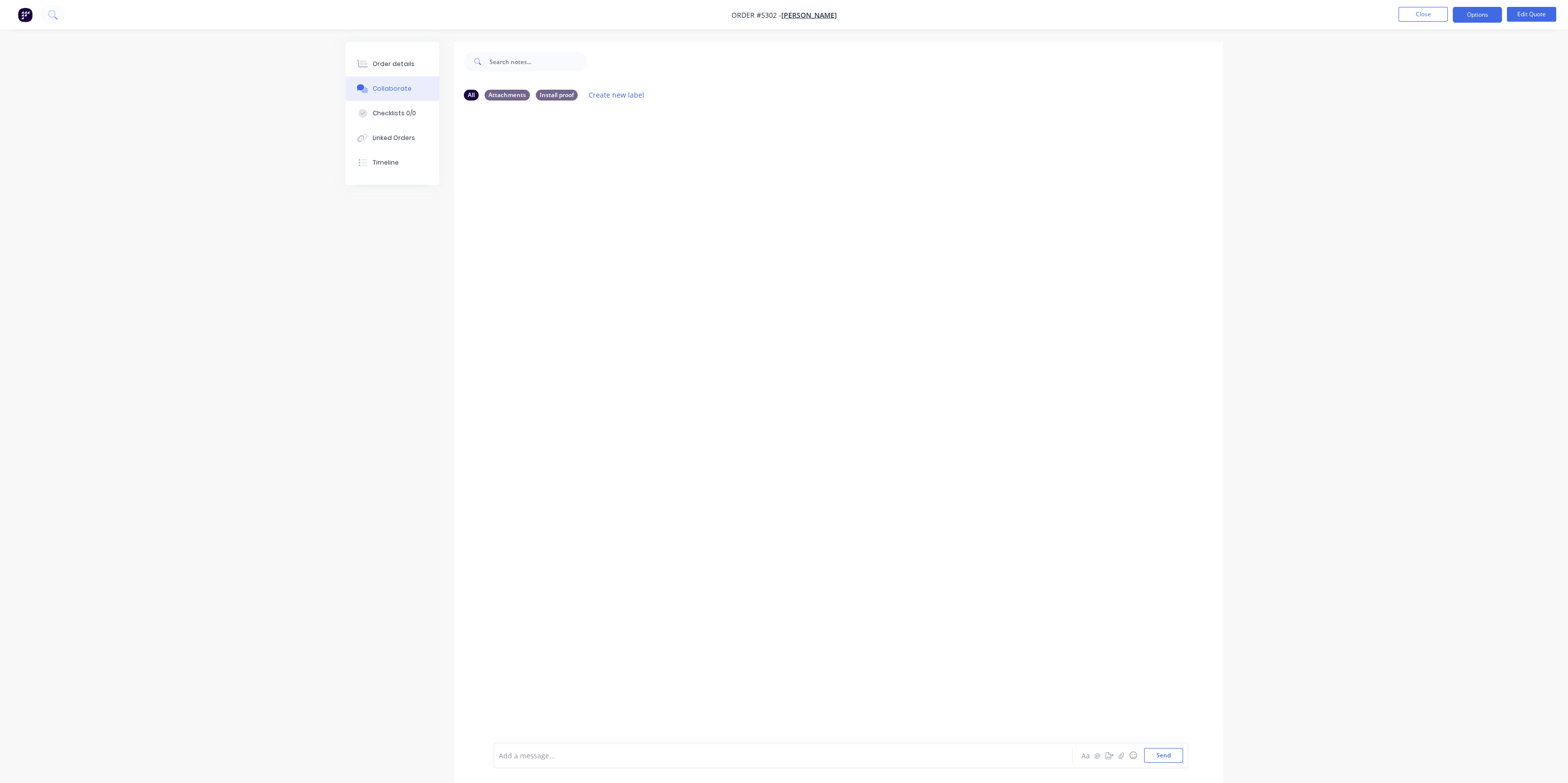
scroll to position [14, 0]
click at [1427, 11] on button "Close" at bounding box center [1423, 14] width 49 height 14
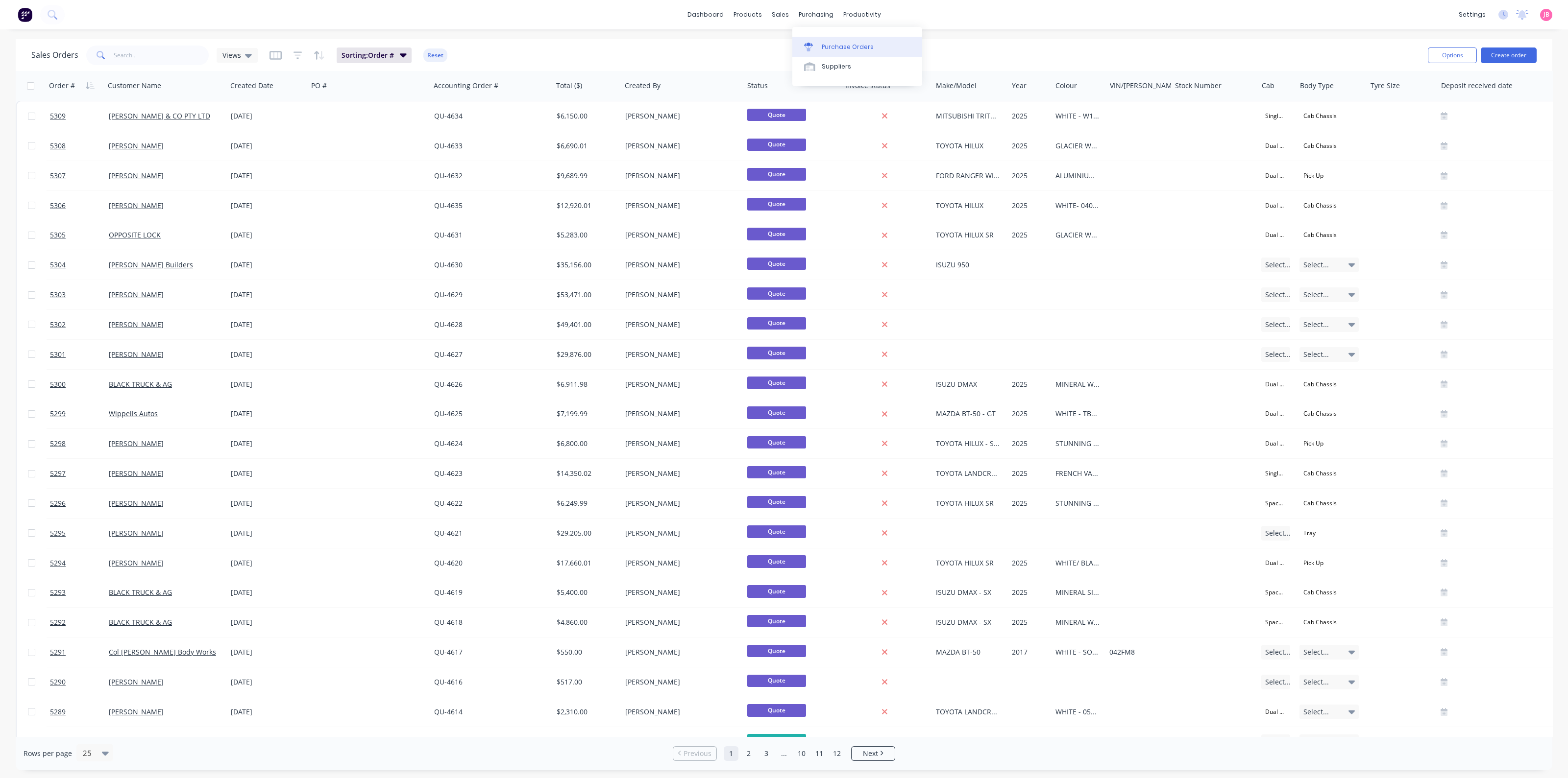
click at [825, 43] on div "Purchase Orders" at bounding box center [847, 47] width 52 height 8
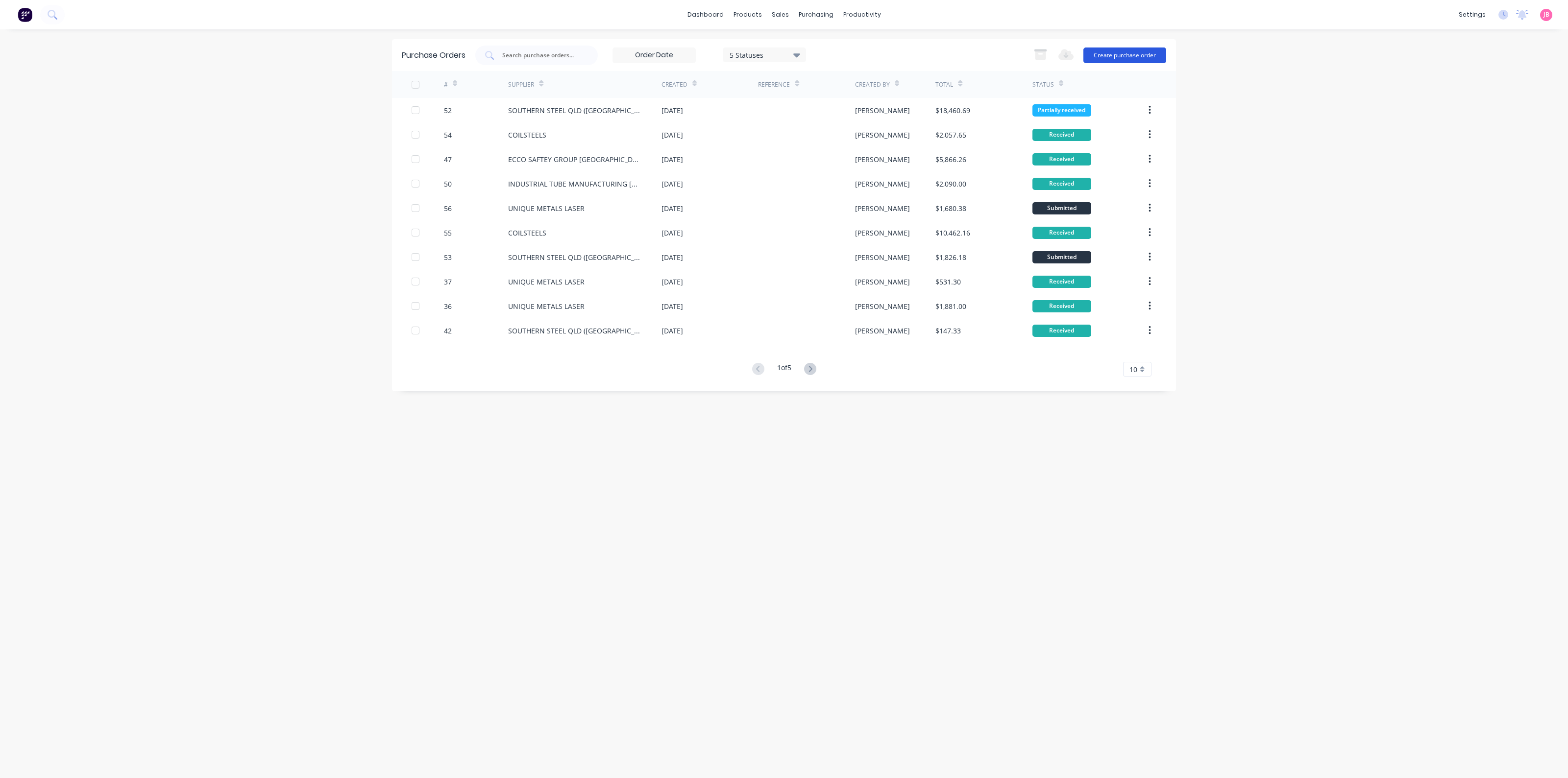
click at [1102, 52] on button "Create purchase order" at bounding box center [1124, 55] width 83 height 16
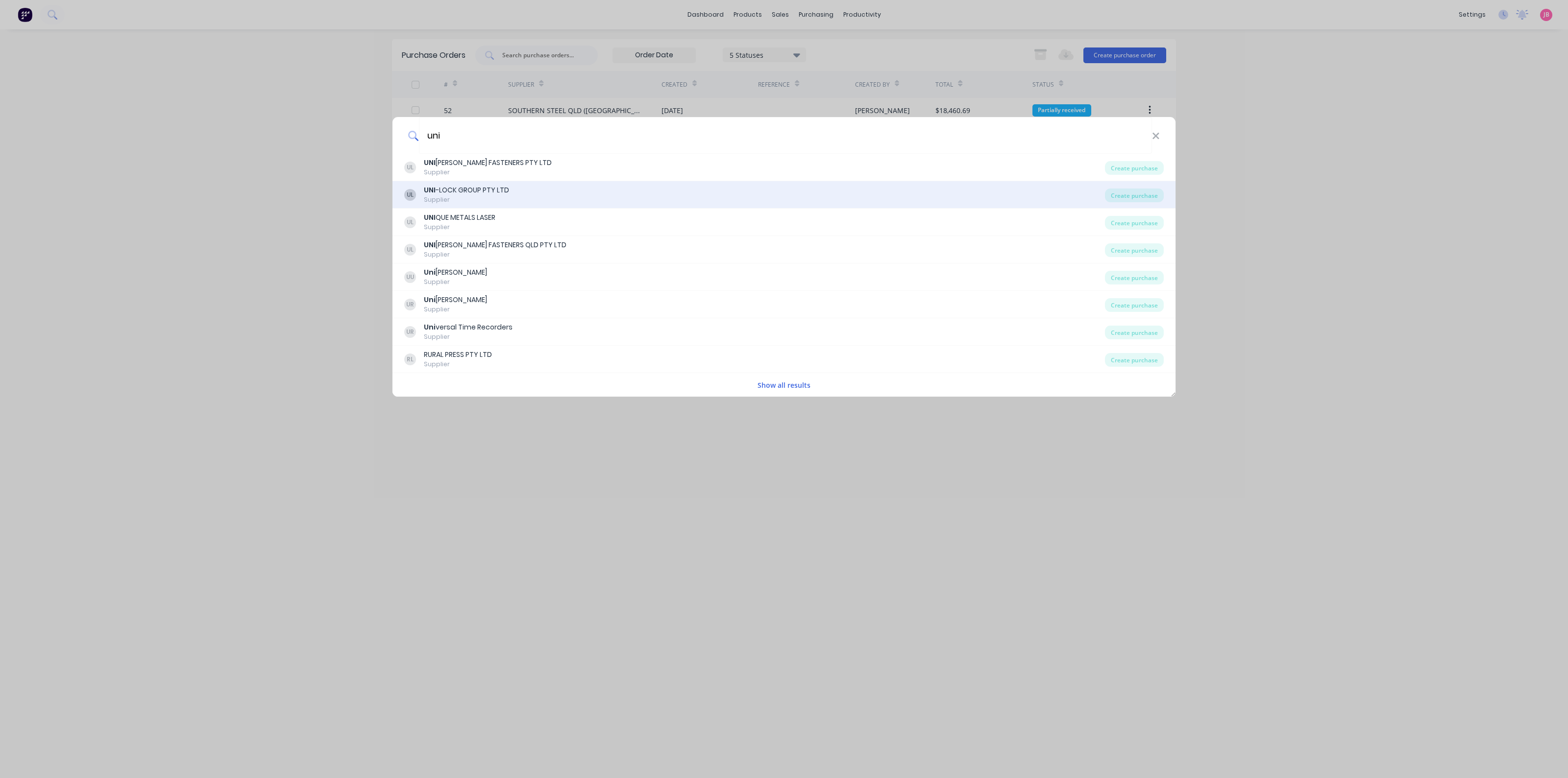
type input "uni"
click at [592, 183] on div "UL UNI -LOCK GROUP PTY LTD Supplier Create purchase" at bounding box center [784, 195] width 783 height 28
click at [486, 195] on div "UNI -LOCK GROUP PTY LTD" at bounding box center [466, 190] width 85 height 10
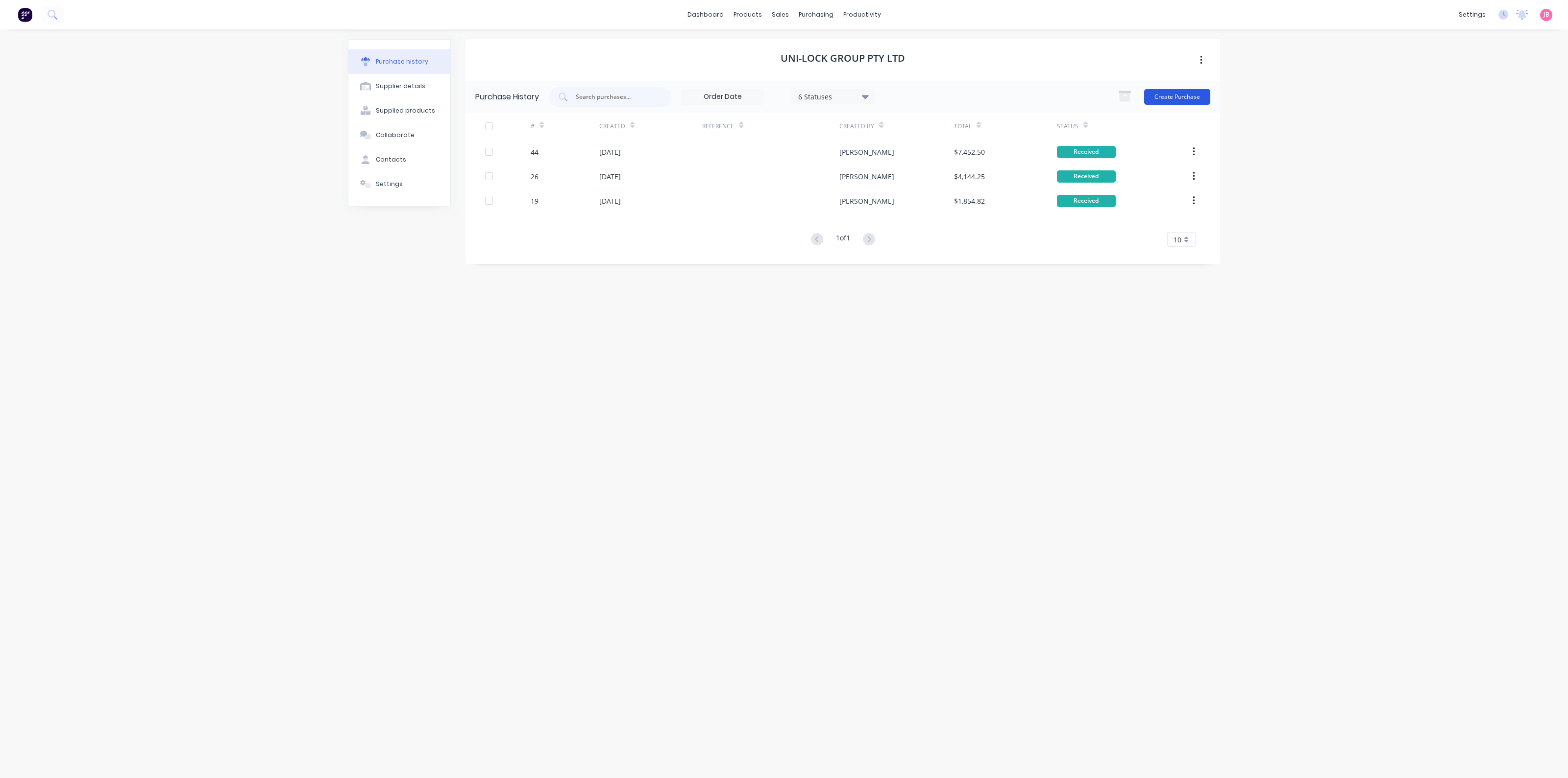
click at [1172, 98] on button "Create Purchase" at bounding box center [1176, 97] width 66 height 16
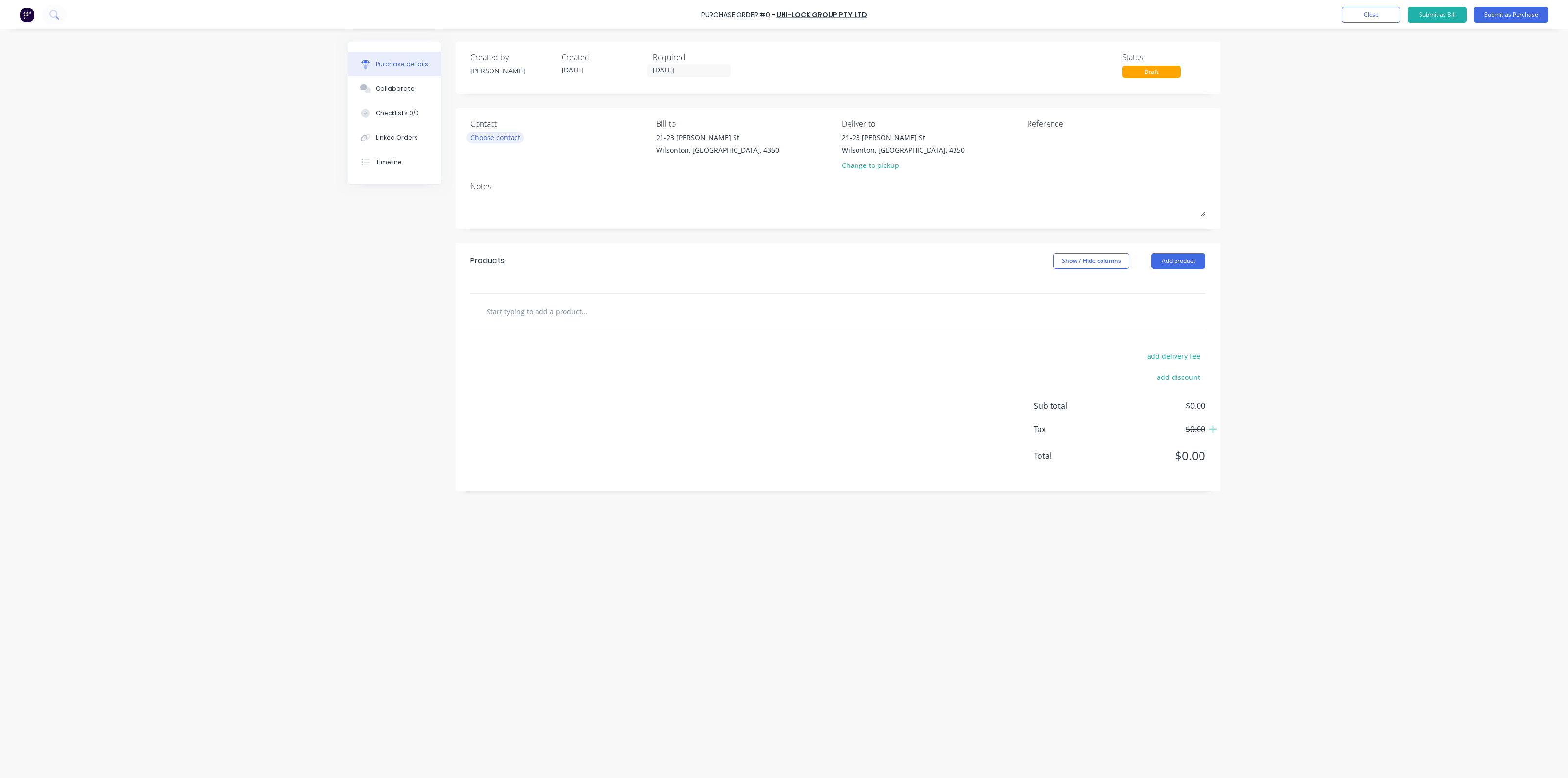
click at [506, 133] on div "Choose contact" at bounding box center [495, 138] width 50 height 10
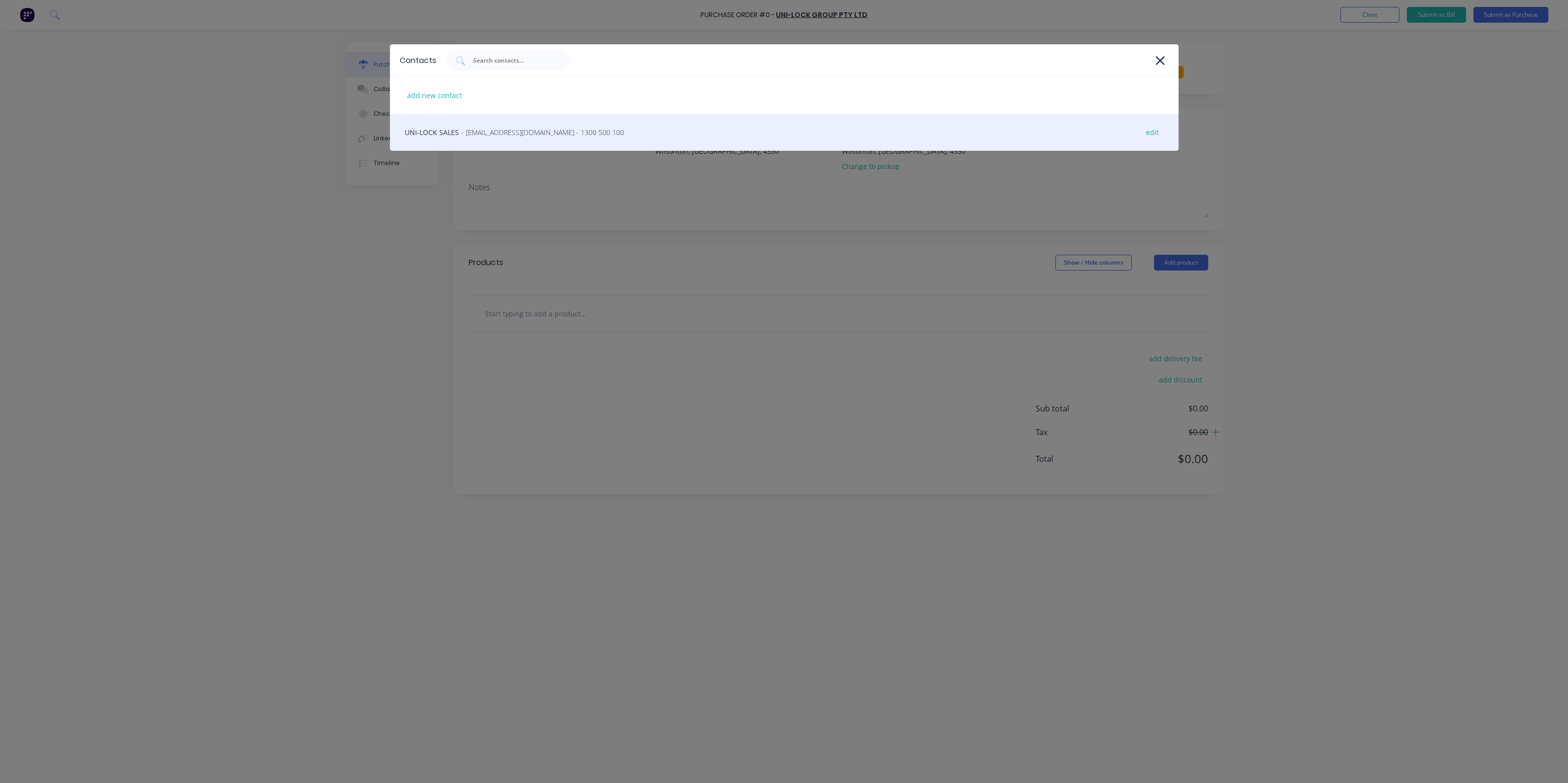
click at [520, 134] on span "- sales@uni-lock.com.au - 1300 500 100" at bounding box center [542, 132] width 163 height 10
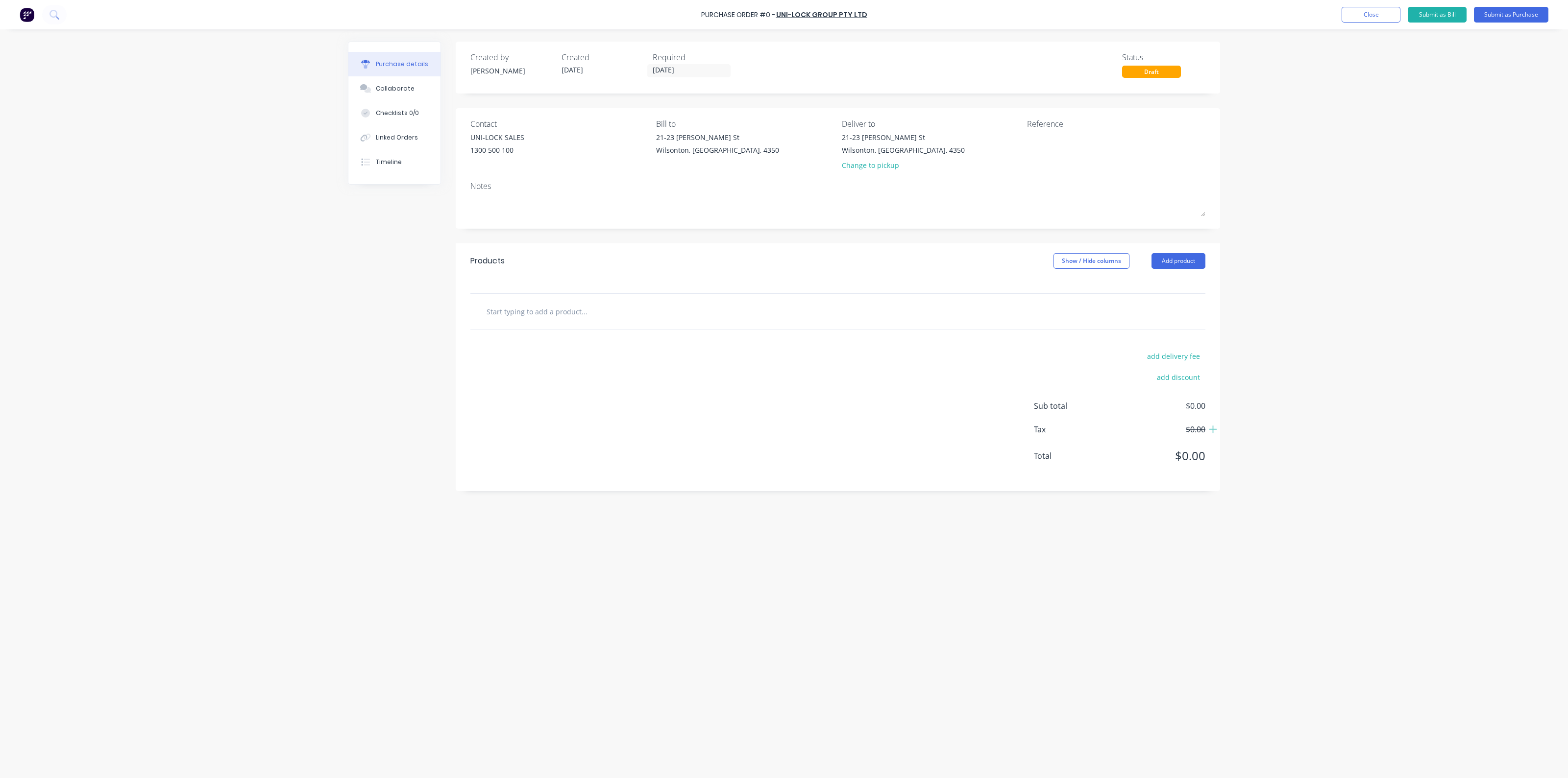
click at [537, 316] on input "text" at bounding box center [584, 311] width 196 height 19
type input "tld"
click at [567, 421] on div "TLD .M-BC Product" at bounding box center [636, 426] width 294 height 41
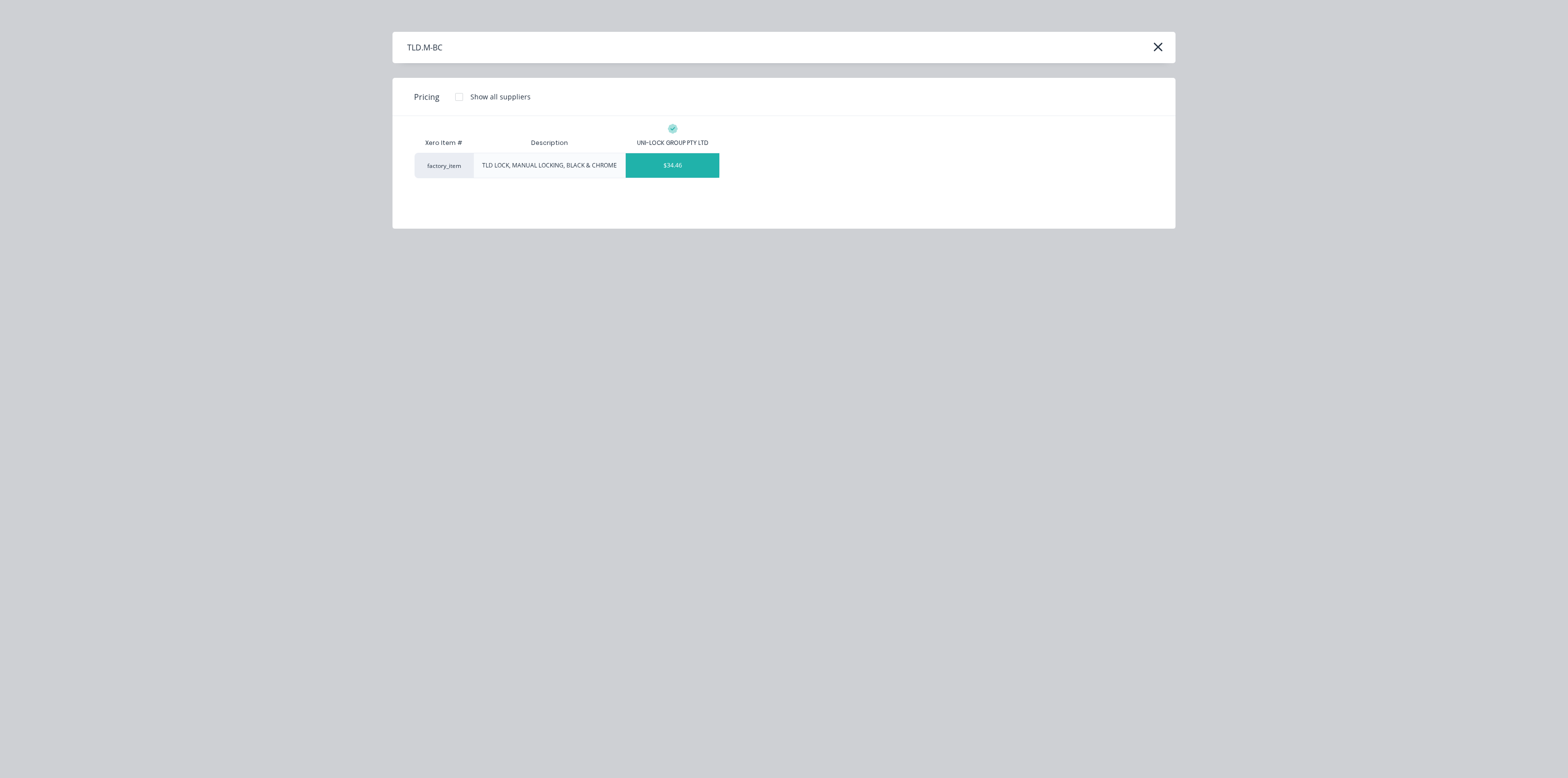
click at [674, 171] on div "$34.46" at bounding box center [672, 165] width 94 height 24
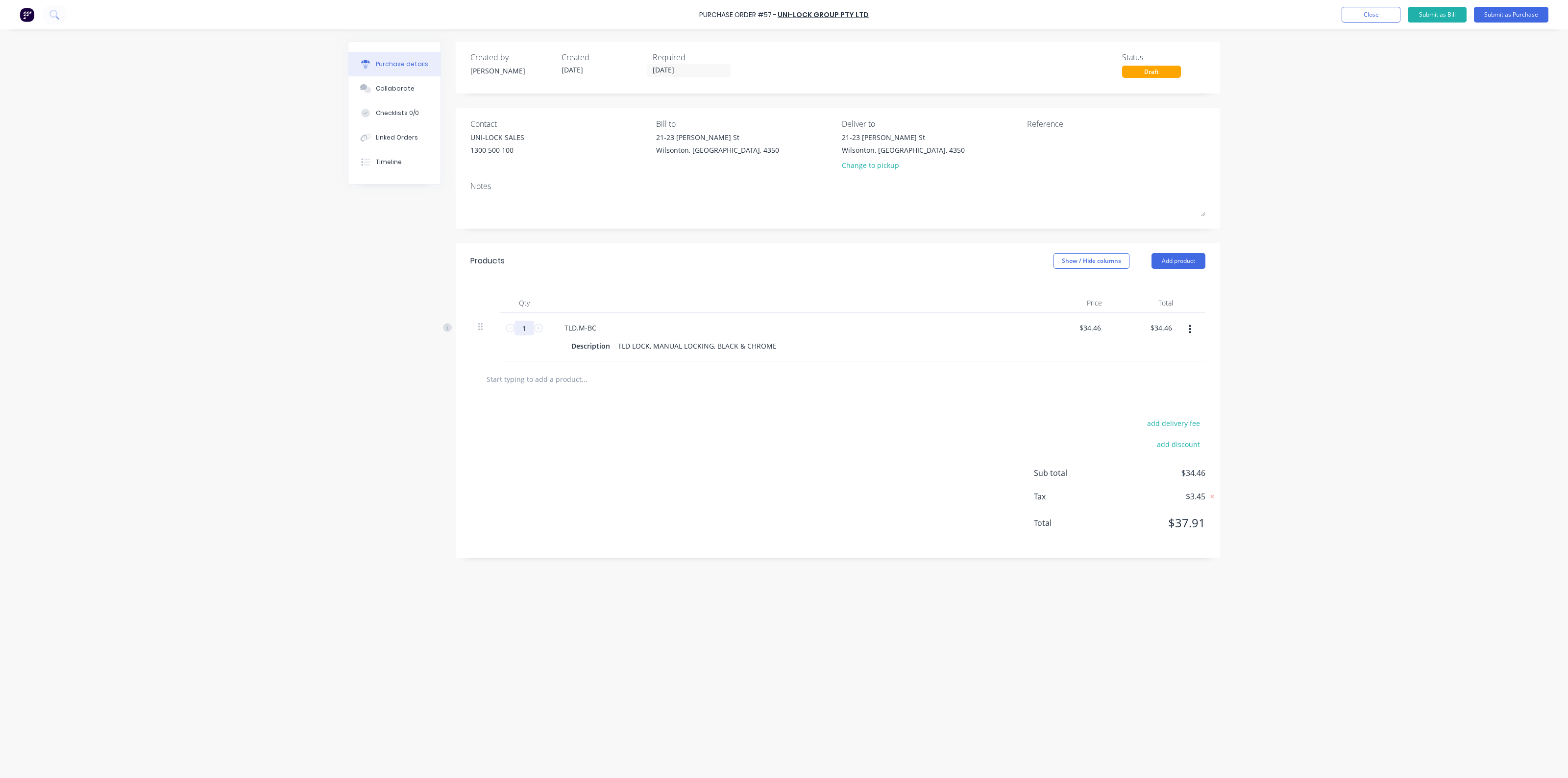
click at [531, 329] on input "1" at bounding box center [524, 327] width 19 height 14
type input "10"
type input "$344.60"
type input "100"
type input "$3,446.00"
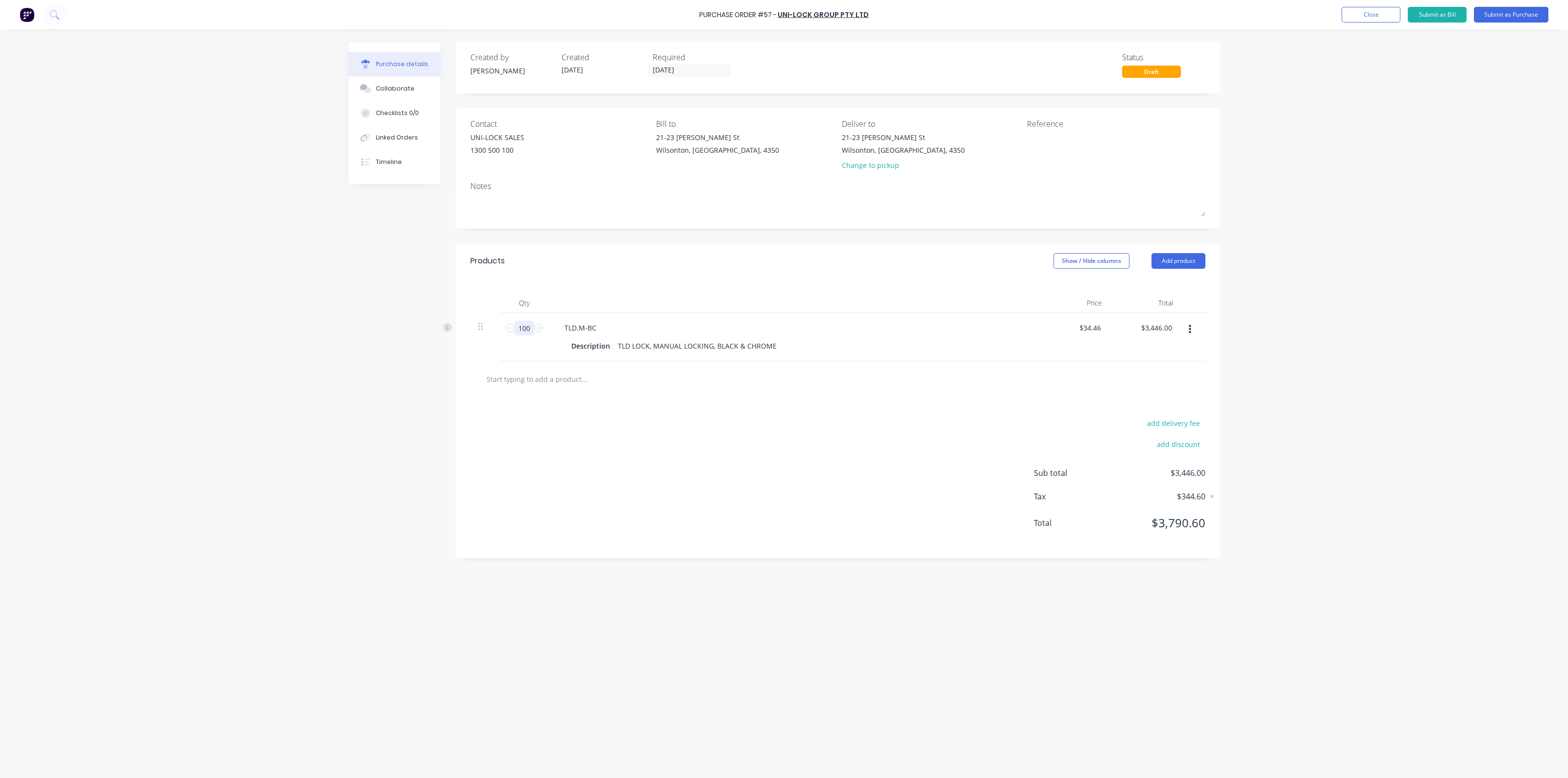
type input "100"
click at [543, 379] on input "text" at bounding box center [584, 379] width 196 height 19
type input "tld"
click at [583, 532] on div "TLD .M-BB Product" at bounding box center [636, 535] width 294 height 41
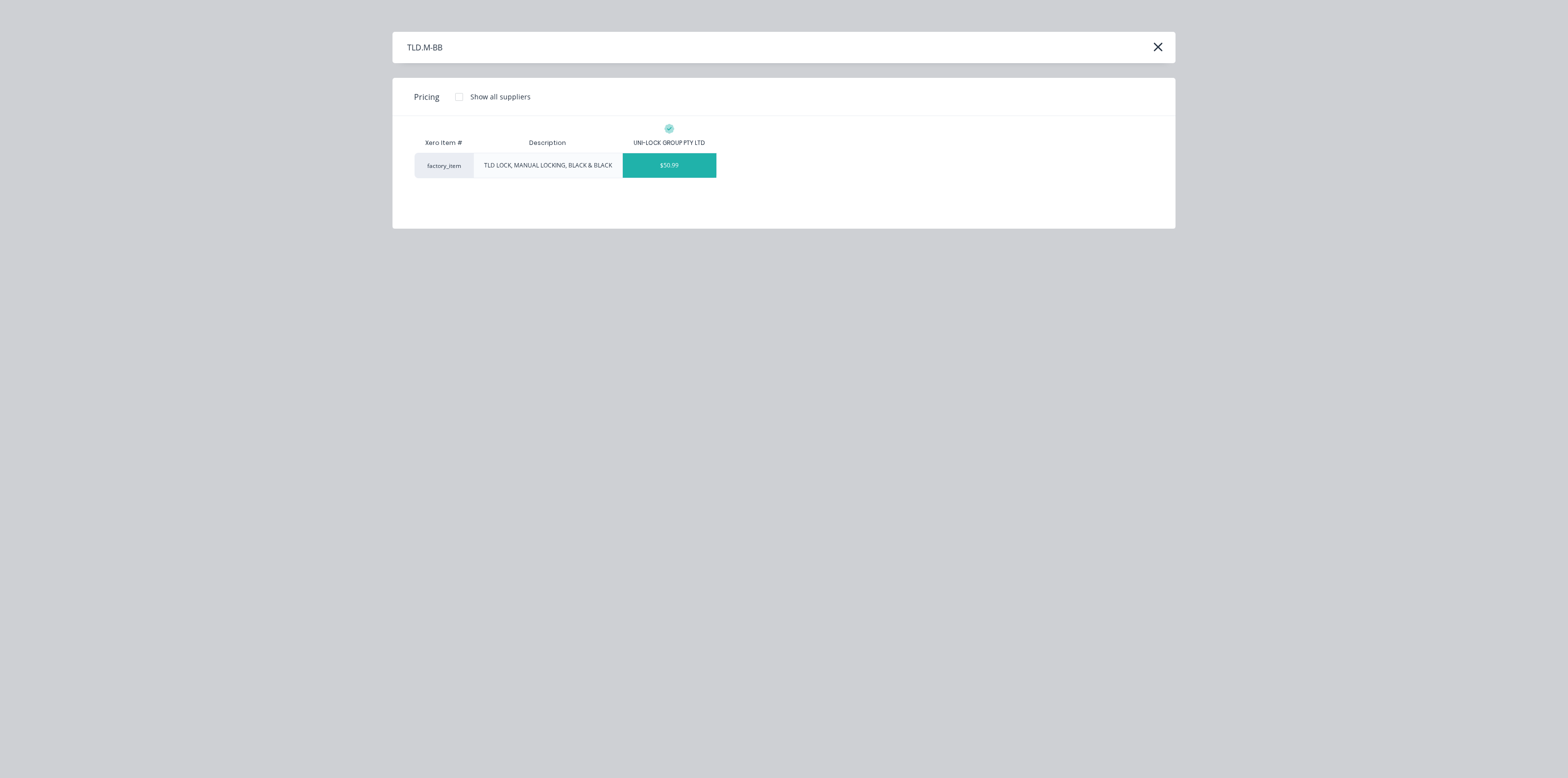
click at [677, 170] on div "$50.99" at bounding box center [669, 165] width 94 height 24
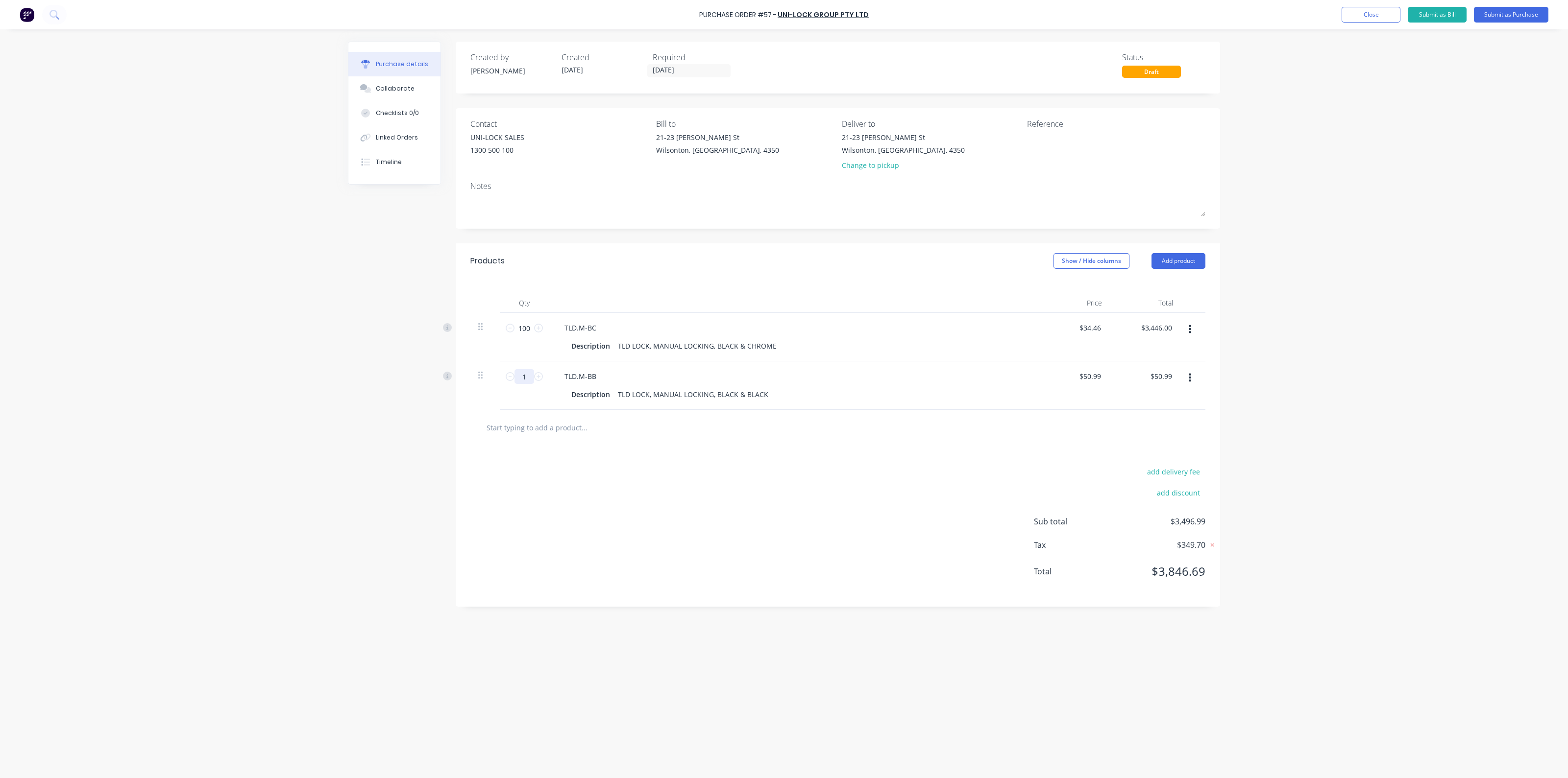
click at [527, 378] on input "1" at bounding box center [524, 376] width 19 height 14
type input "5"
type input "$254.95"
type input "50"
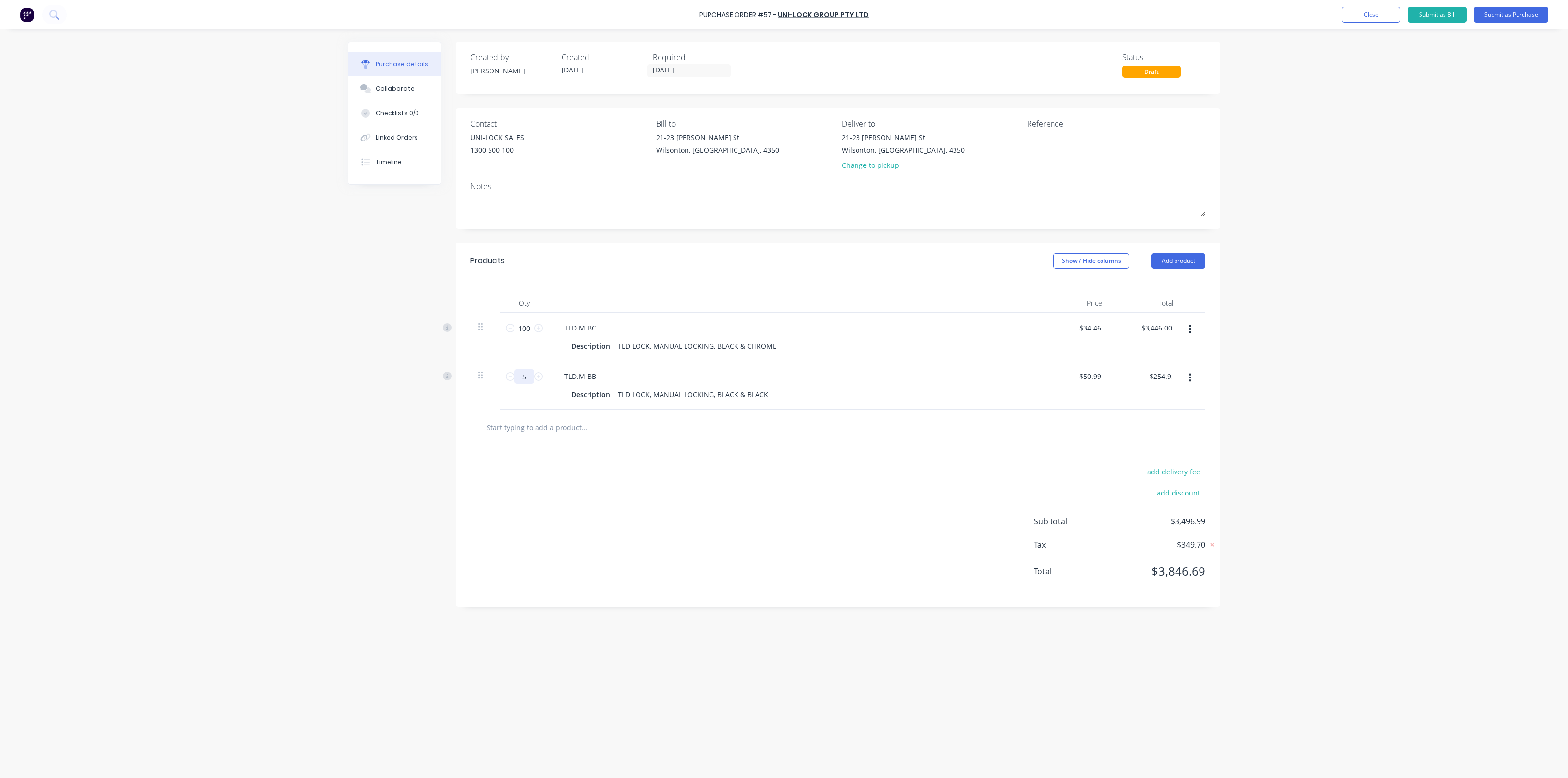
type input "$2,549.50"
type input "50"
click at [556, 425] on input "text" at bounding box center [584, 427] width 196 height 19
type input "g18"
click at [561, 501] on div "G18 130-BK Description FORGED GUDGEON, 12.7MM DIA, WELD-ON, BLACK Product varia…" at bounding box center [636, 507] width 294 height 54
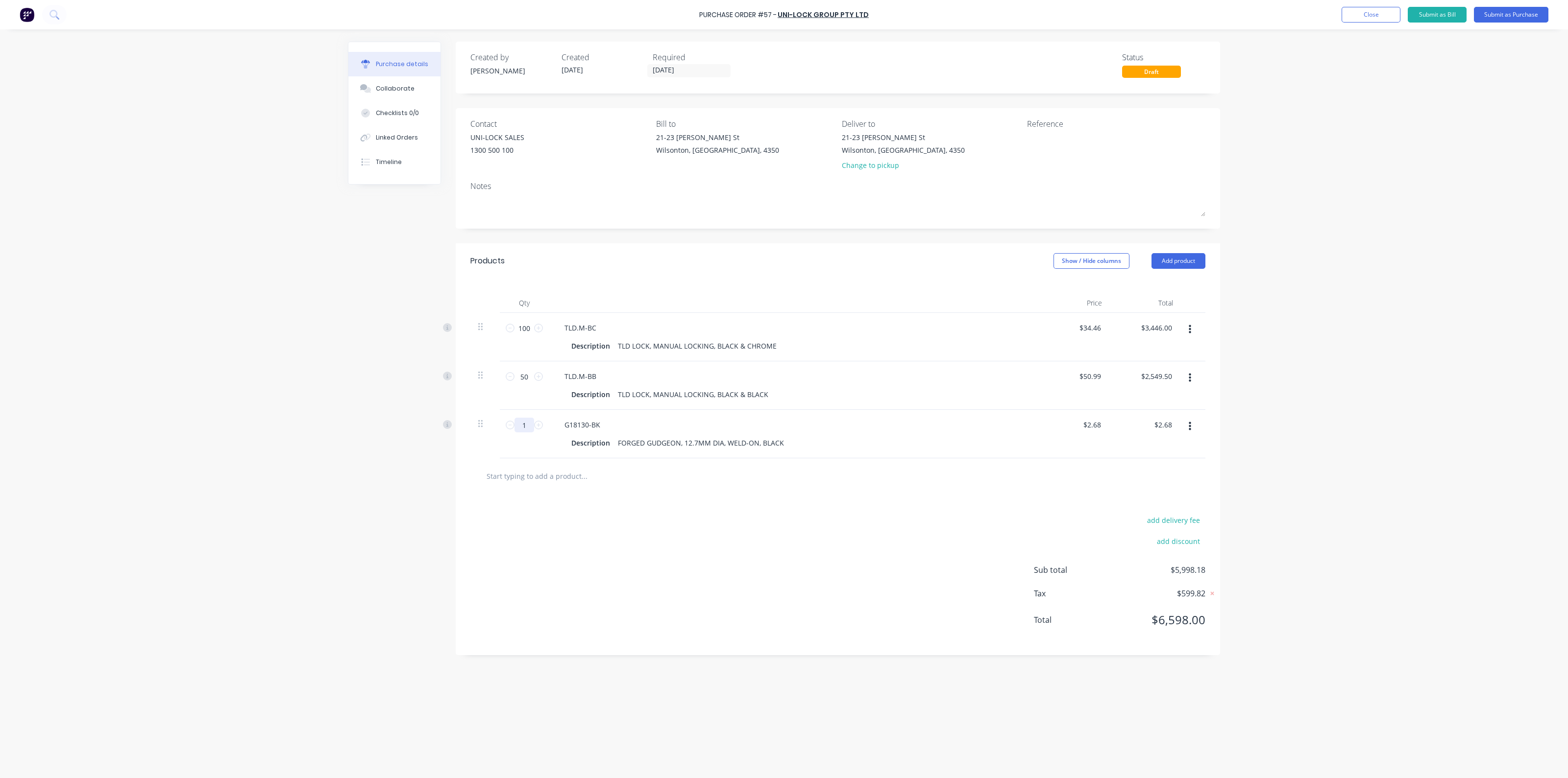
click at [520, 422] on input "1" at bounding box center [524, 424] width 19 height 14
type input "5"
type input "$13.40"
type input "50"
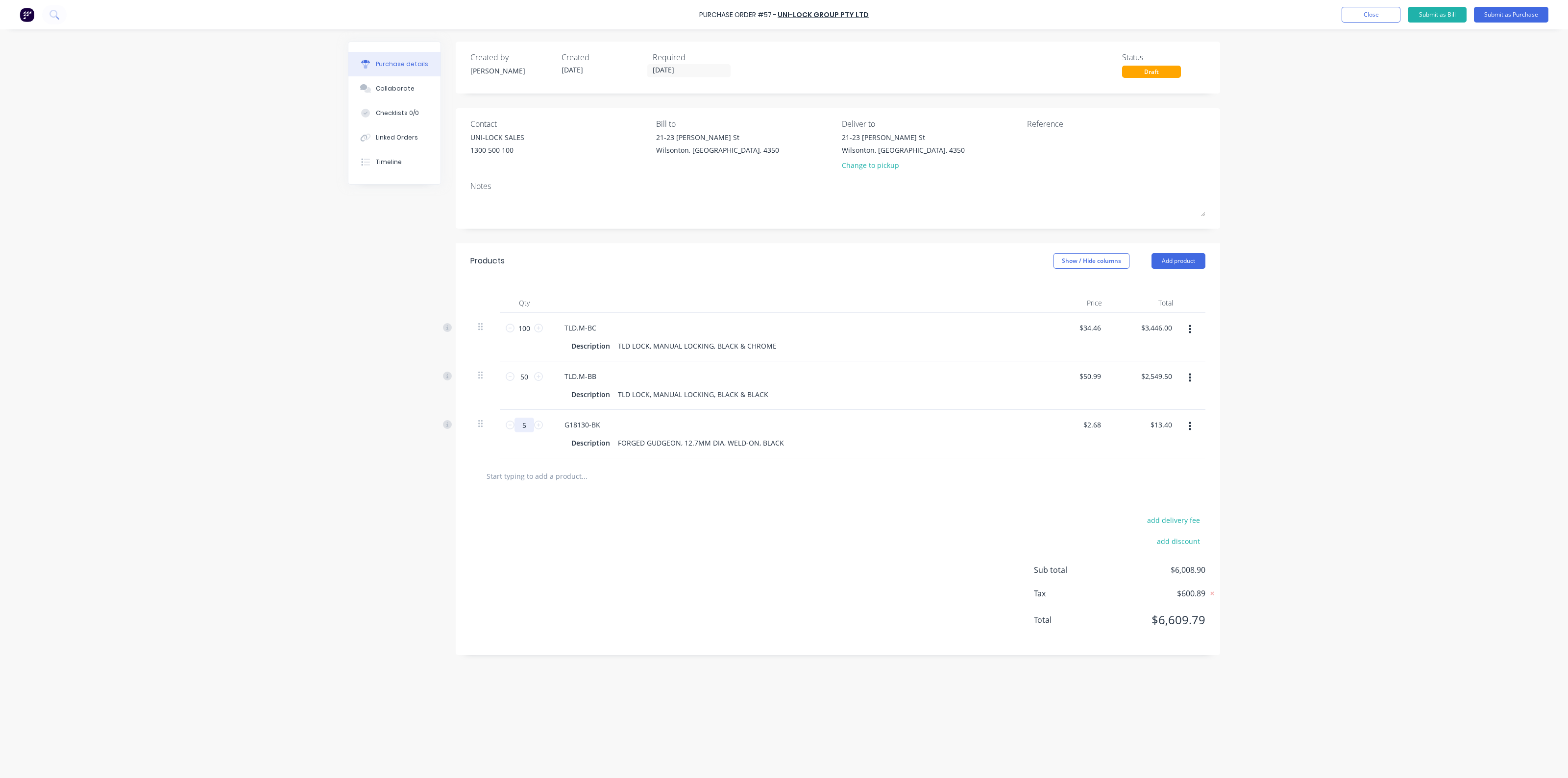
type input "$134.00"
type input "500"
type input "$1,340.00"
type input "500"
click at [576, 473] on input "text" at bounding box center [584, 476] width 196 height 19
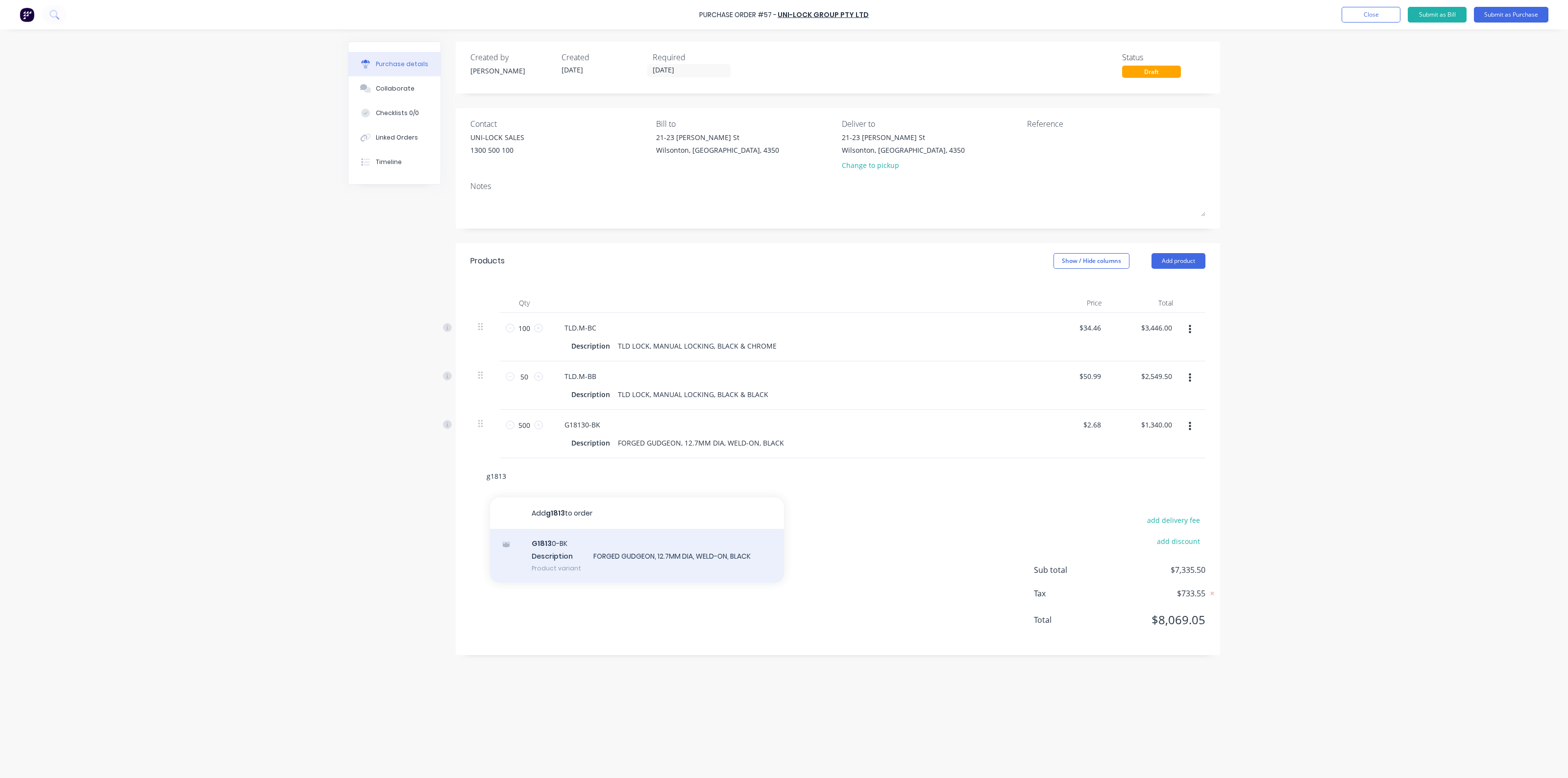
type input "g18135"
drag, startPoint x: 519, startPoint y: 477, endPoint x: 429, endPoint y: 473, distance: 90.1
click at [429, 473] on div "Created by Jason Created 09/10/25 Required 09/10/25 Status Draft Contact UNI-LO…" at bounding box center [783, 401] width 872 height 720
click at [1183, 268] on button "Add product" at bounding box center [1178, 261] width 54 height 16
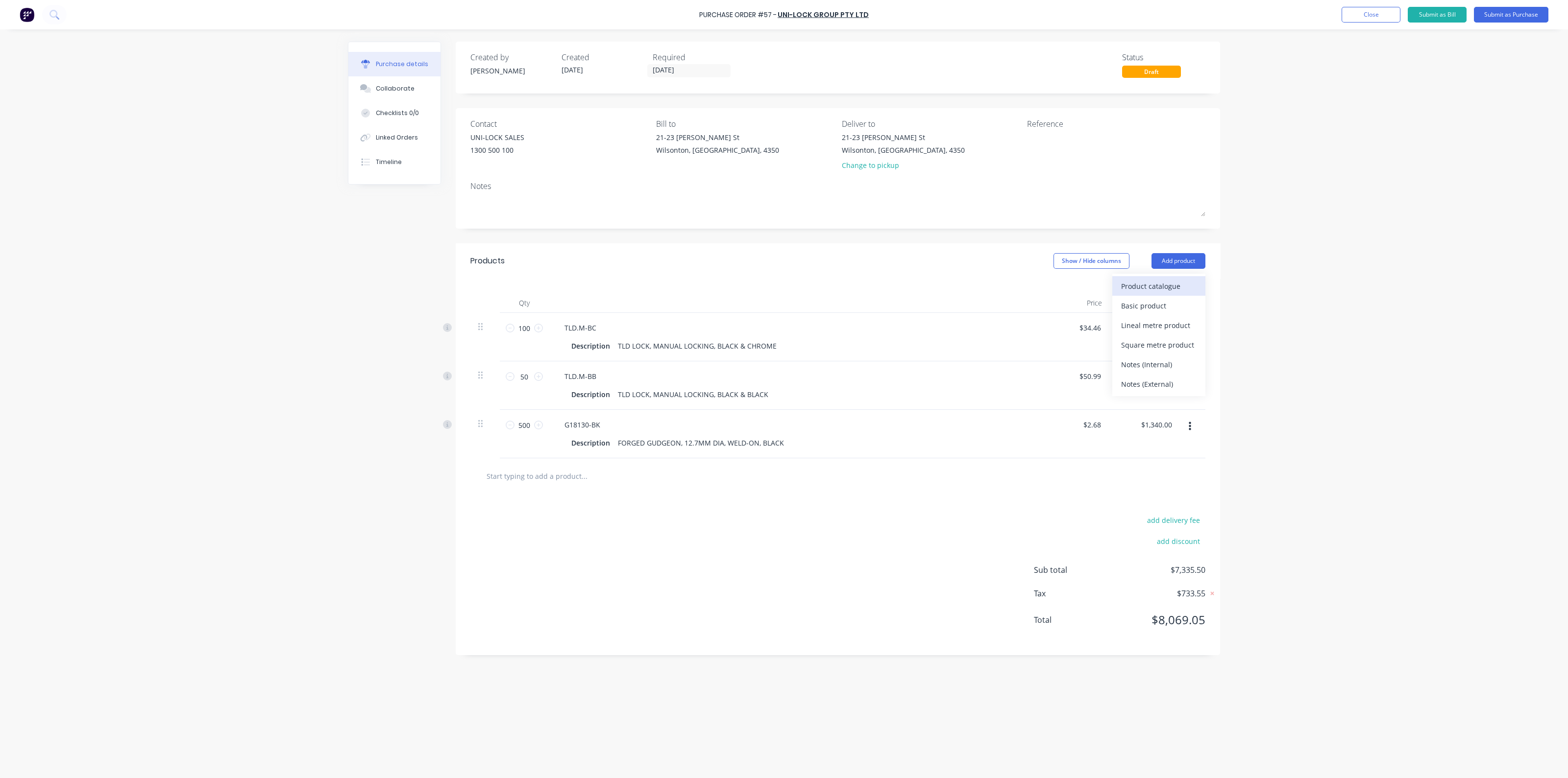
click at [1167, 284] on div "Product catalogue" at bounding box center [1158, 286] width 75 height 14
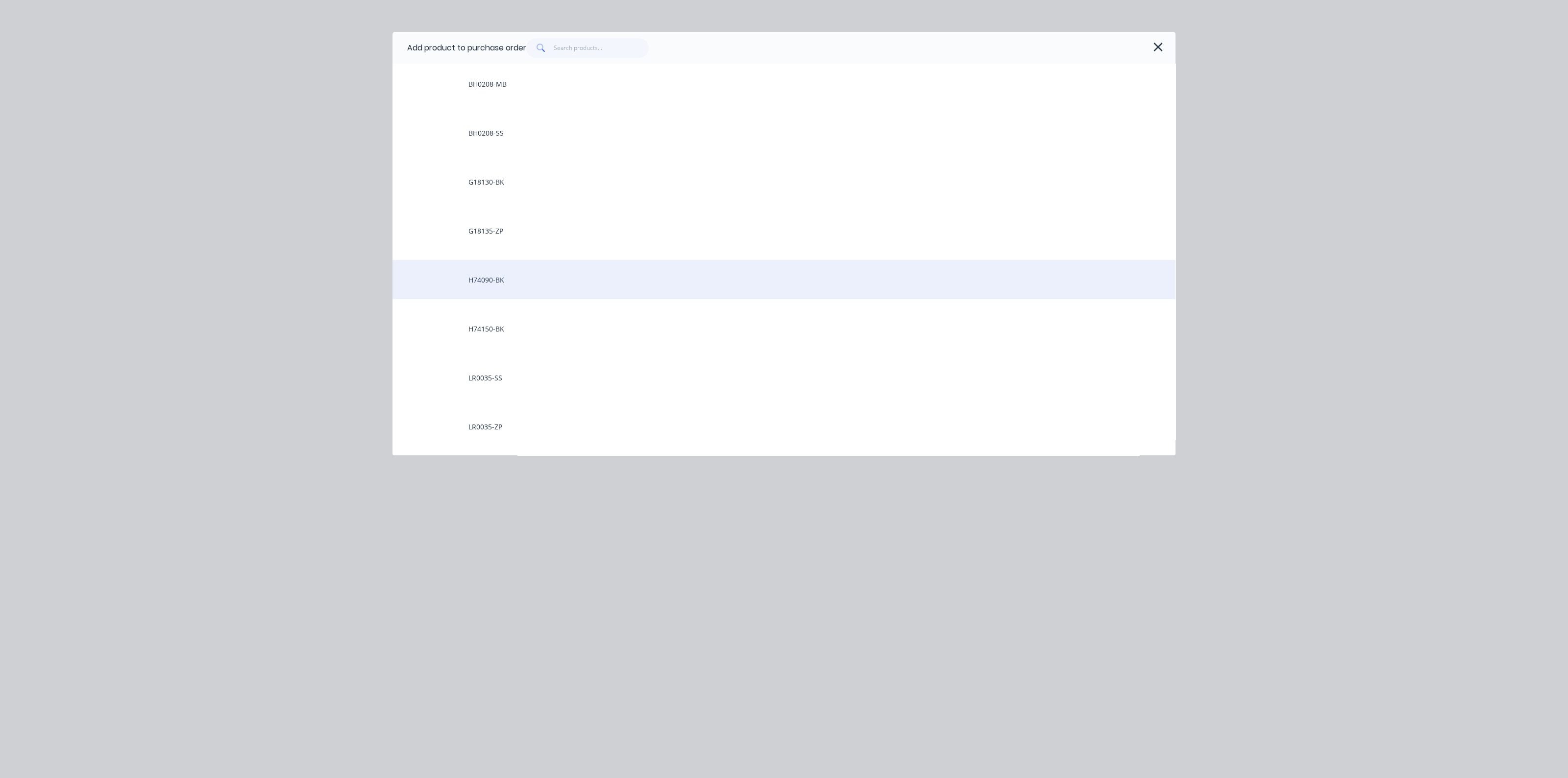
scroll to position [613, 0]
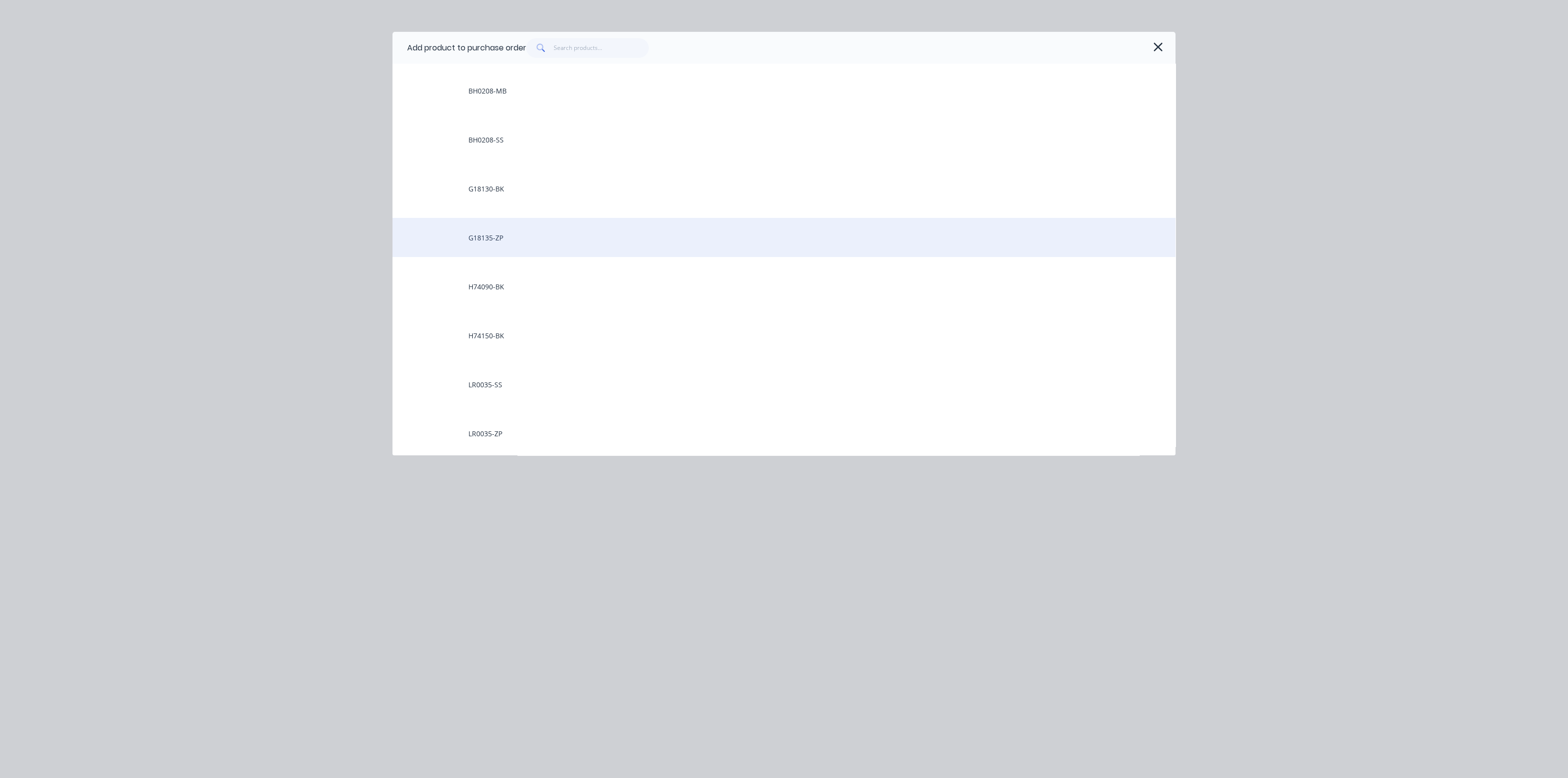
click at [516, 246] on div "G18135-ZP" at bounding box center [784, 237] width 783 height 39
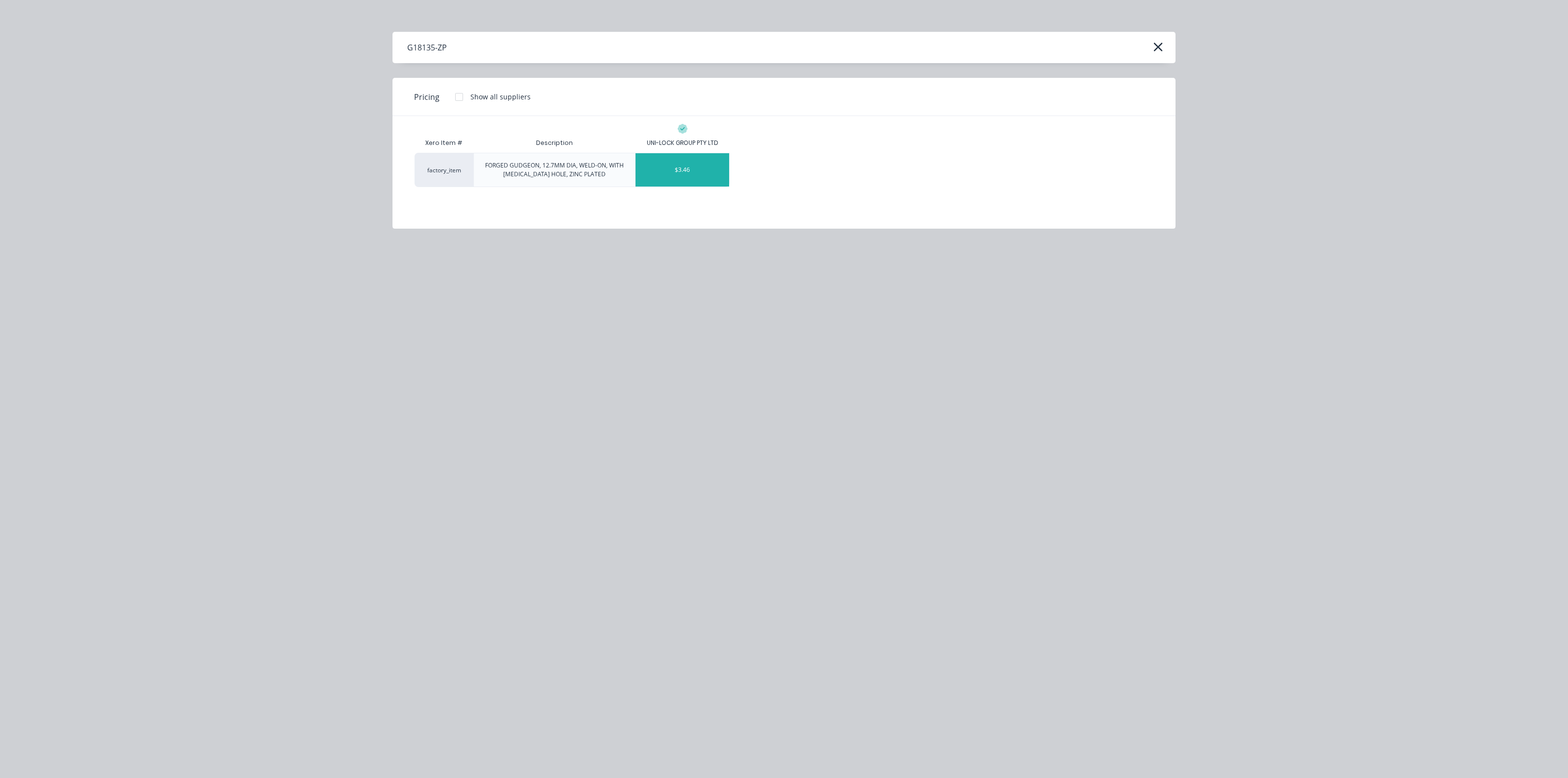
click at [689, 169] on div "$3.46" at bounding box center [682, 170] width 94 height 33
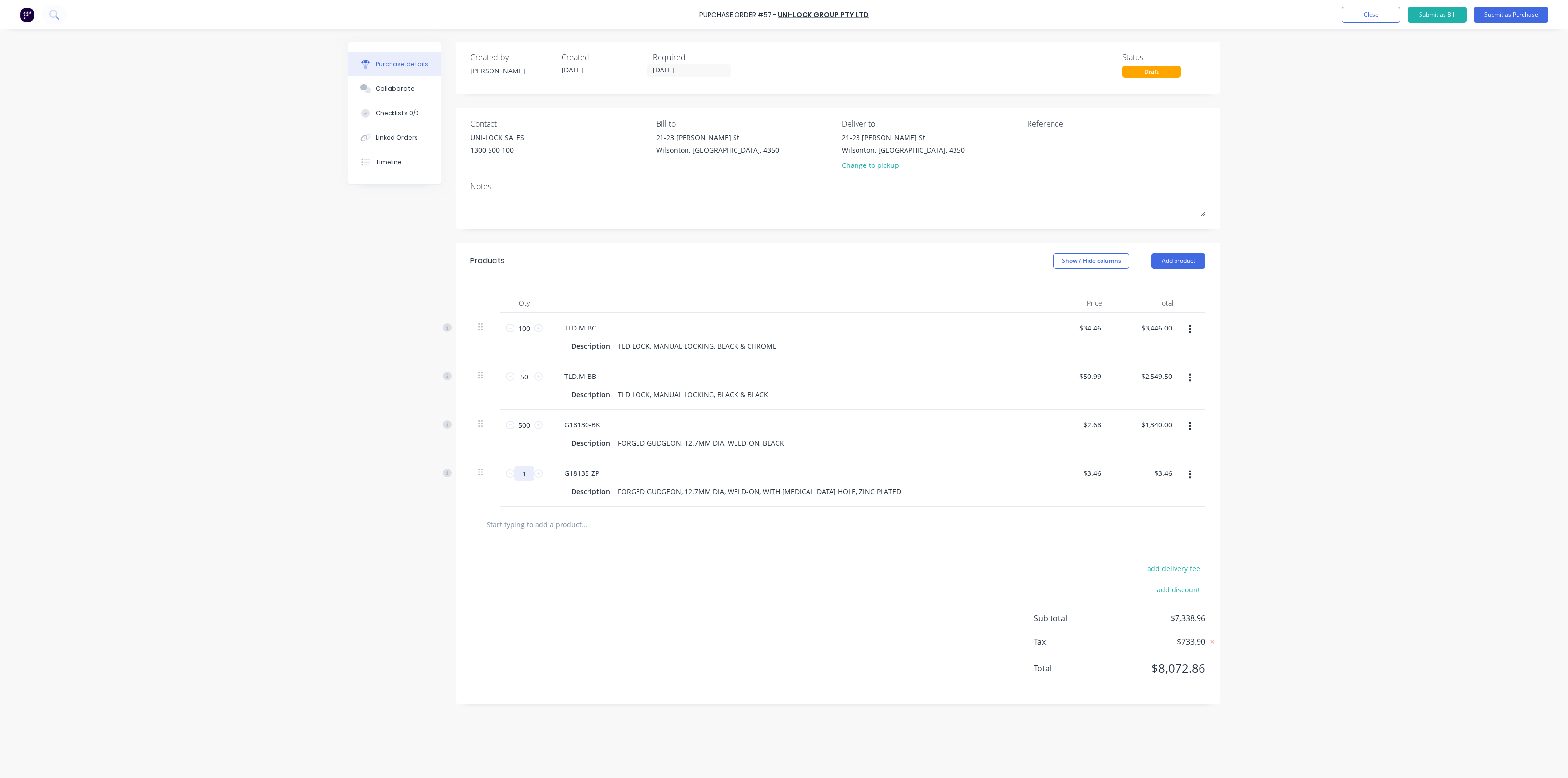
click at [532, 468] on input "1" at bounding box center [524, 473] width 19 height 14
type input "3"
type input "$10.38"
type input "30"
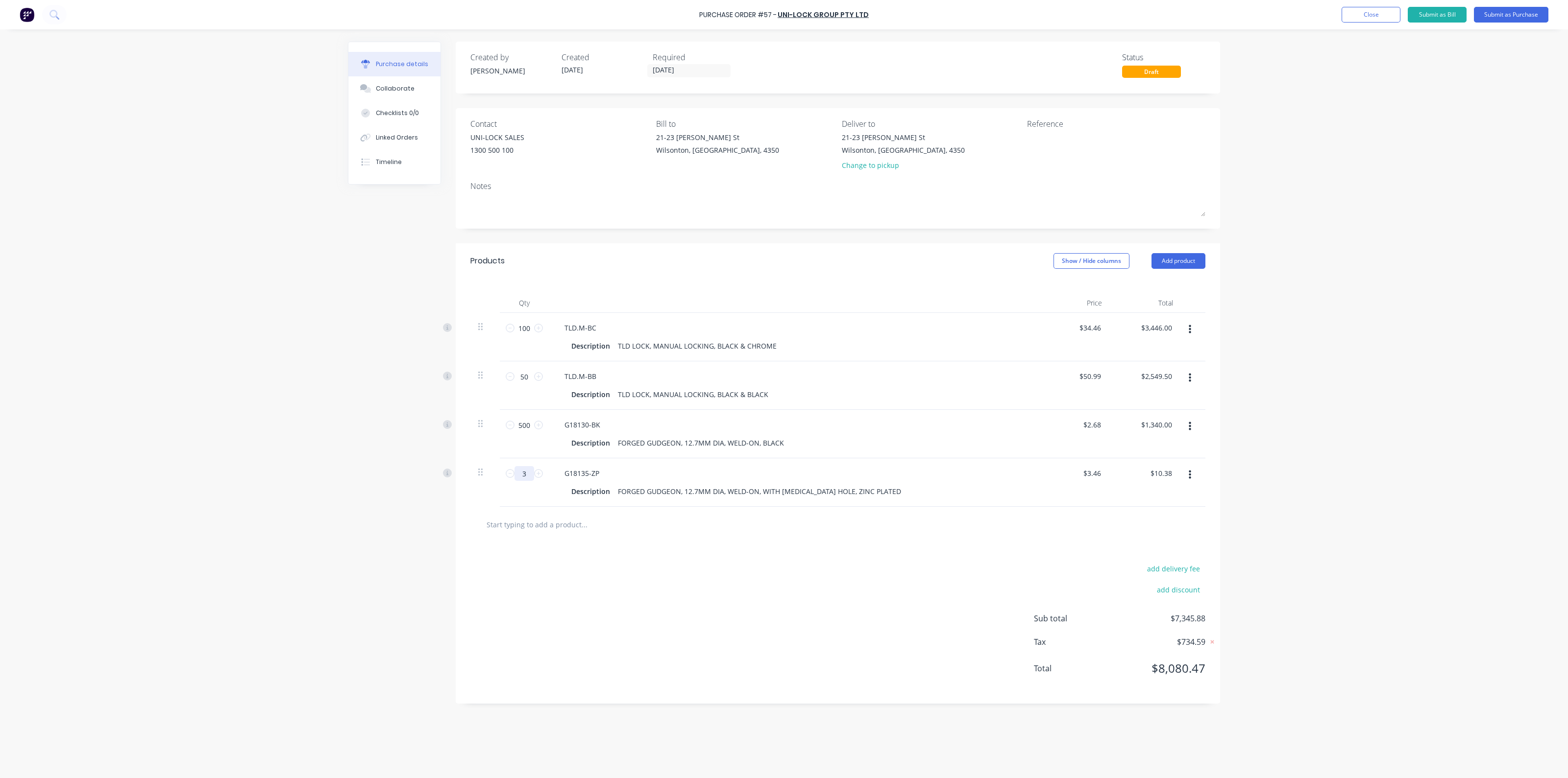
type input "$103.80"
type input "300"
type input "$1,038.00"
type input "300"
click at [565, 522] on input "text" at bounding box center [584, 524] width 196 height 19
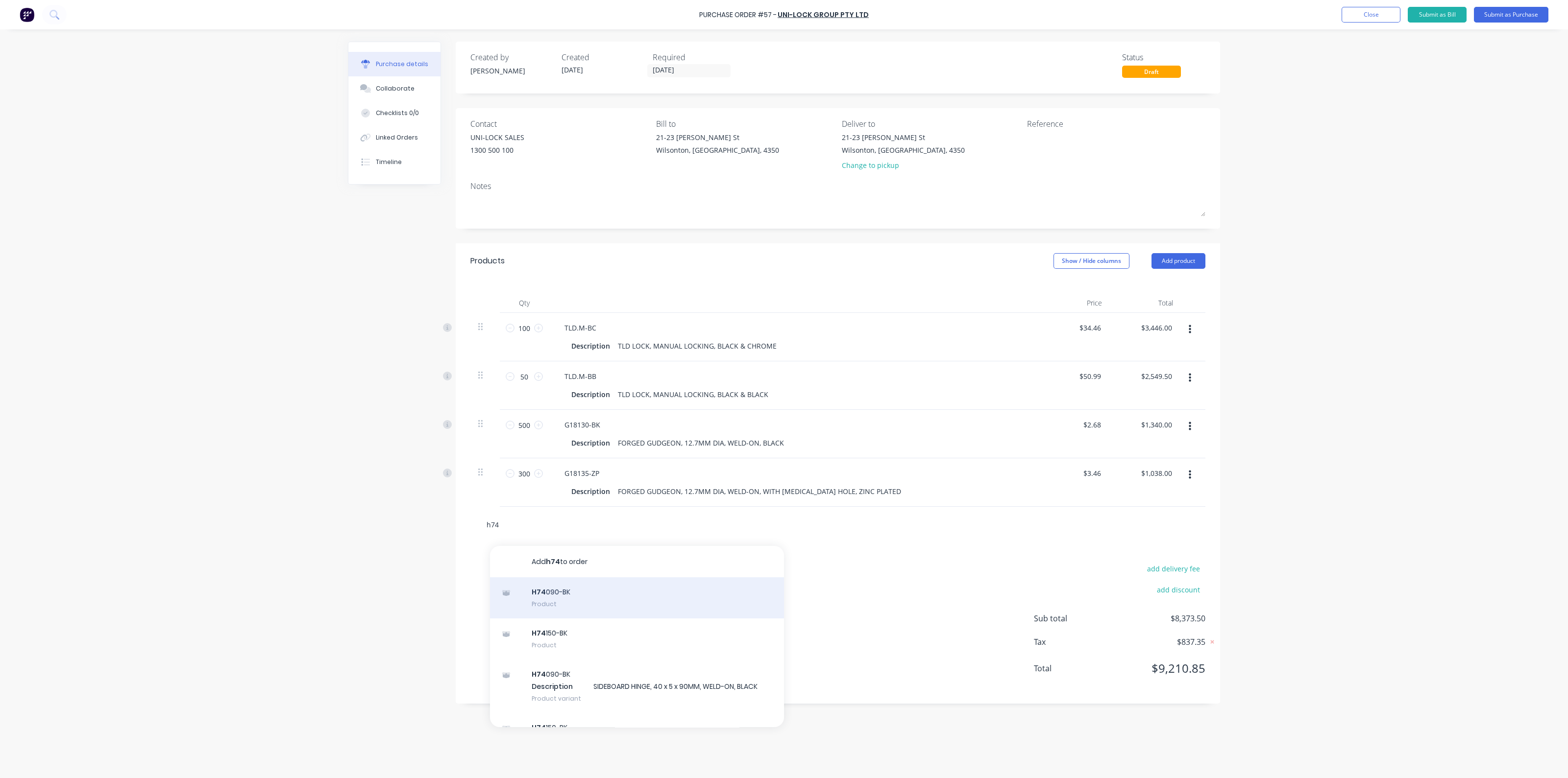
type input "h74"
click at [608, 598] on div "H74 090-BK Product" at bounding box center [636, 597] width 294 height 41
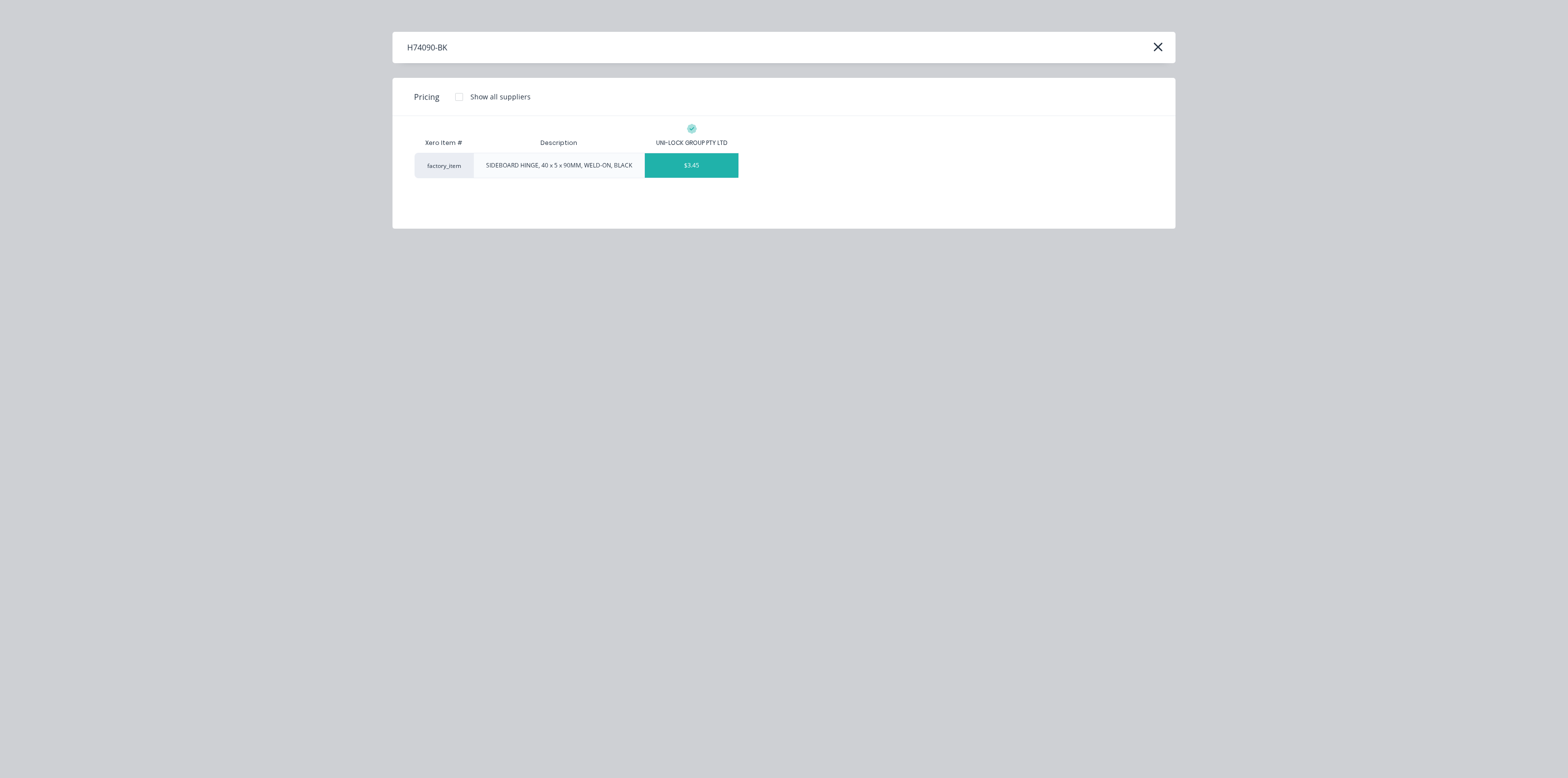
click at [727, 163] on div "$3.45" at bounding box center [691, 165] width 94 height 24
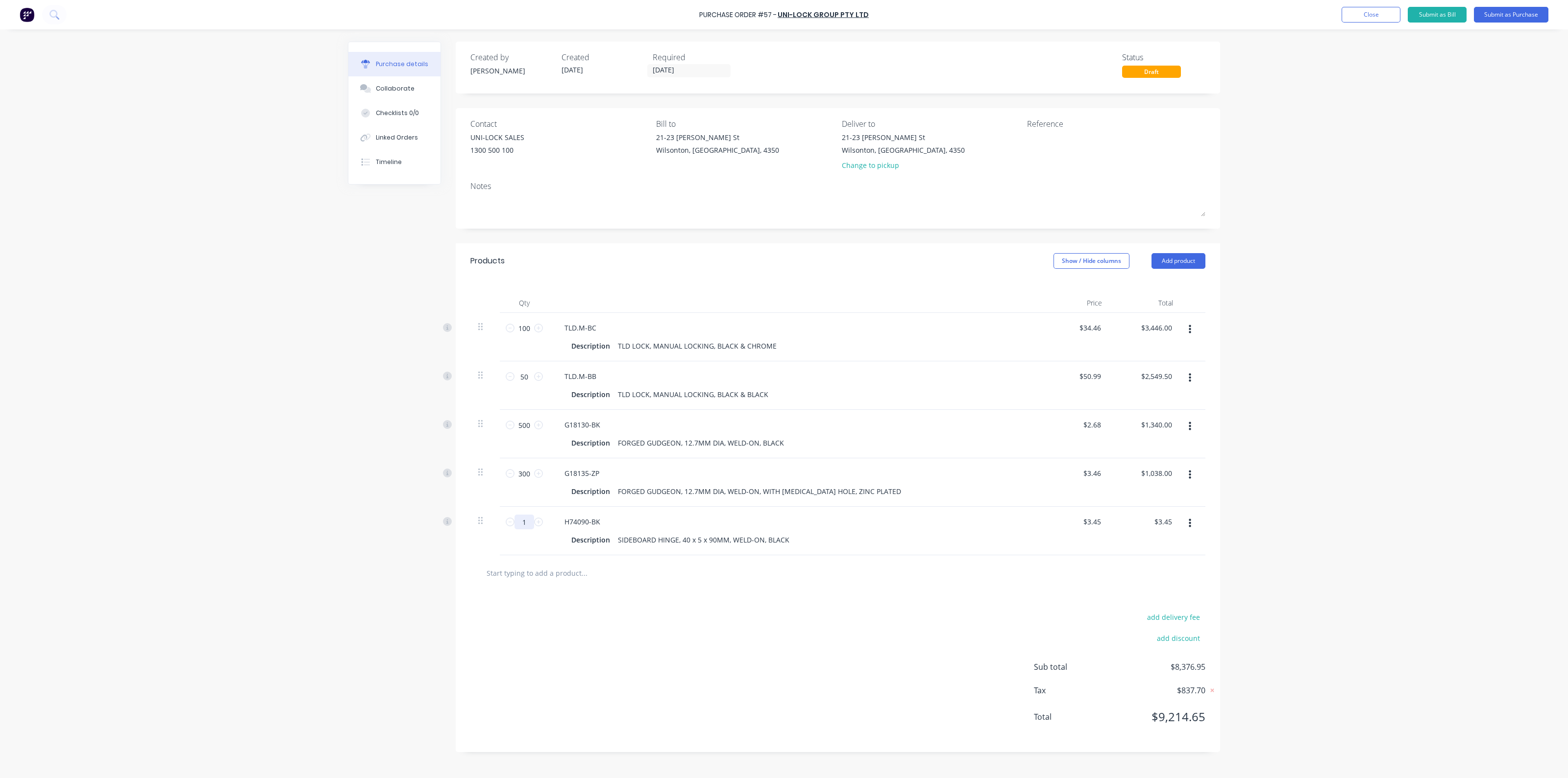
click at [525, 524] on input "1" at bounding box center [524, 521] width 19 height 14
click at [526, 524] on input "1" at bounding box center [524, 521] width 19 height 14
type input "5"
type input "$17.25"
type input "50"
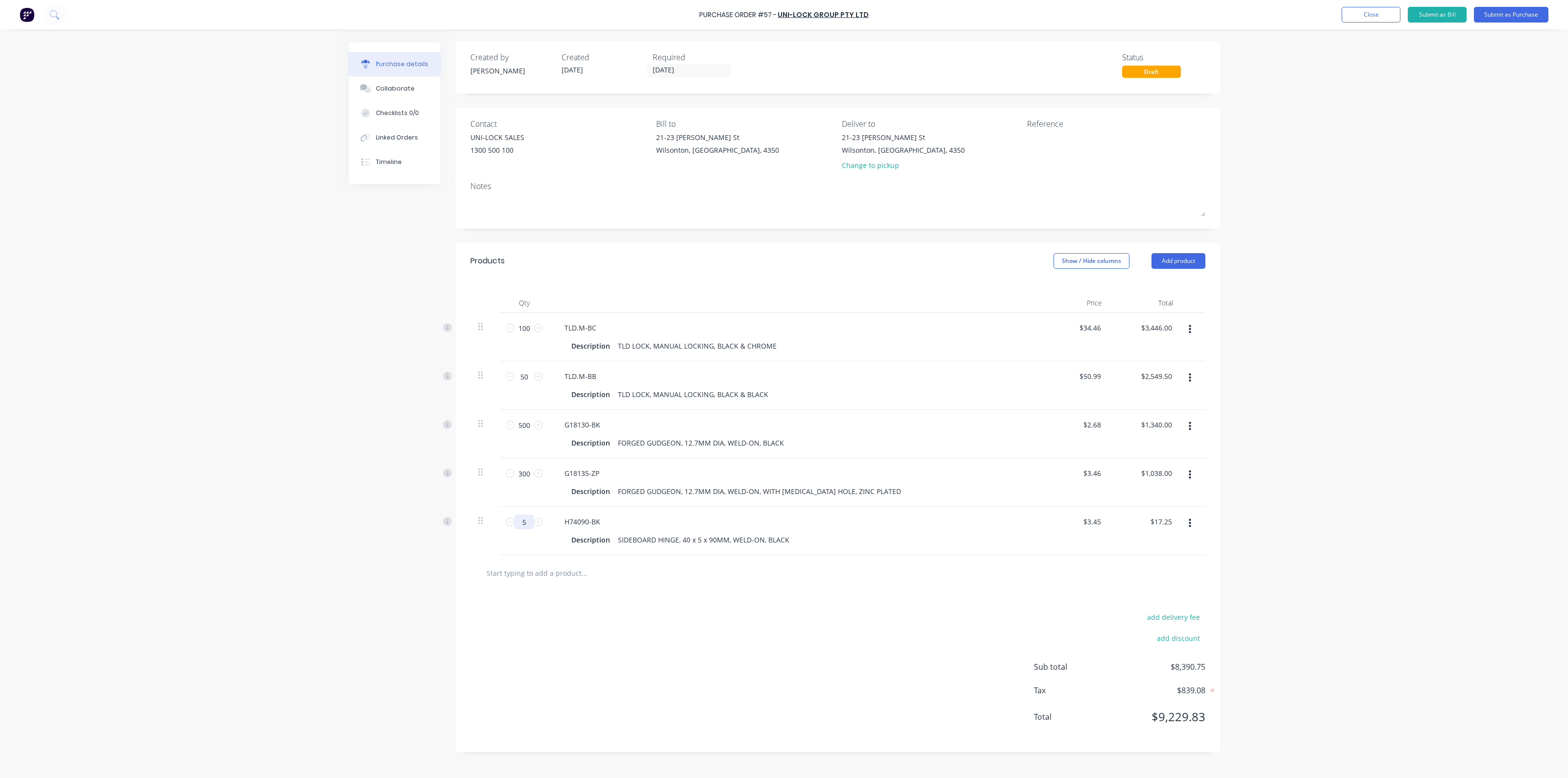
type input "$172.50"
type input "500"
type input "$1,725.00"
type input "500"
click at [558, 575] on input "text" at bounding box center [584, 573] width 196 height 19
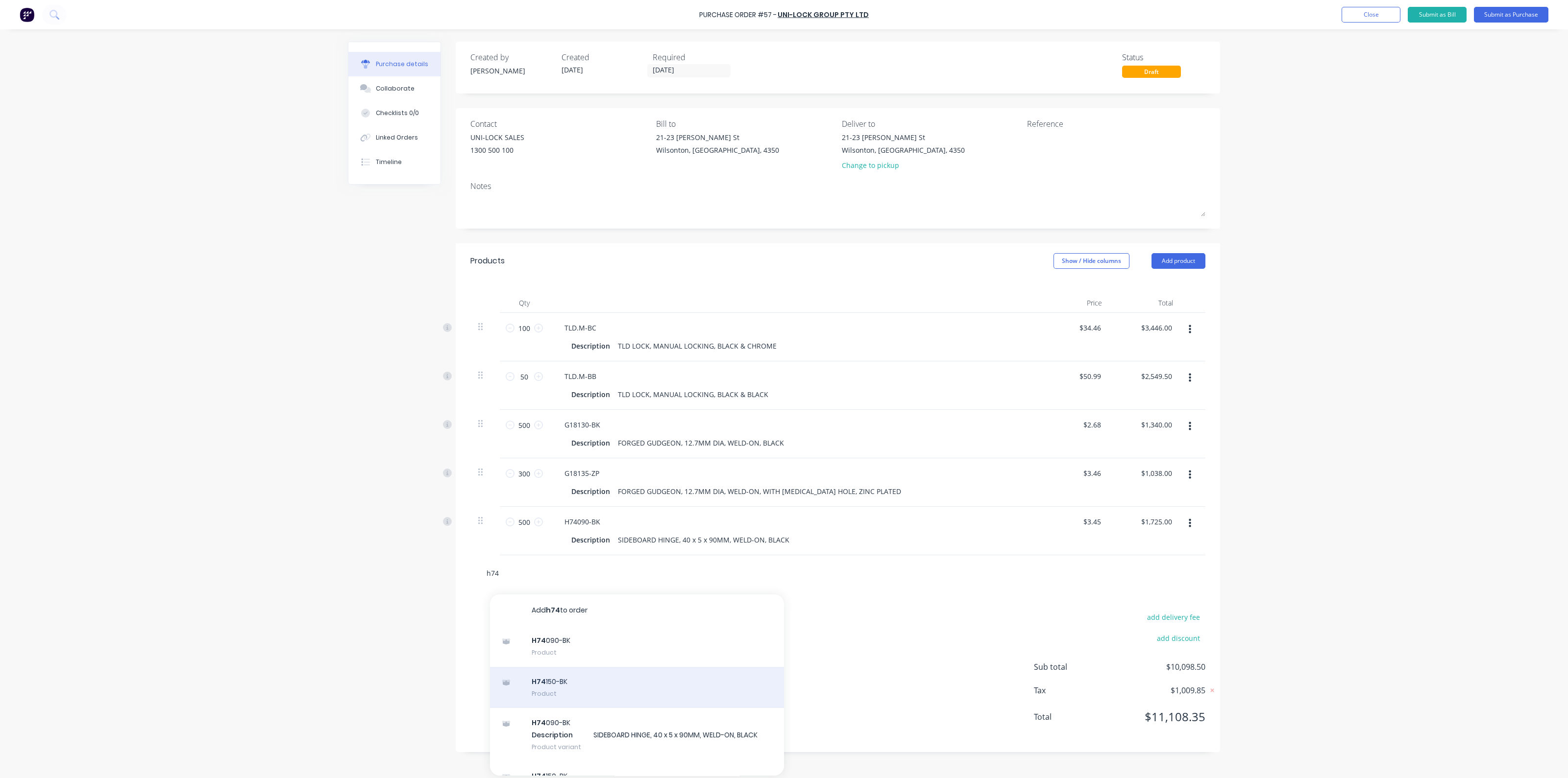
type input "h74"
click at [635, 691] on div "H74 150-BK Product" at bounding box center [636, 688] width 294 height 41
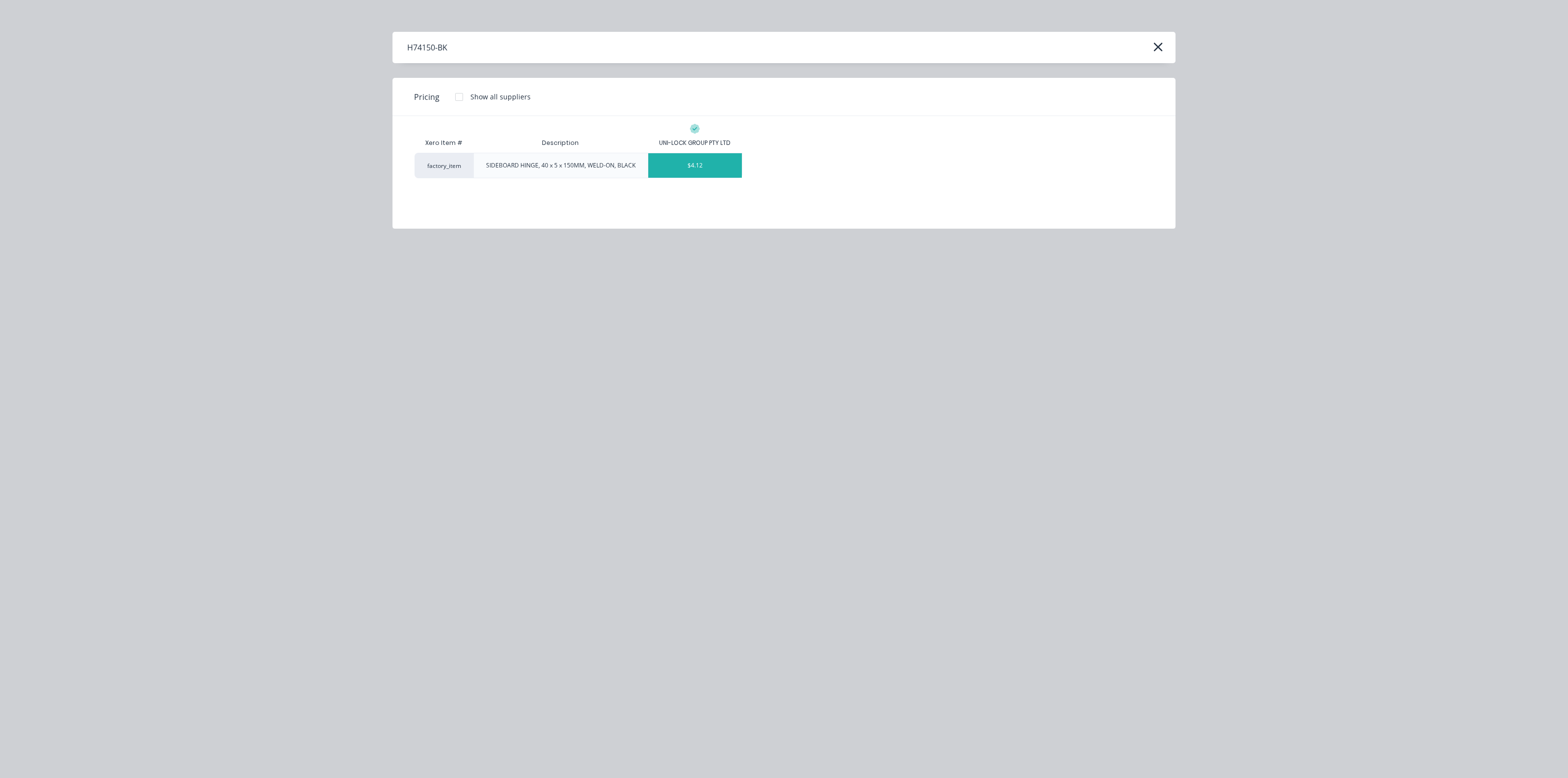
click at [708, 169] on div "$4.12" at bounding box center [695, 165] width 94 height 24
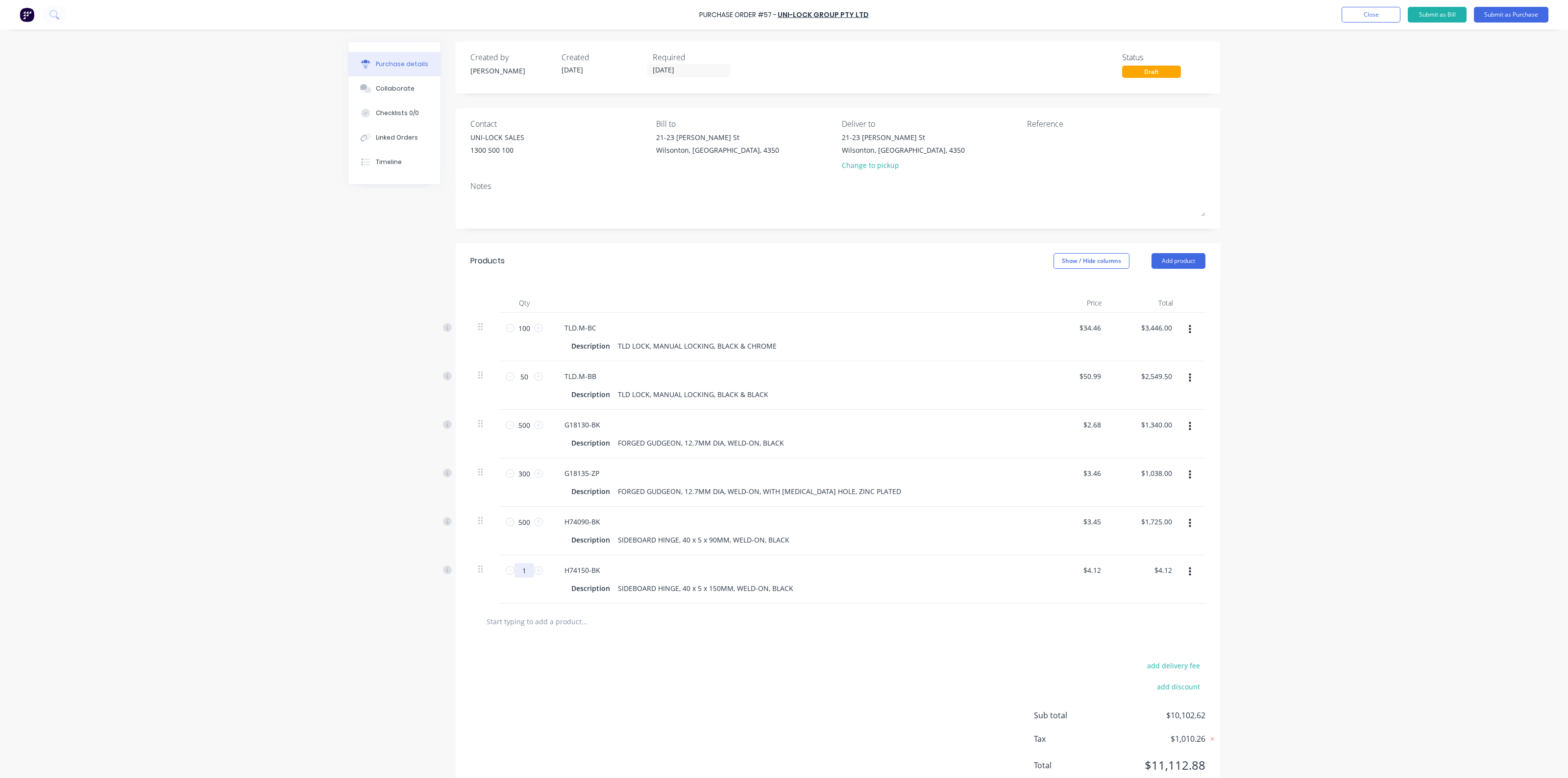
click at [522, 570] on input "1" at bounding box center [524, 570] width 19 height 14
click at [522, 569] on input "1" at bounding box center [524, 570] width 19 height 14
type input "12"
type input "$49.44"
type input "120"
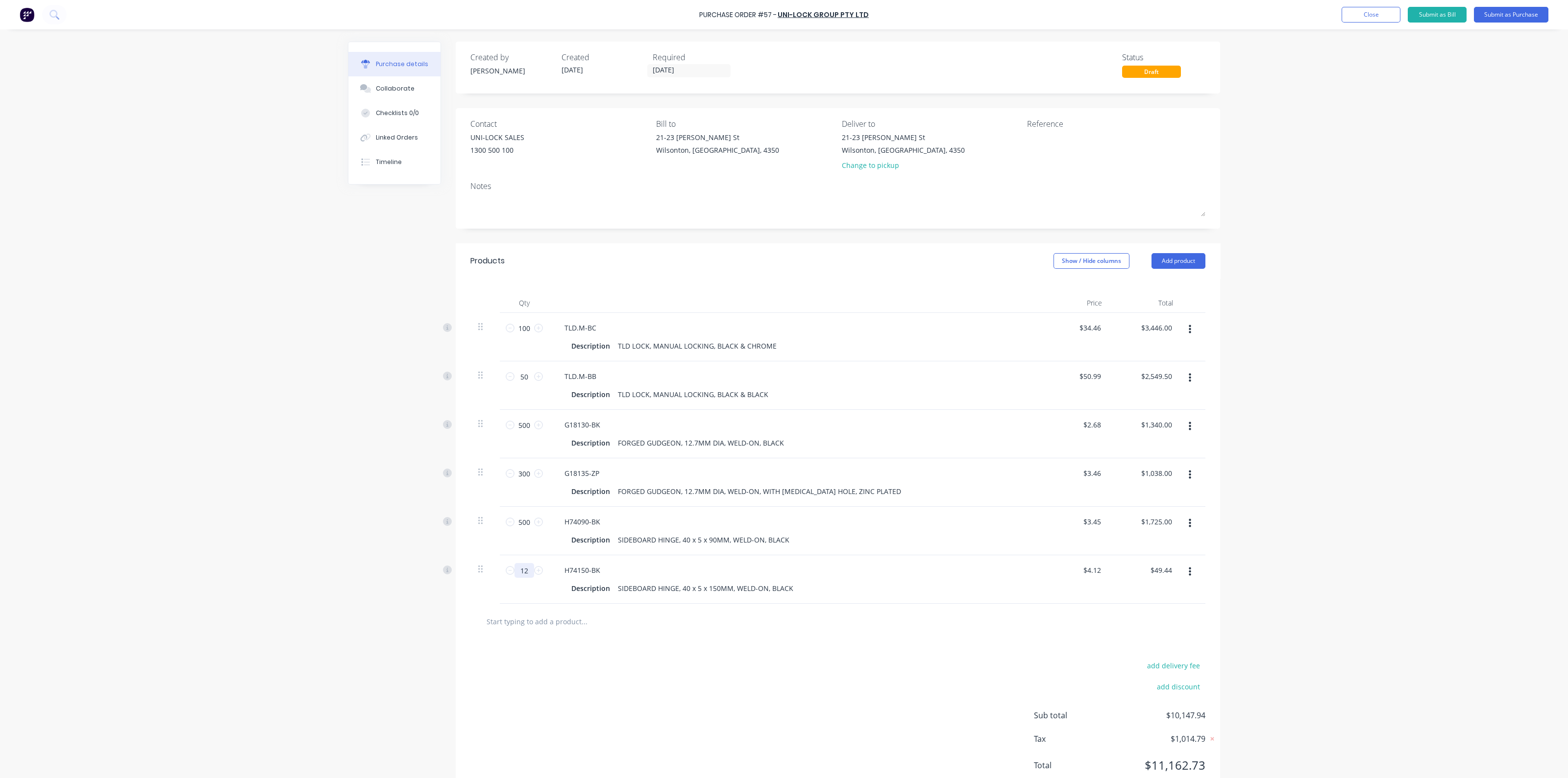
type input "$494.40"
type input "1200"
type input "$4,944.00"
click at [543, 630] on div at bounding box center [837, 622] width 735 height 35
click at [522, 570] on input "1200" at bounding box center [524, 570] width 19 height 14
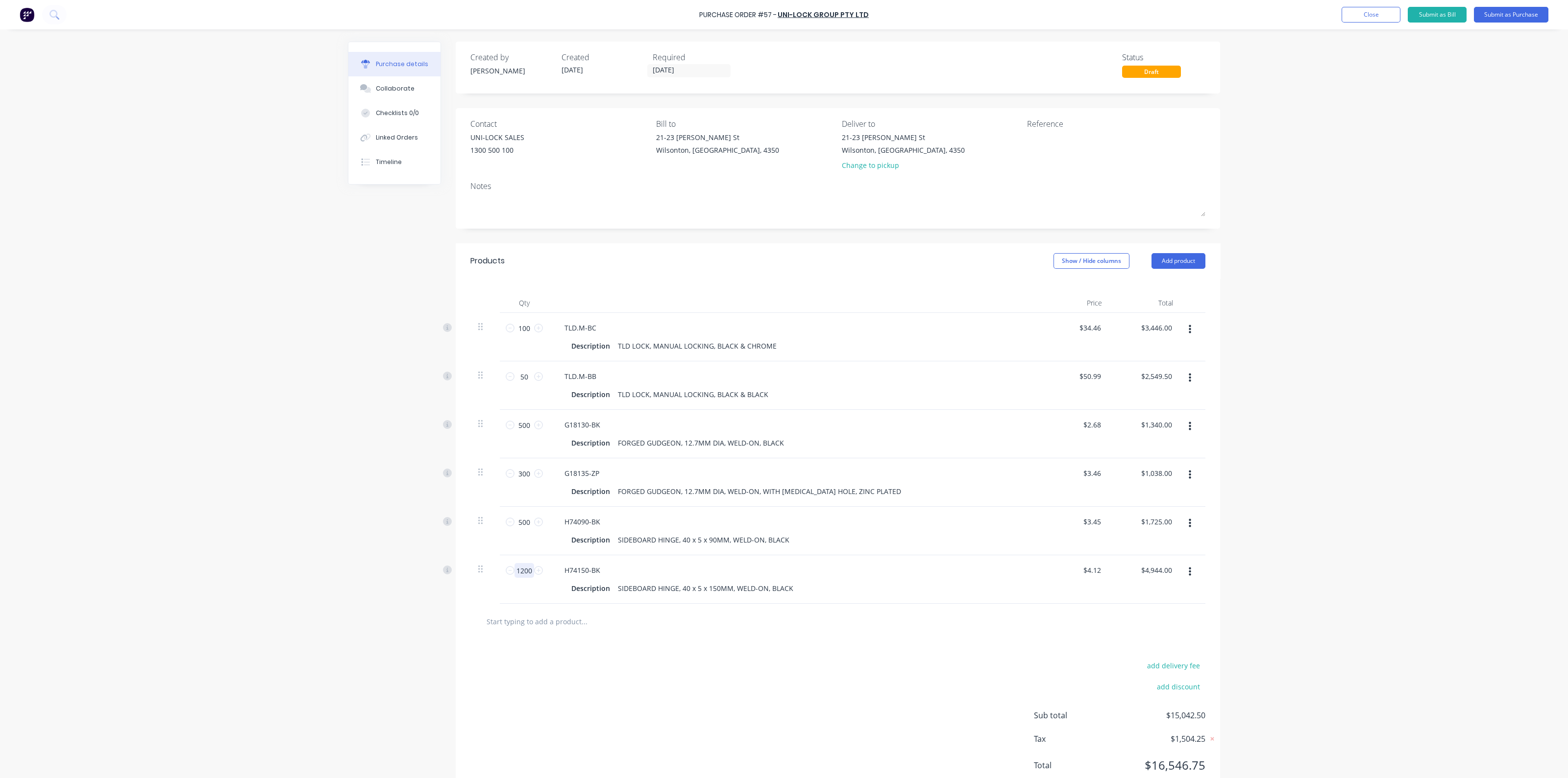
click at [522, 570] on input "1200" at bounding box center [524, 570] width 19 height 14
type input "2"
type input "$8.24"
type input "20"
type input "$82.40"
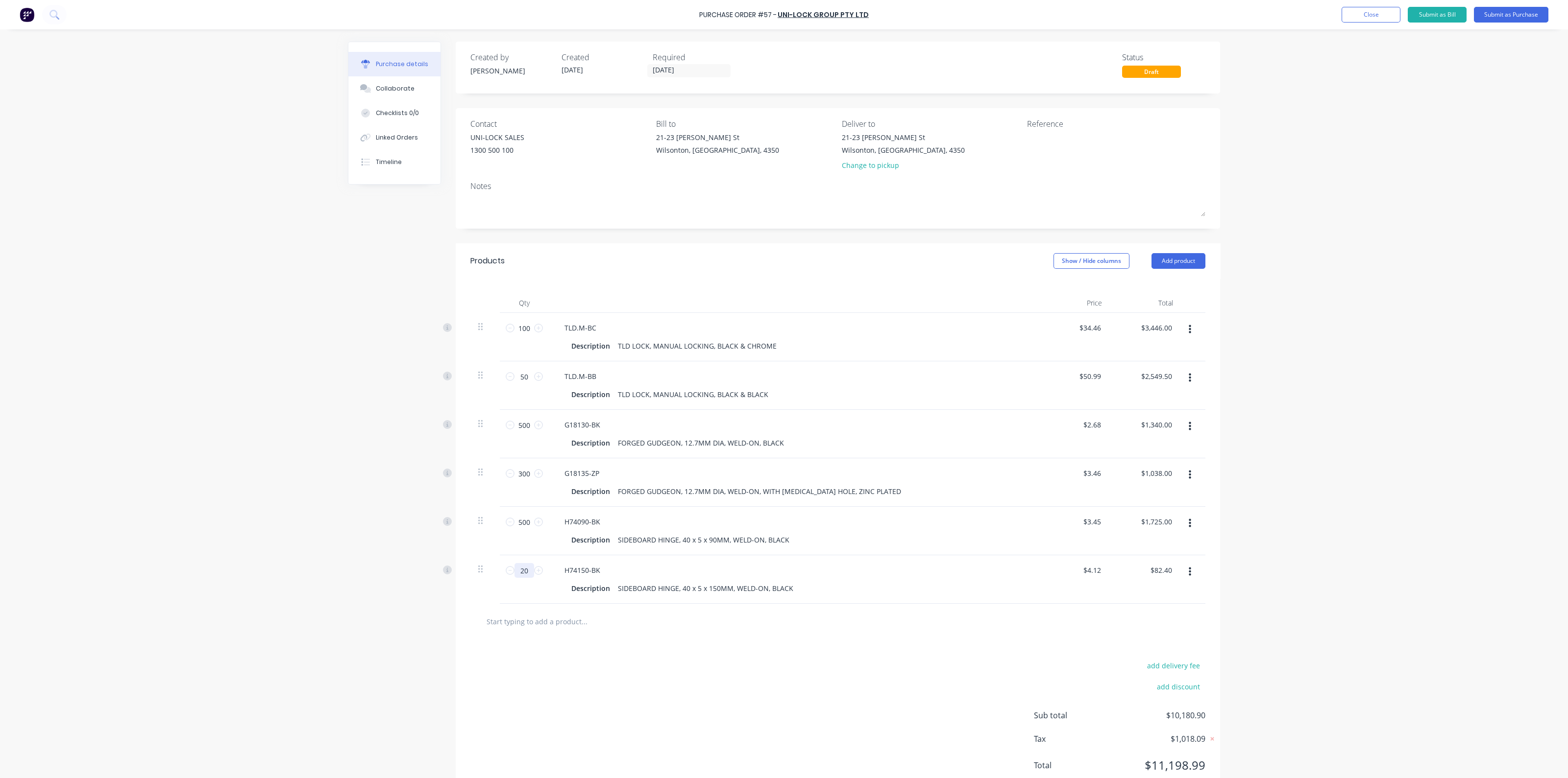
type input "200"
type input "$824.00"
type input "200"
click at [684, 636] on div at bounding box center [837, 622] width 735 height 35
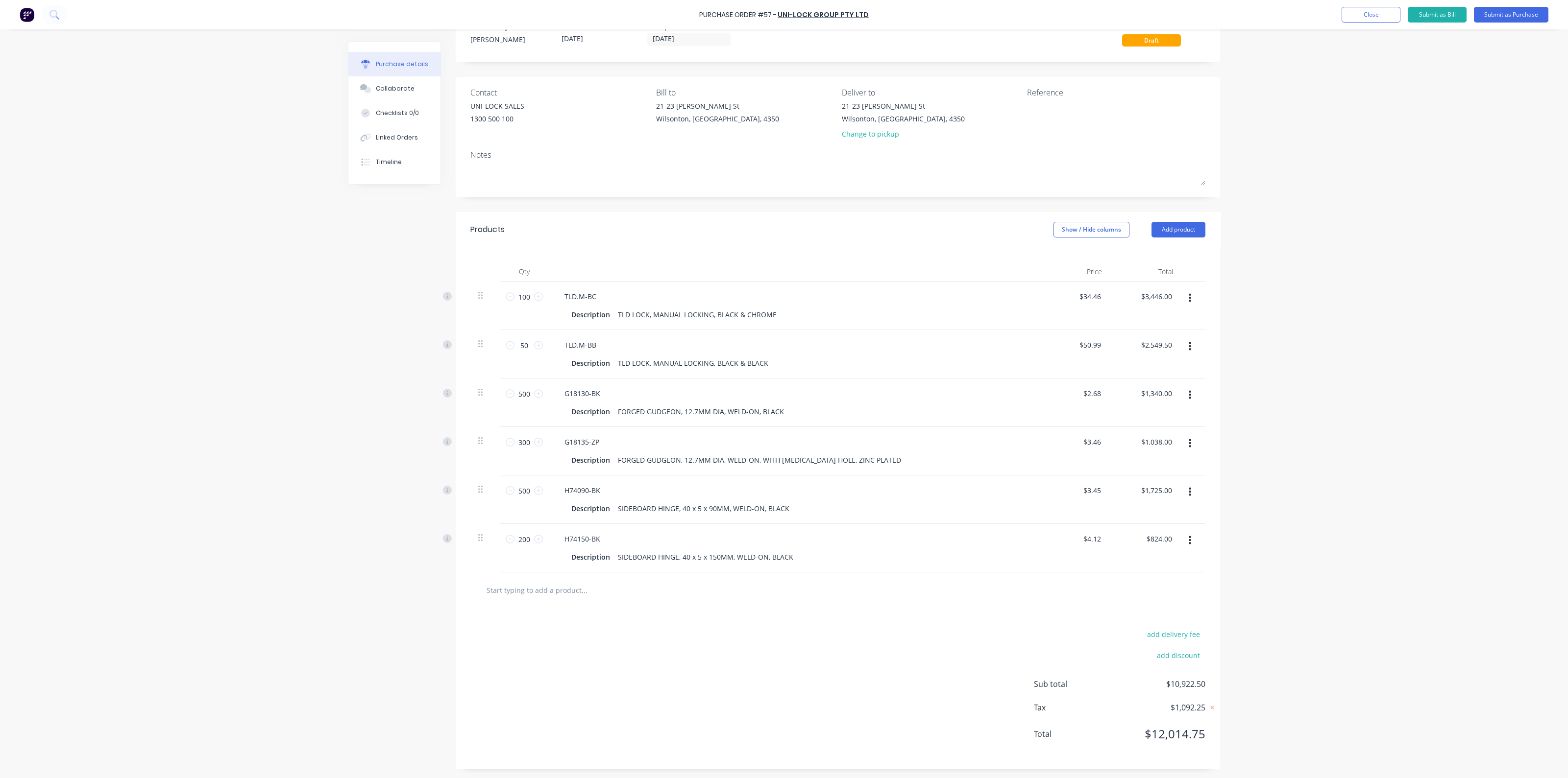
scroll to position [0, 0]
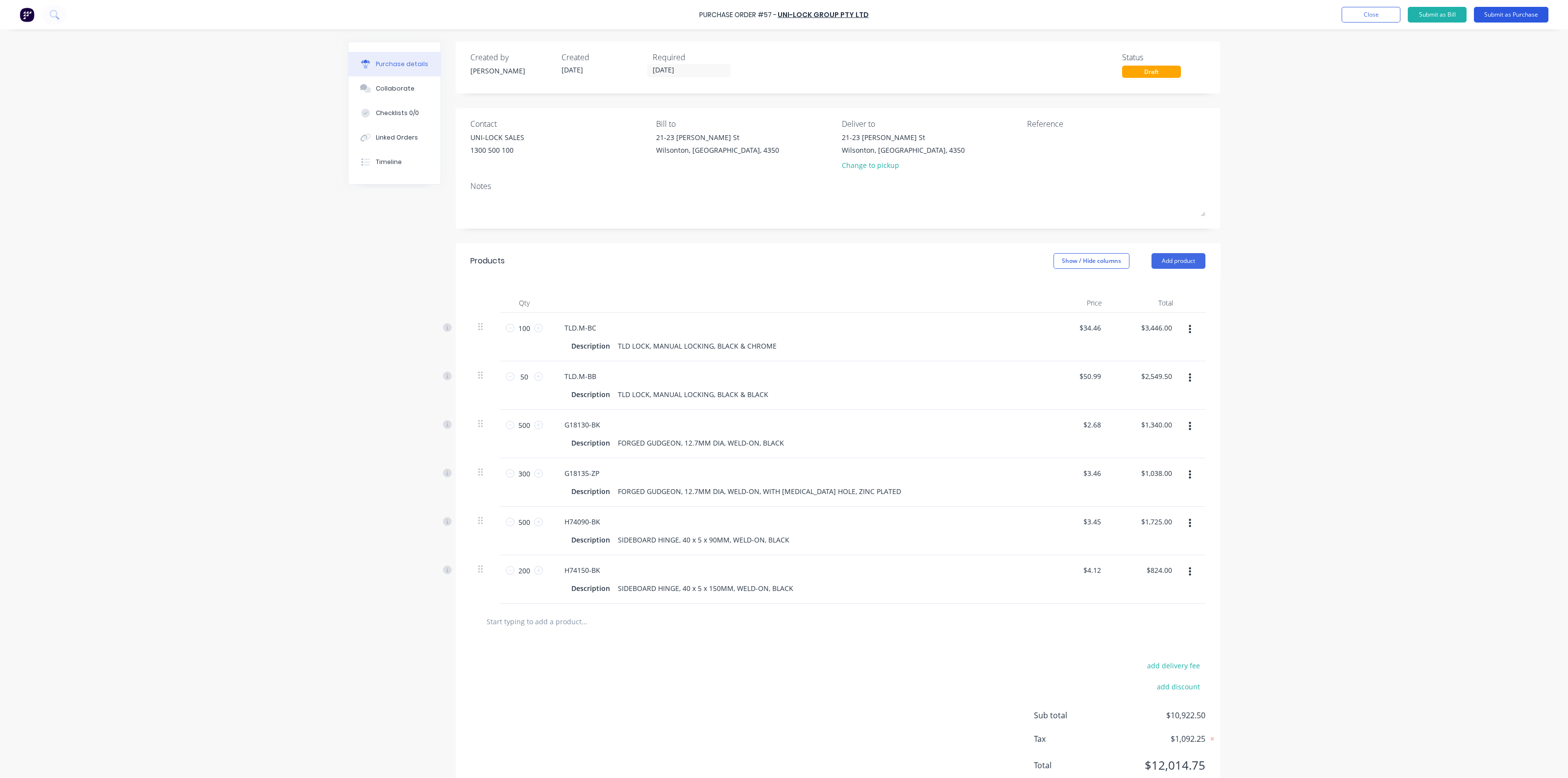
click at [1501, 14] on button "Submit as Purchase" at bounding box center [1511, 14] width 74 height 16
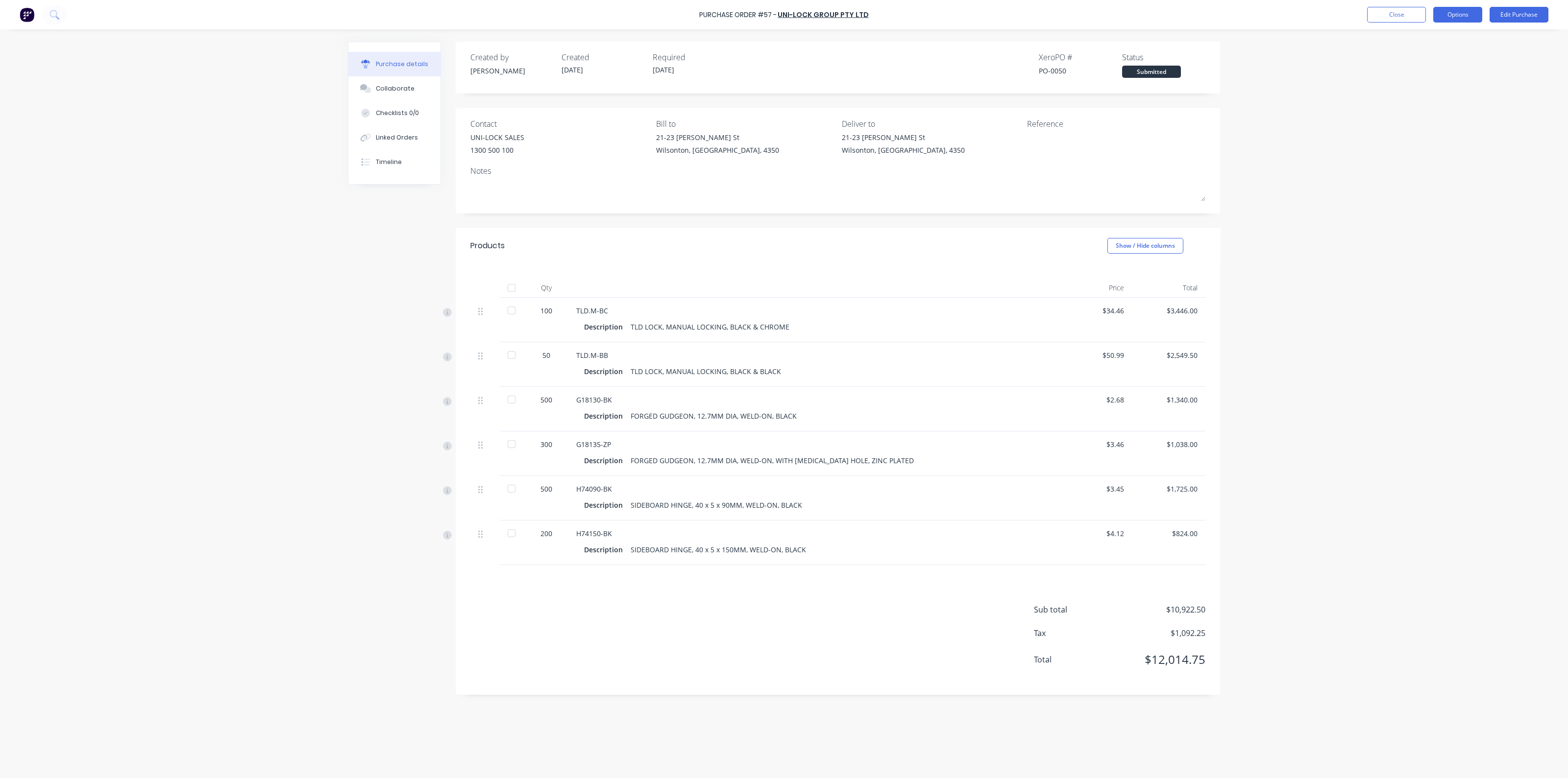
click at [1446, 11] on button "Options" at bounding box center [1457, 14] width 49 height 16
click at [1430, 45] on div "Print / Email" at bounding box center [1435, 40] width 75 height 14
click at [1420, 74] on div "Without pricing" at bounding box center [1435, 78] width 75 height 14
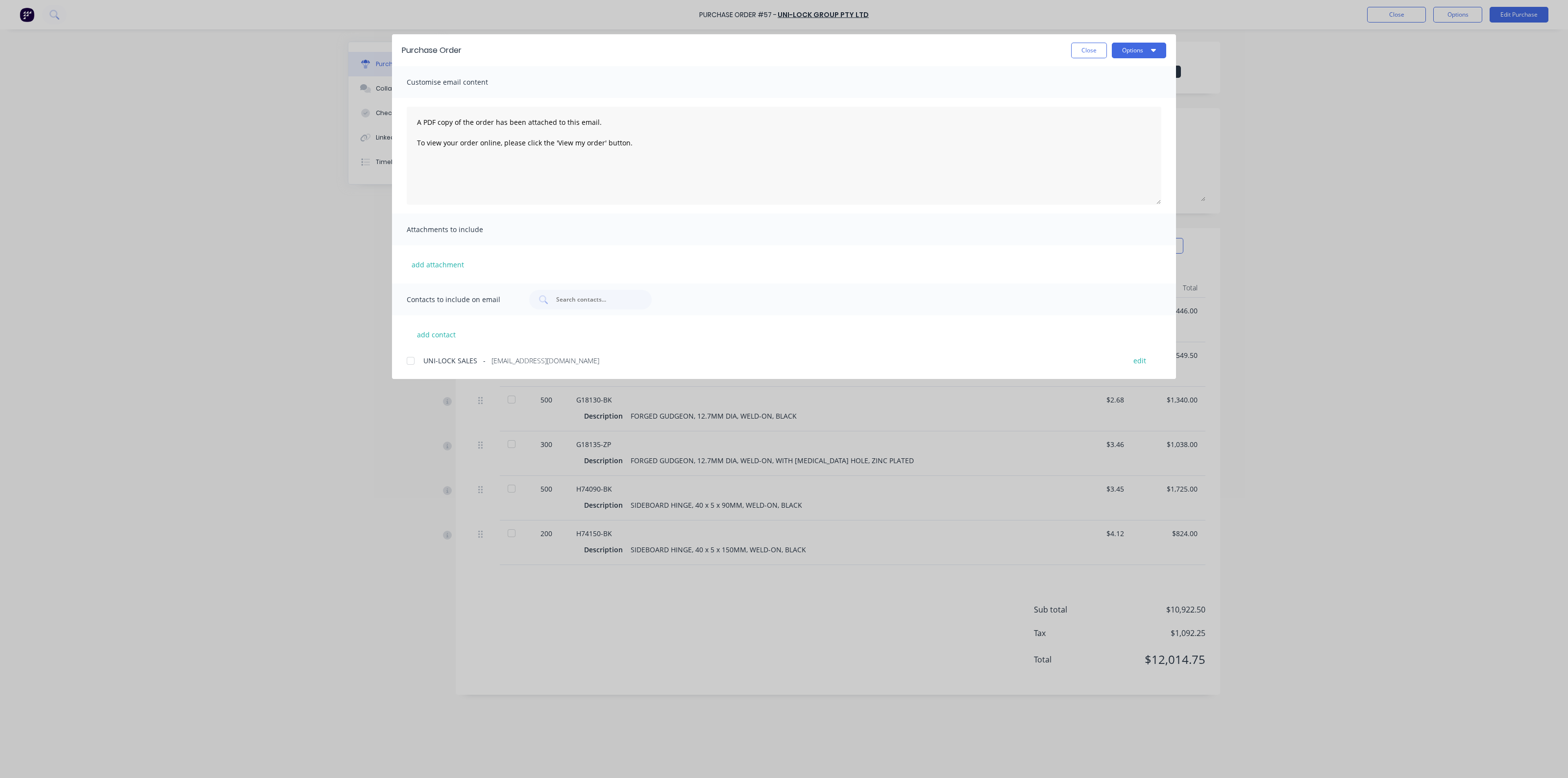
drag, startPoint x: 409, startPoint y: 361, endPoint x: 444, endPoint y: 359, distance: 35.1
click at [409, 361] on div at bounding box center [410, 360] width 19 height 19
click at [1155, 50] on button "Options" at bounding box center [1138, 51] width 54 height 16
click at [1118, 114] on div "Email" at bounding box center [1119, 114] width 75 height 14
click at [1082, 51] on button "Close" at bounding box center [1089, 51] width 35 height 16
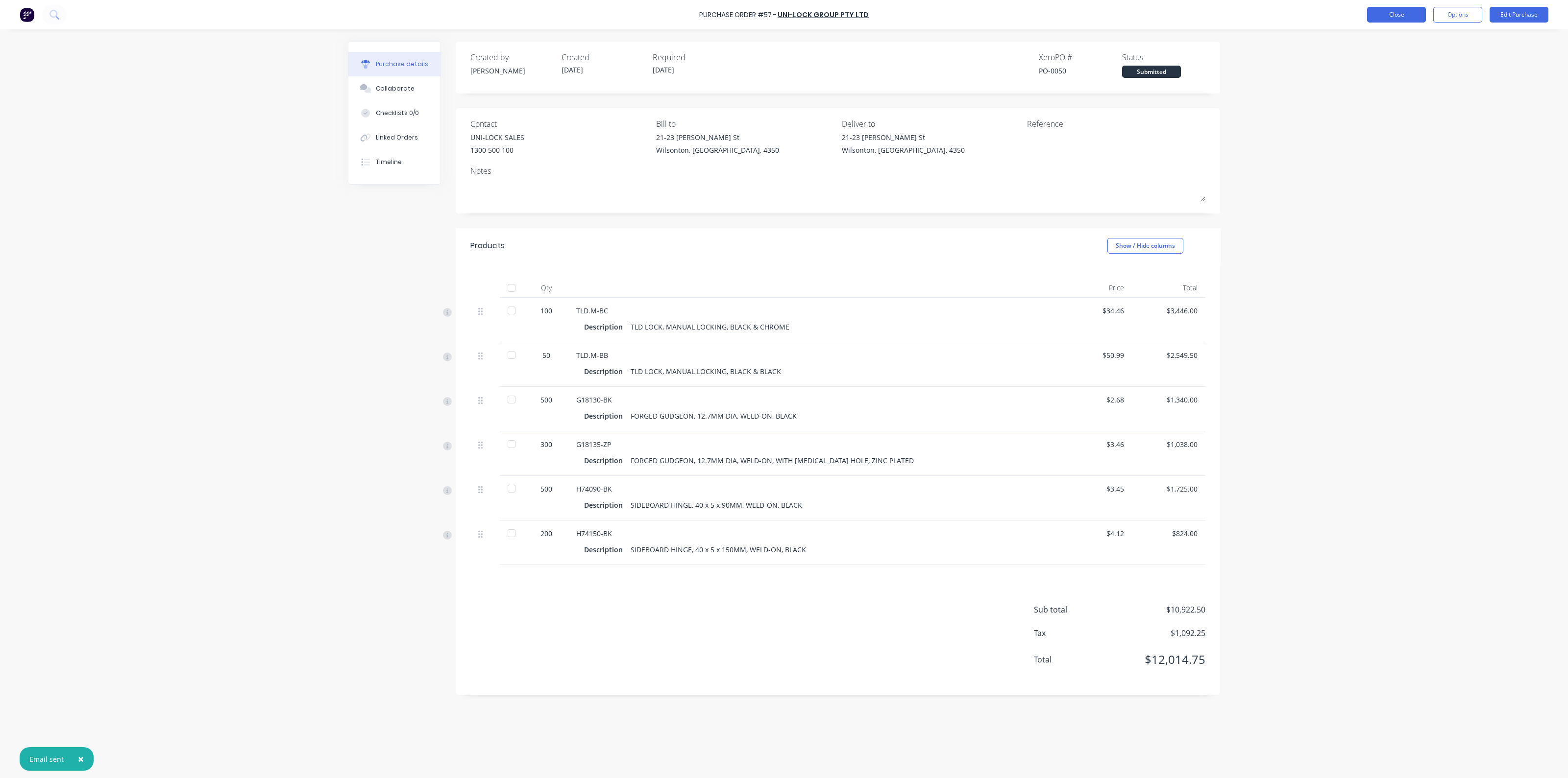
click at [1397, 14] on button "Close" at bounding box center [1397, 14] width 59 height 16
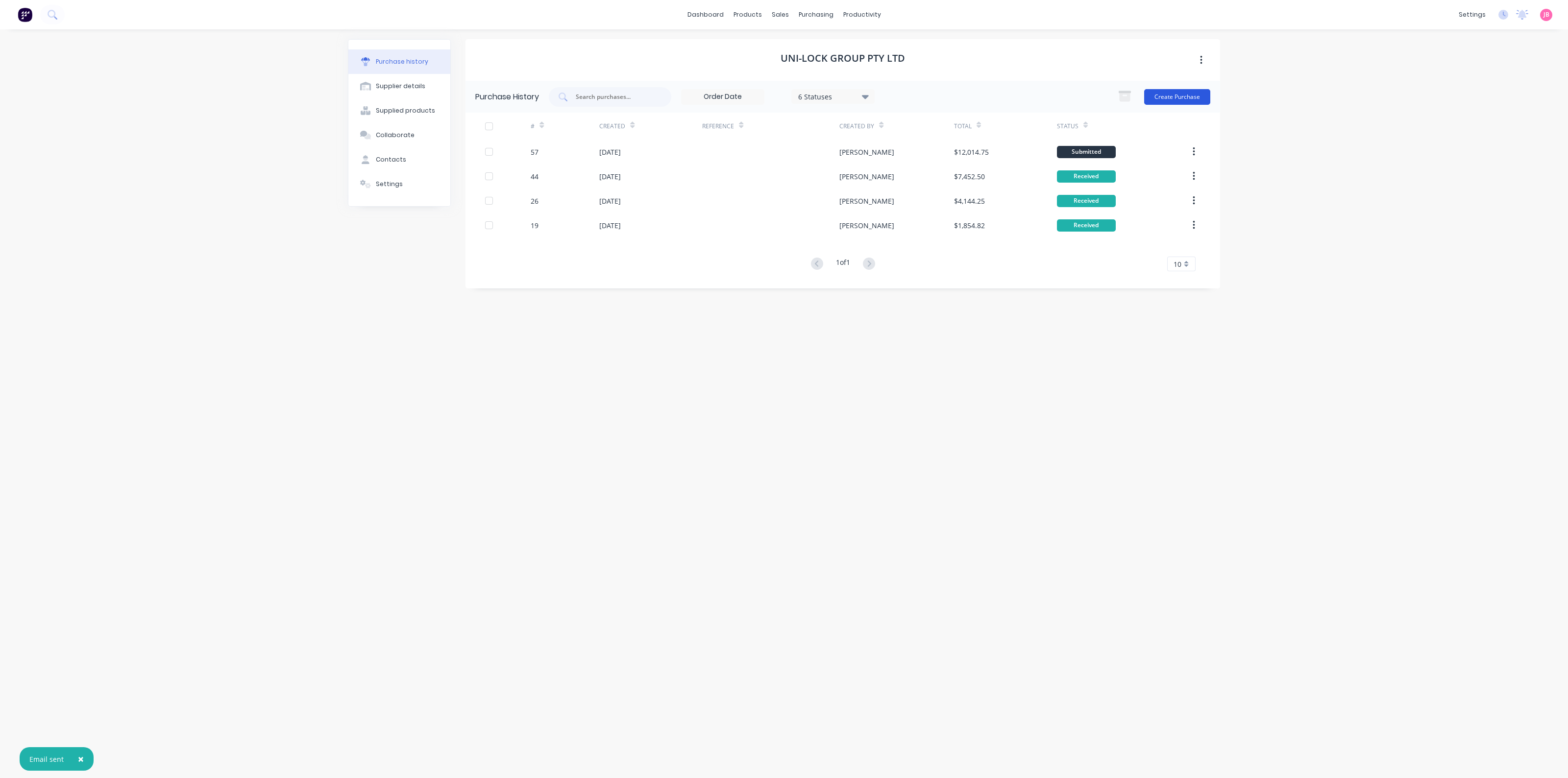
click at [1166, 98] on button "Create Purchase" at bounding box center [1176, 97] width 66 height 16
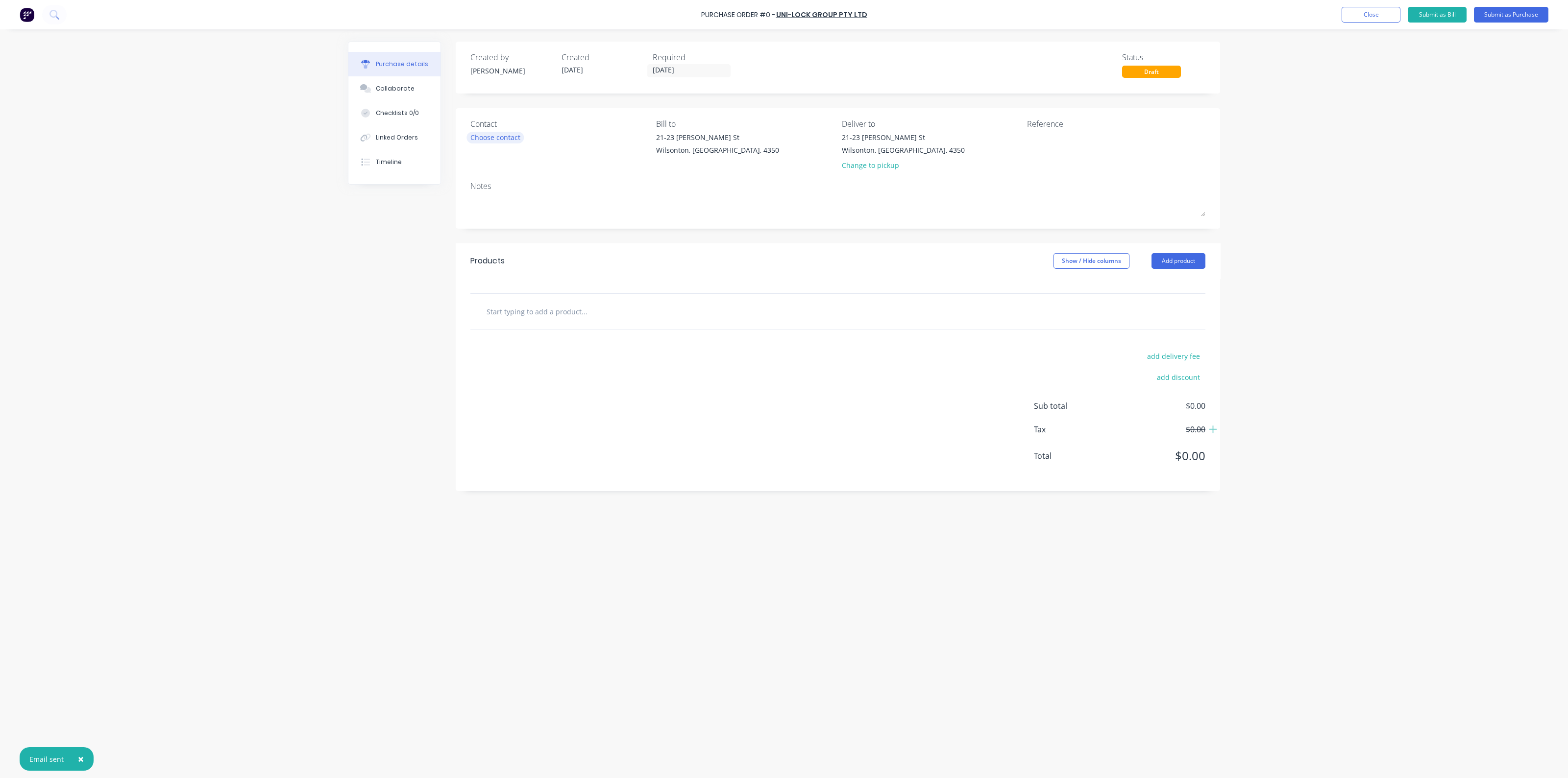
click at [489, 134] on div "Choose contact" at bounding box center [495, 138] width 50 height 10
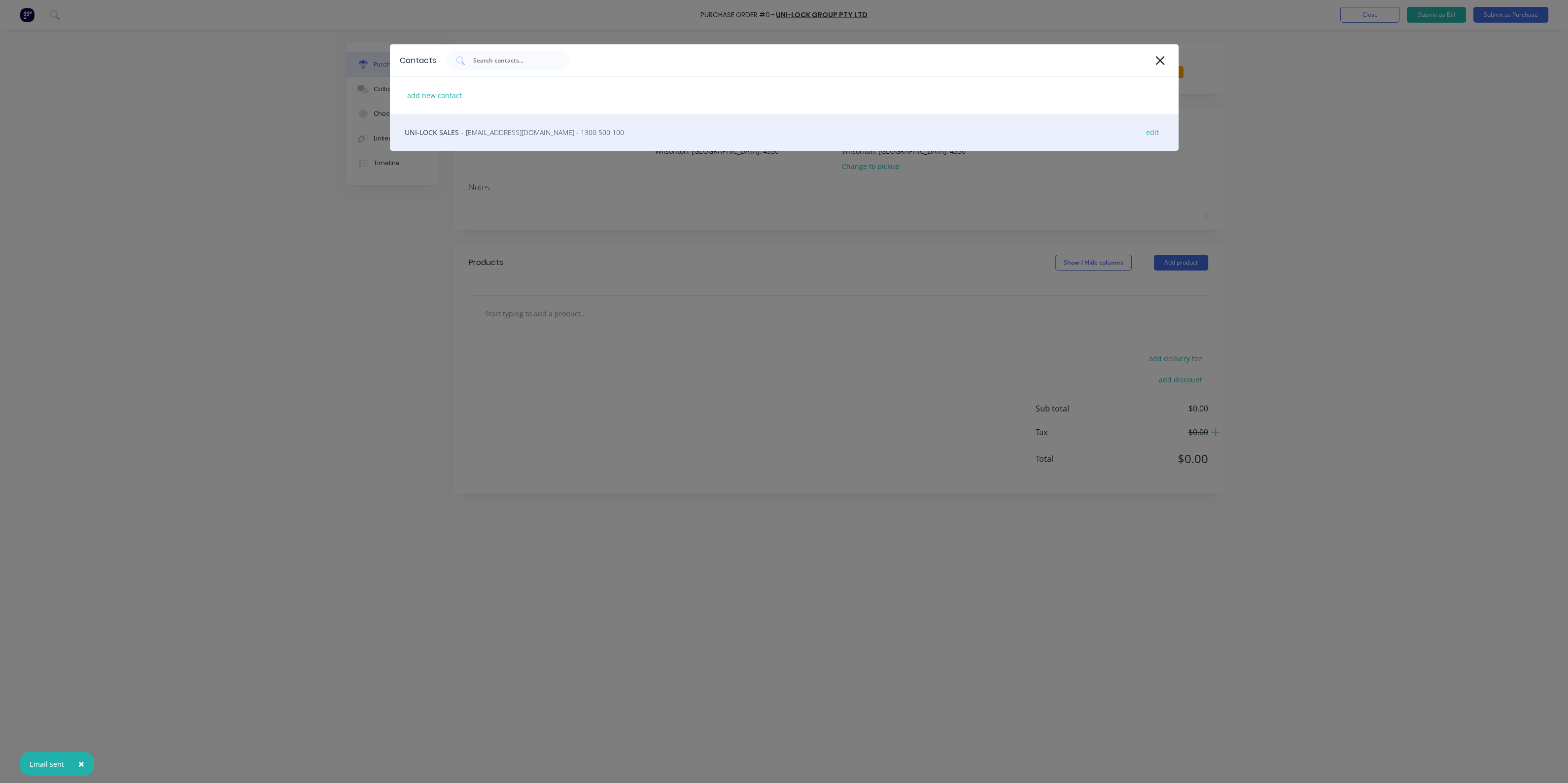
click at [537, 133] on span "- sales@uni-lock.com.au - 1300 500 100" at bounding box center [542, 132] width 163 height 10
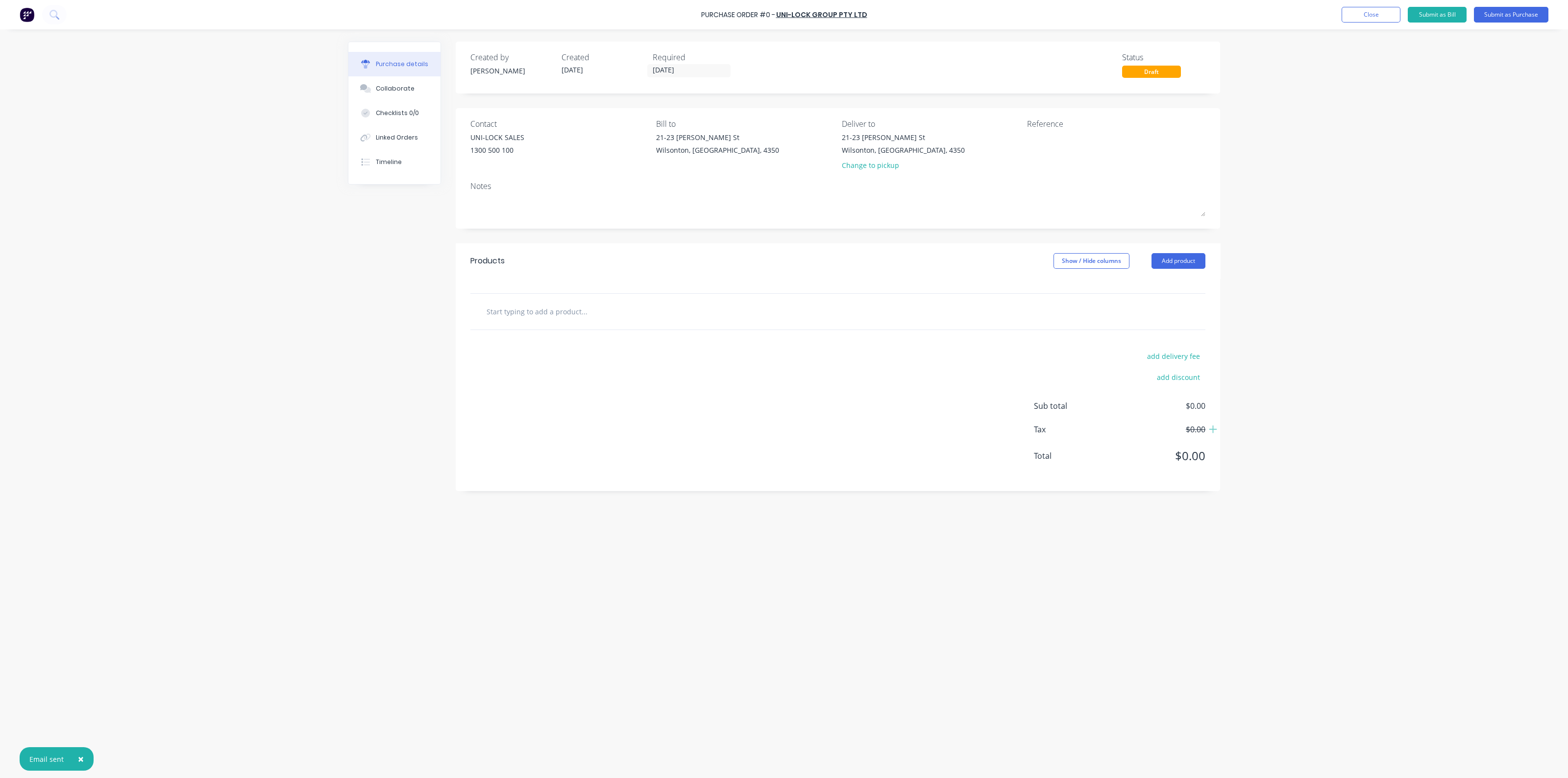
click at [530, 316] on input "text" at bounding box center [584, 311] width 196 height 19
click at [556, 313] on input "text" at bounding box center [584, 311] width 196 height 19
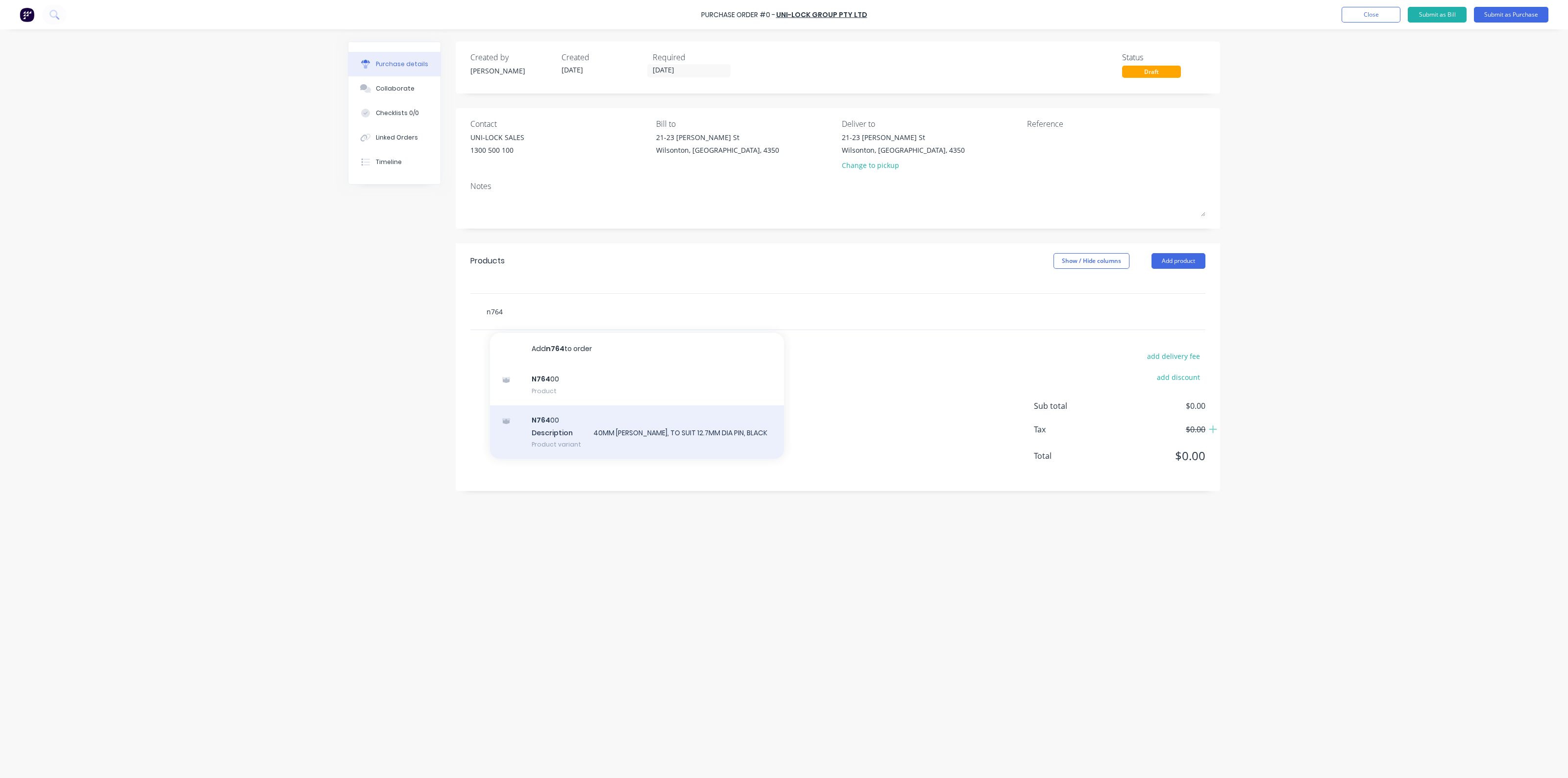
type input "n764"
click at [640, 433] on div "N764 00 Description 40MM NYLON BUSH, TO SUIT 12.7MM DIA PIN, BLACK Product vari…" at bounding box center [636, 433] width 294 height 54
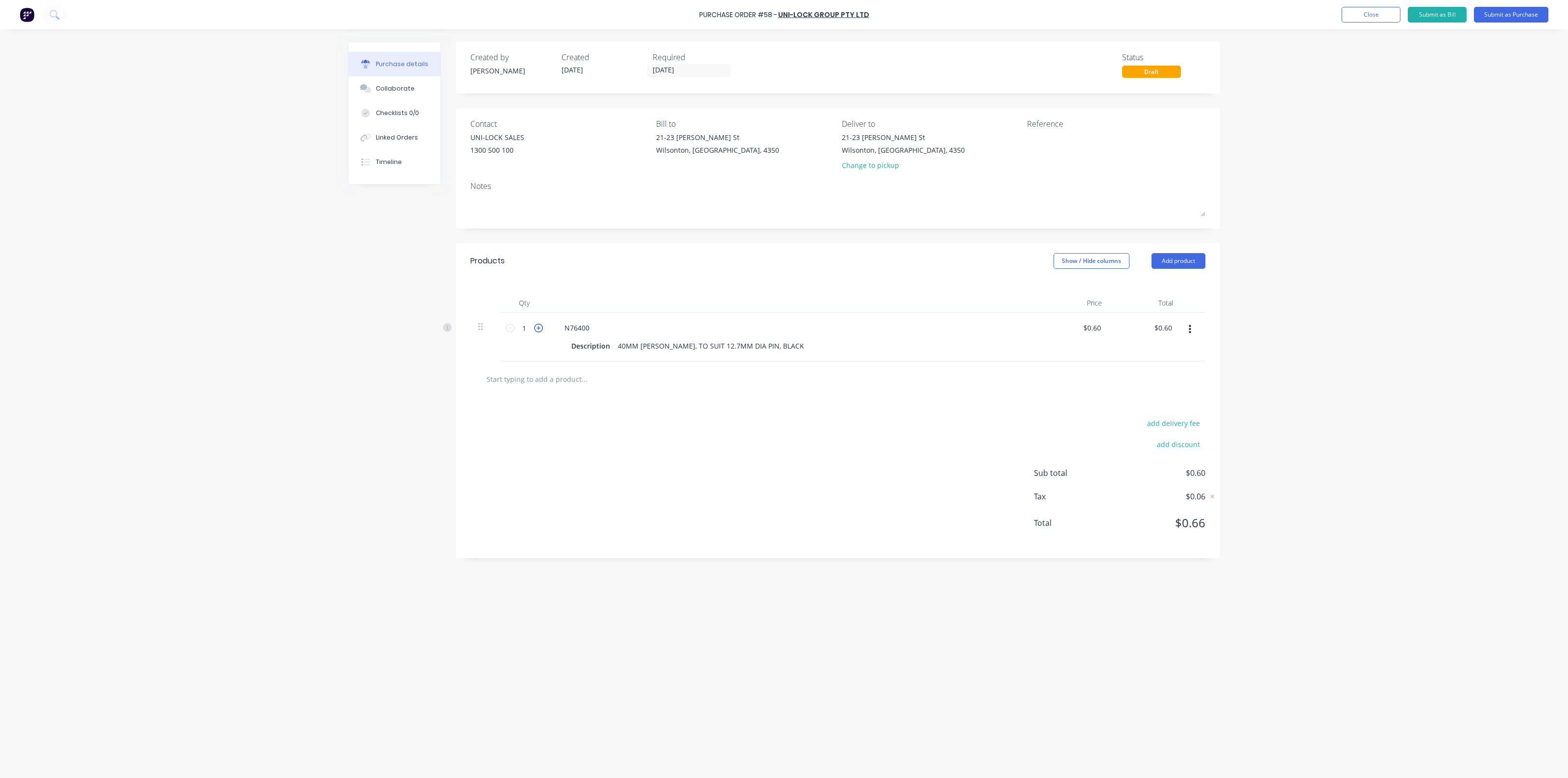
click at [536, 329] on icon at bounding box center [538, 328] width 8 height 8
type input "2"
type input "$1.20"
click at [536, 329] on icon at bounding box center [538, 328] width 8 height 8
type input "3"
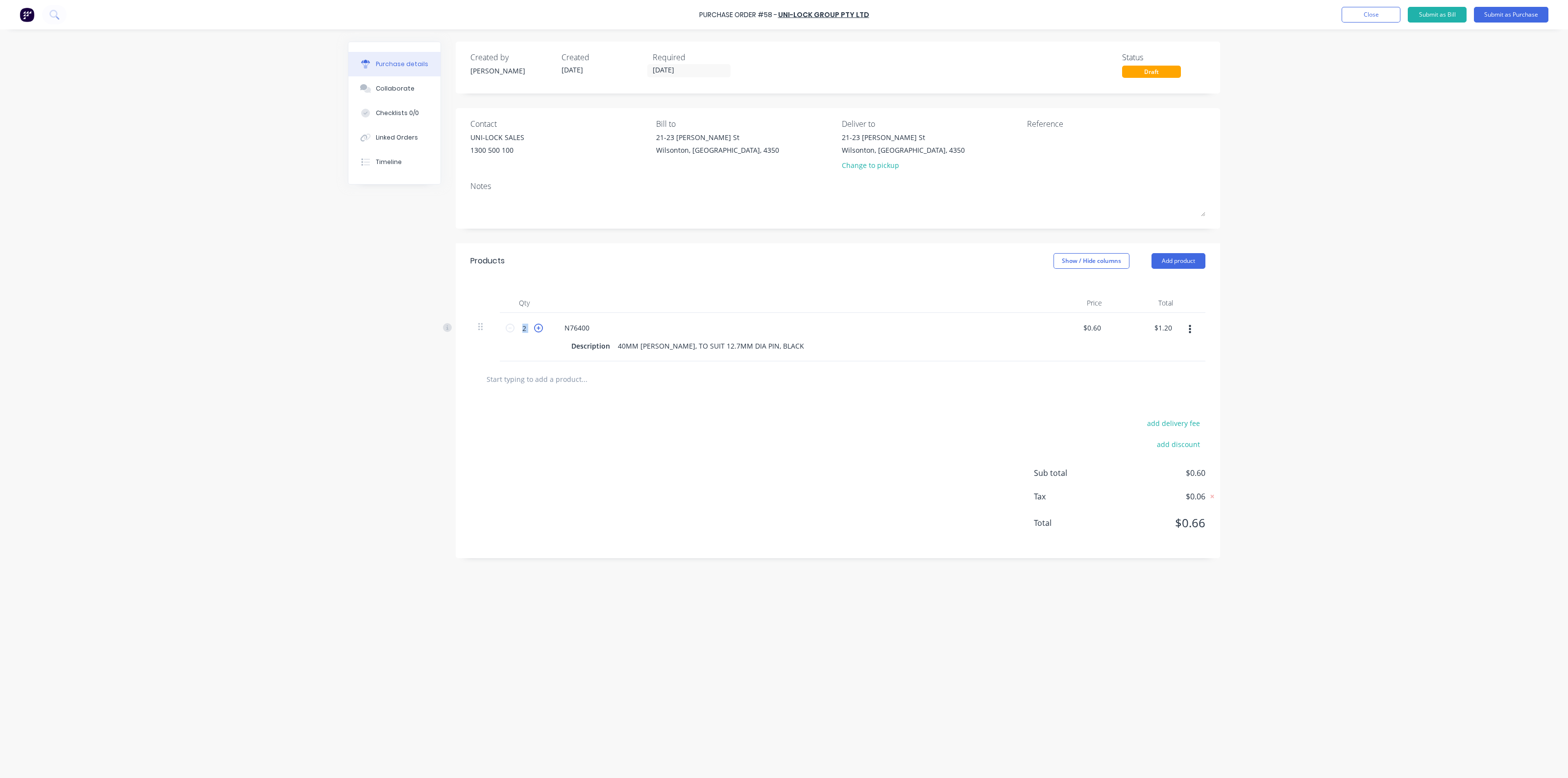
type input "$1.80"
click at [536, 329] on icon at bounding box center [538, 328] width 8 height 8
type input "4"
type input "$2.40"
click at [537, 329] on icon at bounding box center [538, 328] width 8 height 8
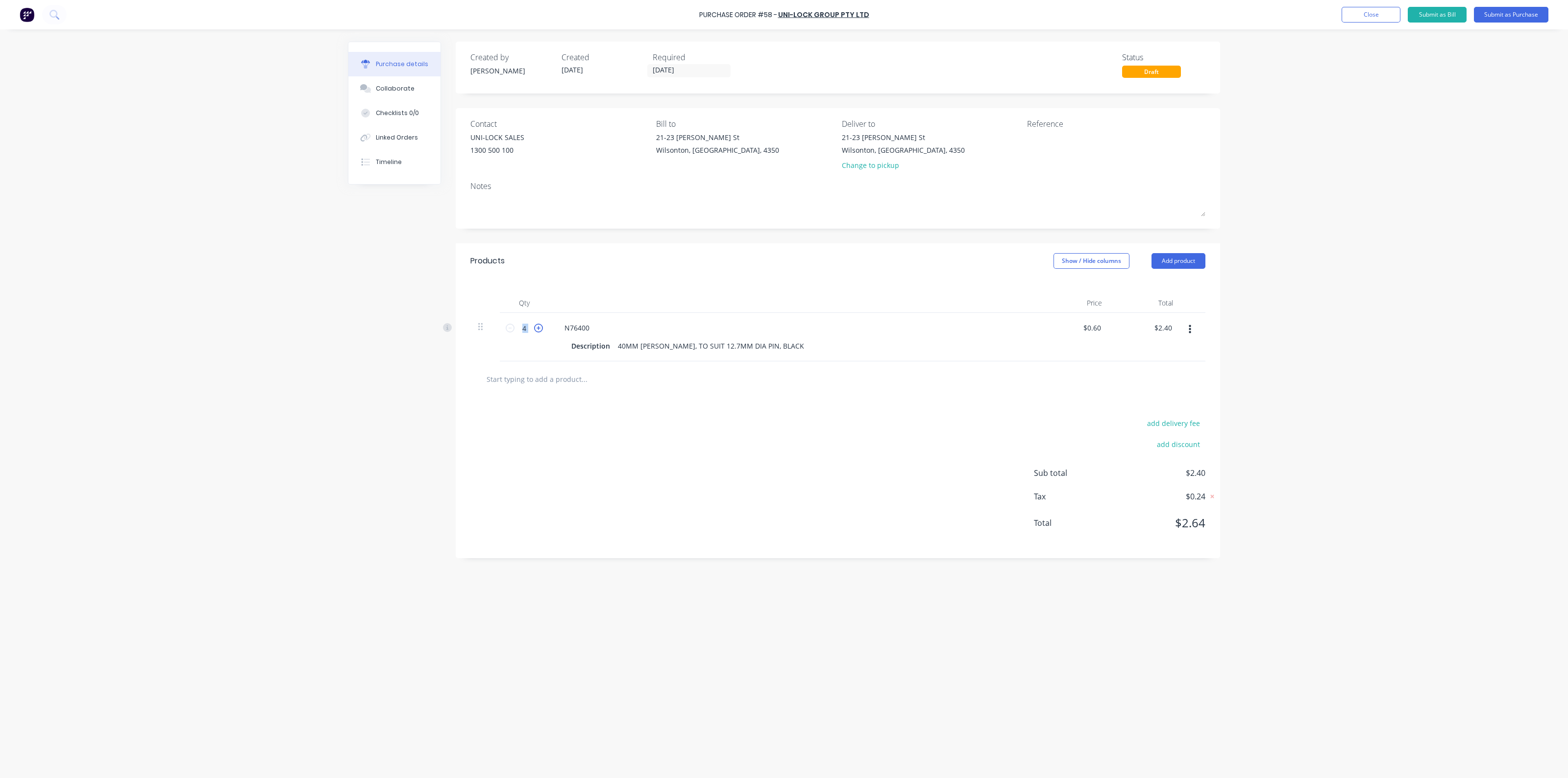
type input "5"
type input "$3.00"
click at [526, 326] on input "5" at bounding box center [524, 327] width 19 height 14
click at [526, 325] on input "5" at bounding box center [524, 327] width 19 height 14
type input "2"
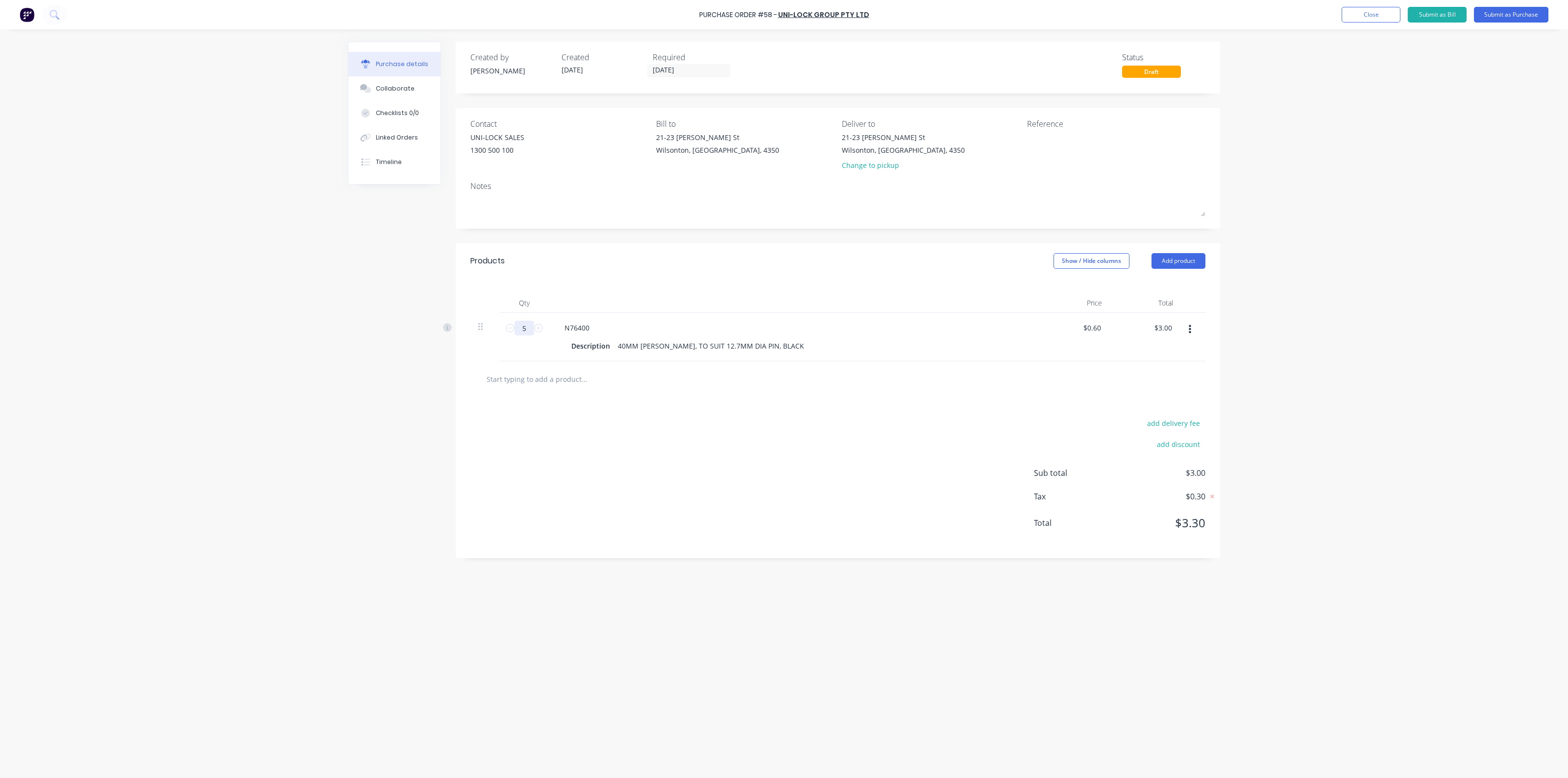
type input "$1.20"
type input "20"
type input "$12.00"
type input "200"
type input "$120.00"
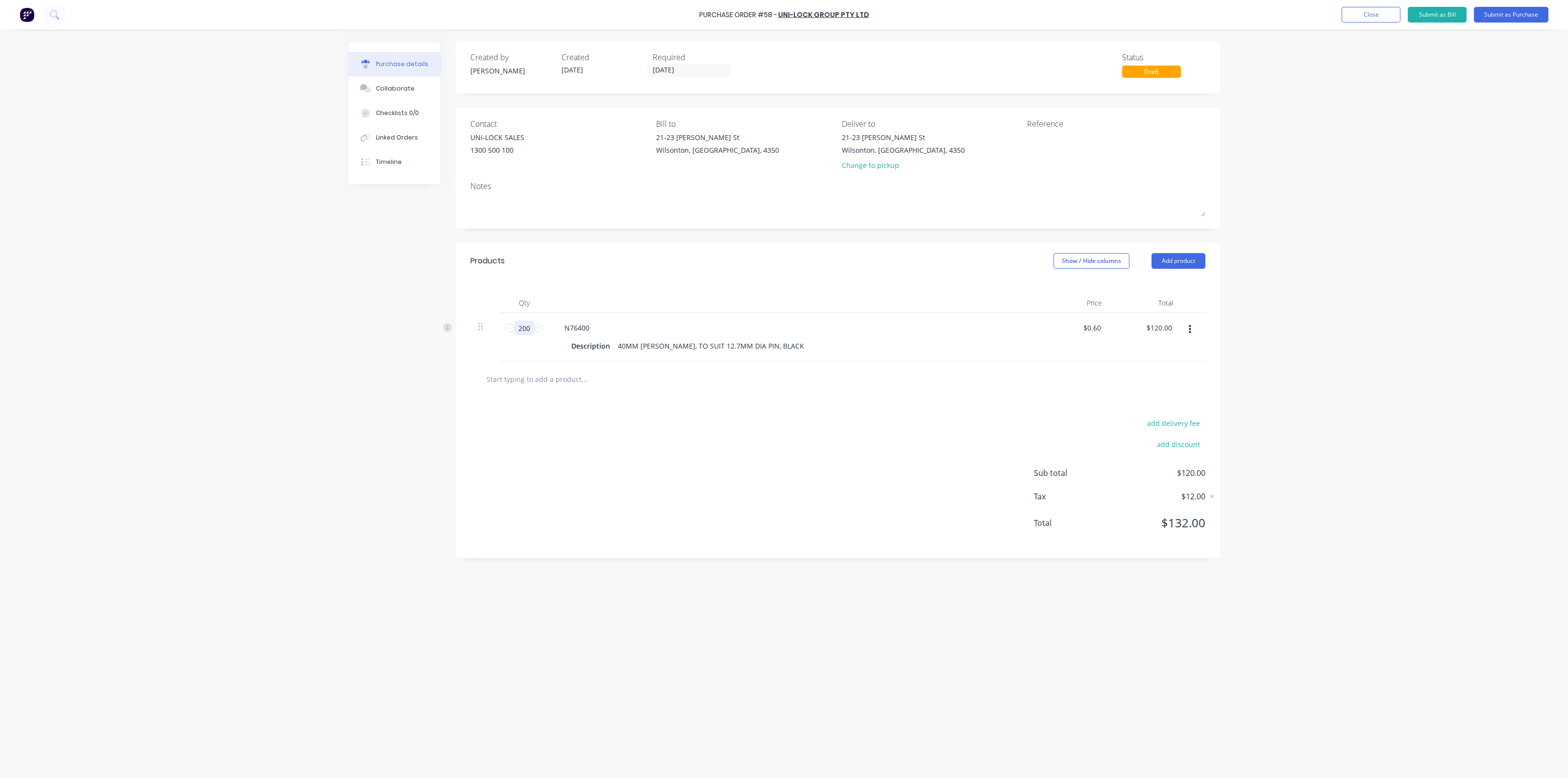
type input "200"
click at [574, 388] on input "text" at bounding box center [584, 379] width 196 height 19
click at [1502, 8] on button "Submit as Purchase" at bounding box center [1511, 14] width 74 height 16
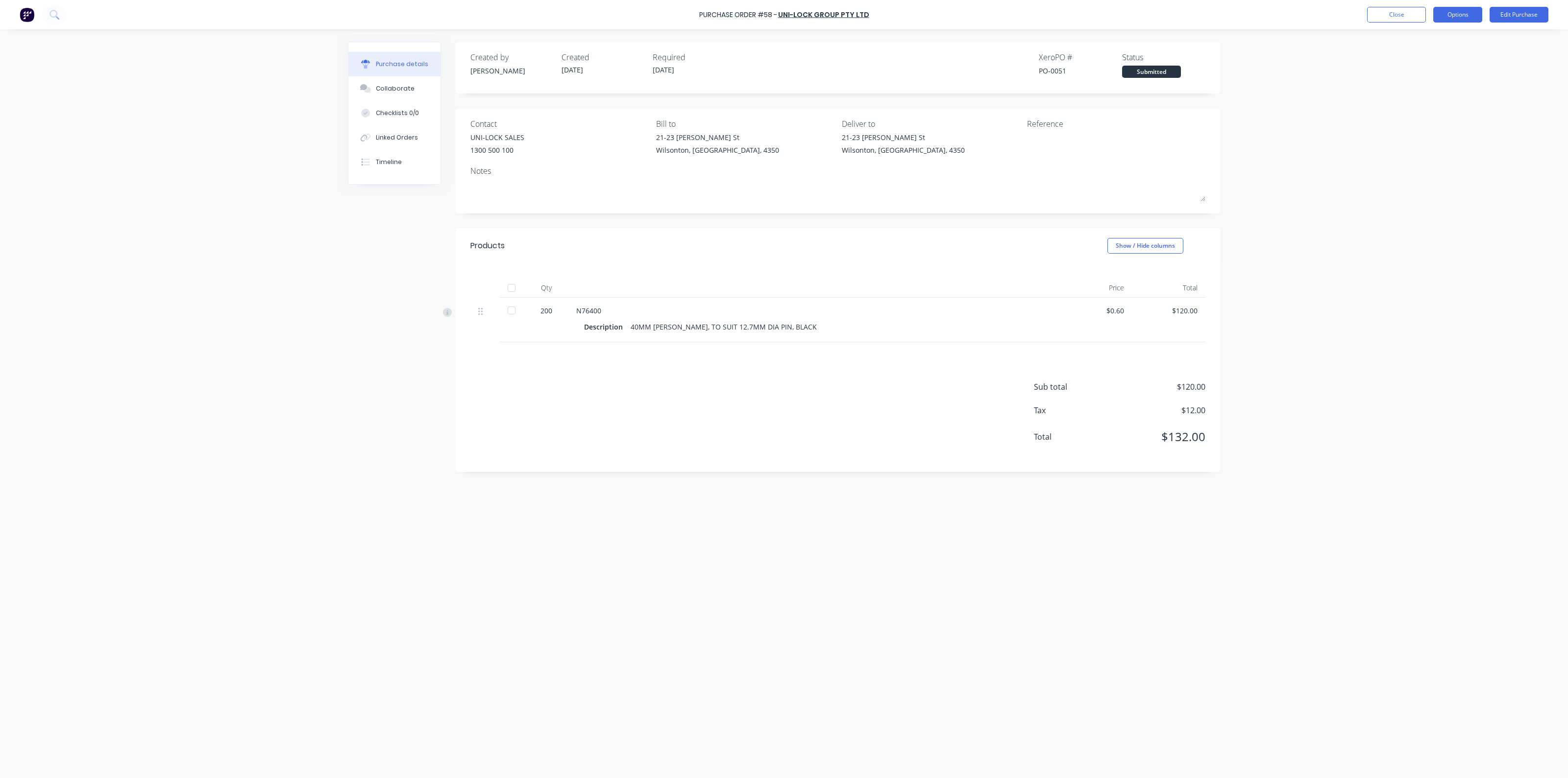
click at [1453, 12] on button "Options" at bounding box center [1457, 14] width 49 height 16
click at [1428, 41] on div "Print / Email" at bounding box center [1435, 40] width 75 height 14
click at [1409, 78] on div "Without pricing" at bounding box center [1435, 78] width 75 height 14
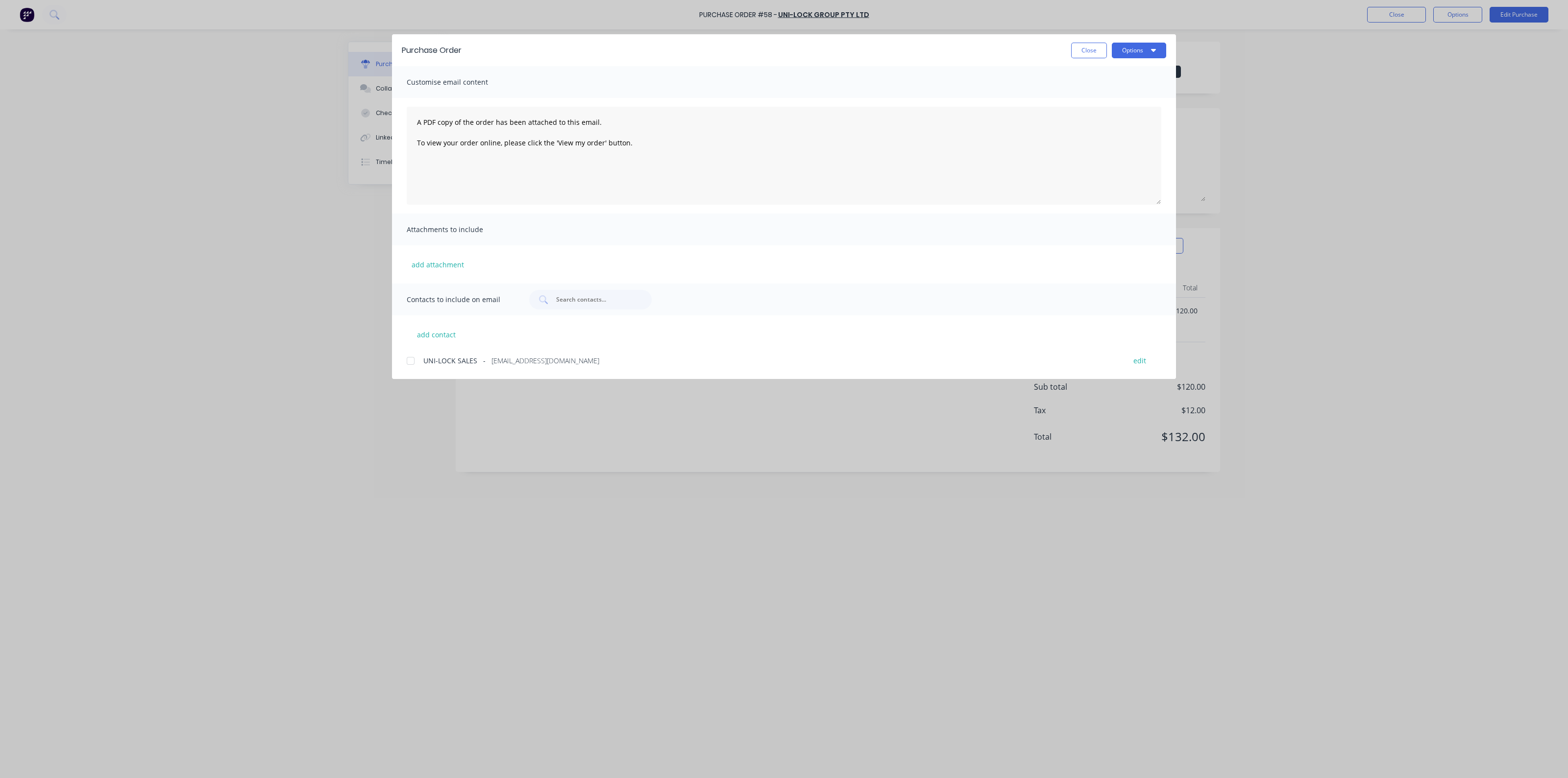
click at [404, 364] on div at bounding box center [410, 360] width 19 height 19
click at [1144, 49] on button "Options" at bounding box center [1138, 51] width 54 height 16
click at [1139, 111] on div "Email" at bounding box center [1119, 114] width 75 height 14
click at [1085, 50] on button "Close" at bounding box center [1089, 51] width 35 height 16
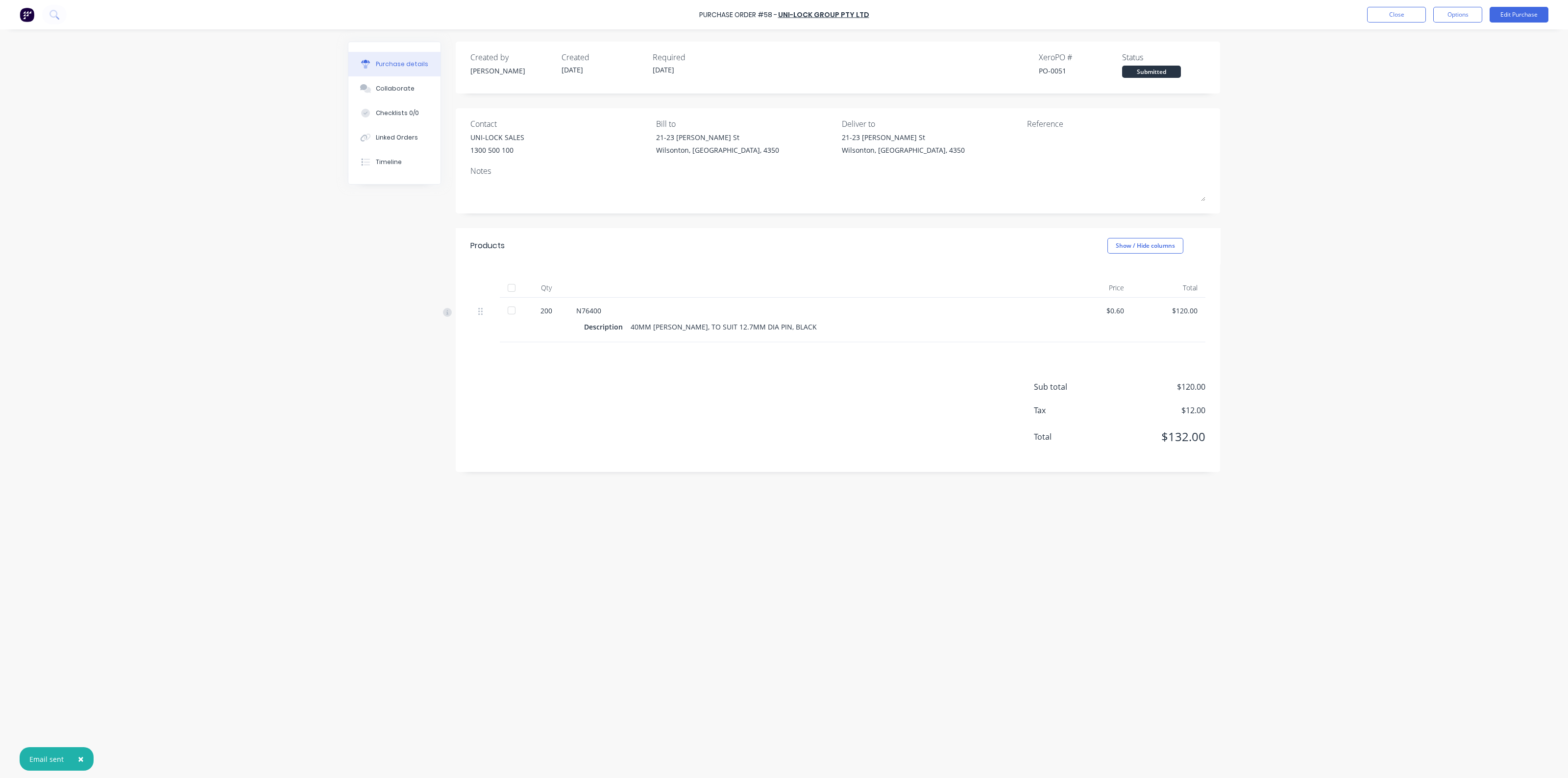
click at [1326, 158] on div "× Email sent Purchase Order #58 - UNI-LOCK GROUP PTY LTD Close Options Edit Pur…" at bounding box center [784, 389] width 1568 height 778
drag, startPoint x: 1247, startPoint y: 540, endPoint x: 1344, endPoint y: 445, distance: 135.8
click at [1252, 535] on div "Purchase Order #58 - UNI-LOCK GROUP PTY LTD Close Options Edit Purchase Purchas…" at bounding box center [784, 389] width 1568 height 778
click at [1384, 19] on button "Close" at bounding box center [1397, 14] width 59 height 16
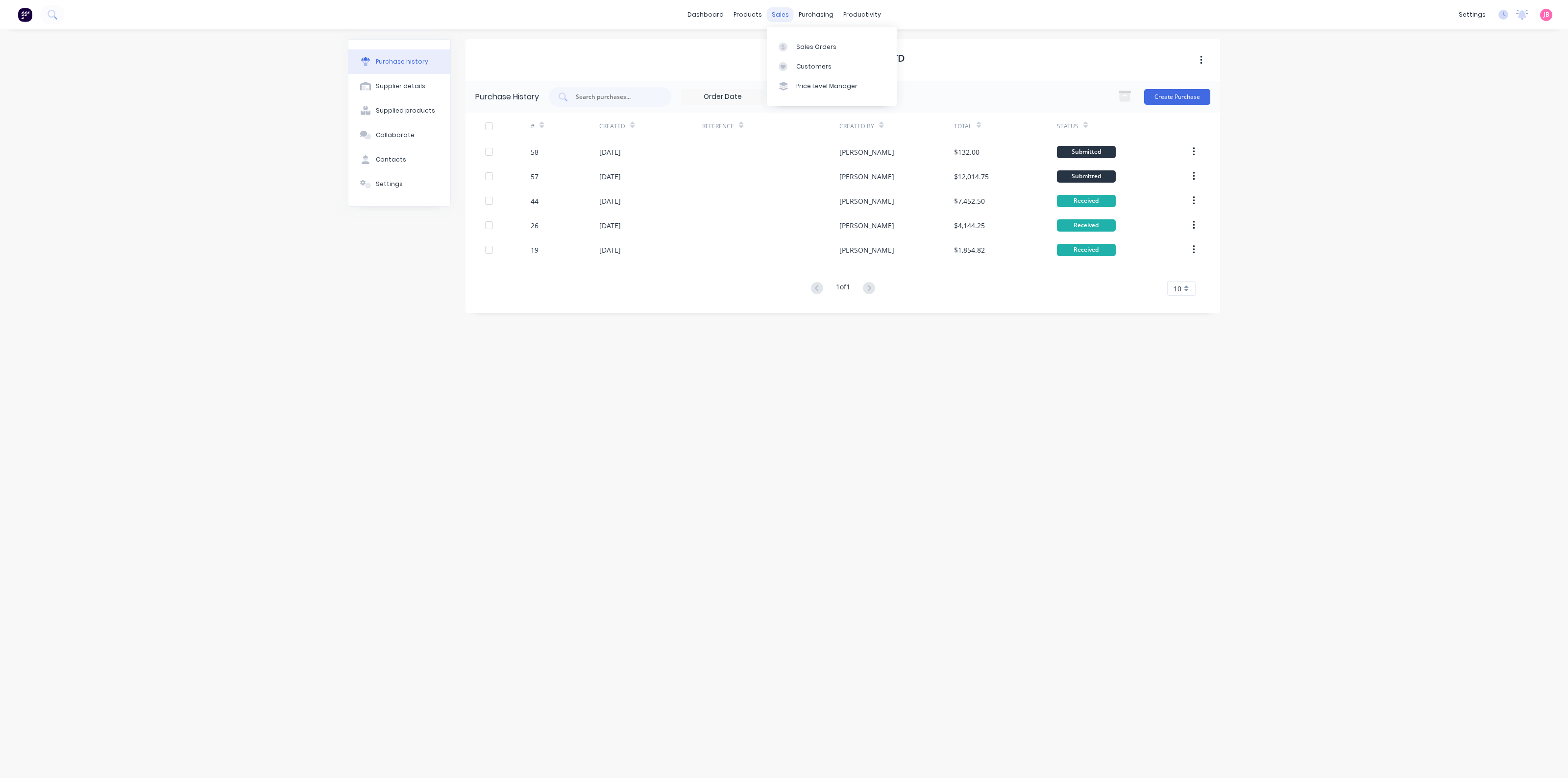
click at [784, 11] on div "sales" at bounding box center [780, 14] width 27 height 14
click at [869, 48] on div "Workflow" at bounding box center [879, 47] width 30 height 8
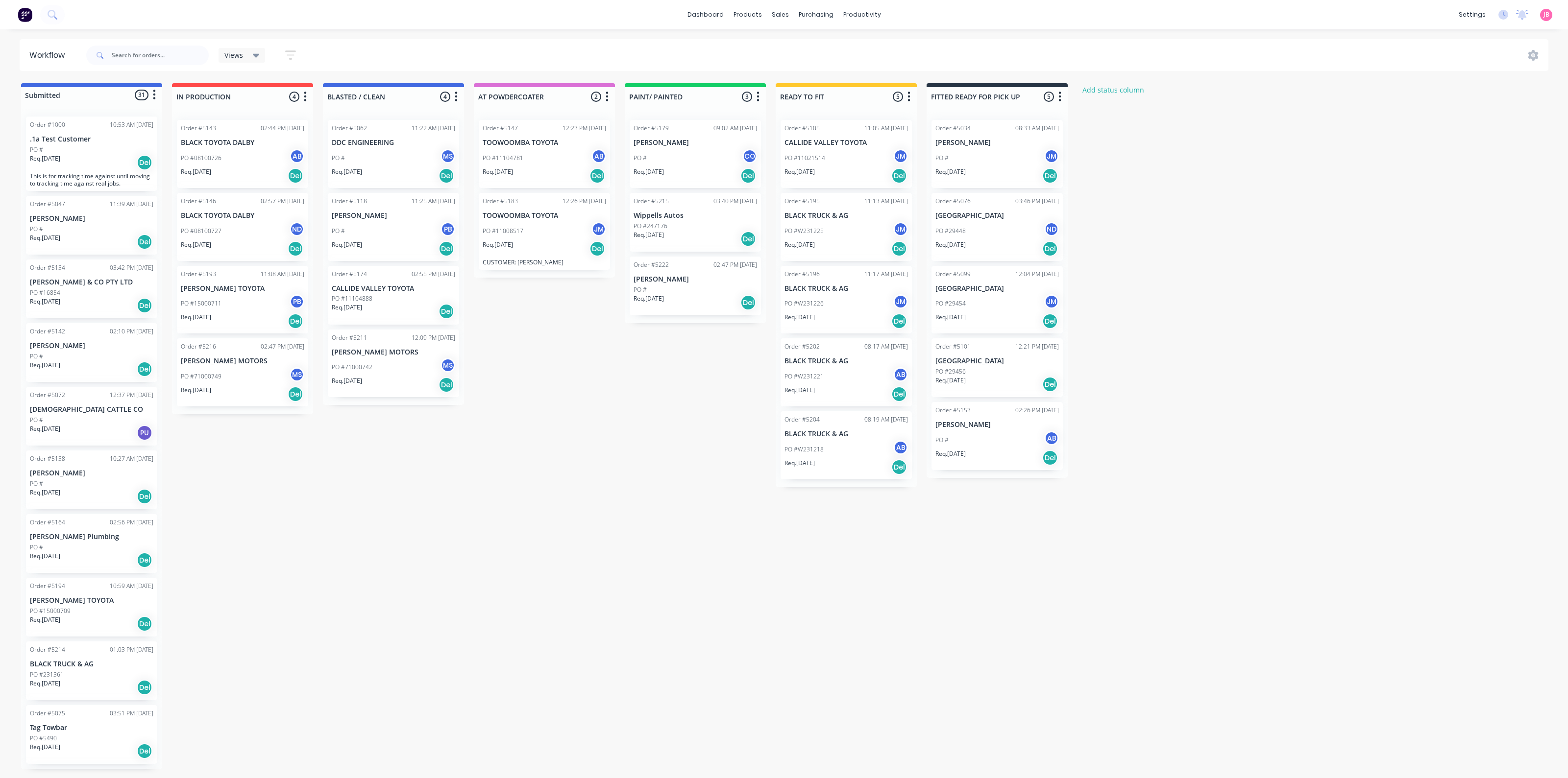
click at [534, 393] on div "Submitted 31 Status colour #4169E1 hex #4169E1 Save Cancel Summaries Total orde…" at bounding box center [667, 426] width 1349 height 686
click at [111, 406] on p "CHRISTIANSEN CATTLE CO" at bounding box center [91, 410] width 123 height 8
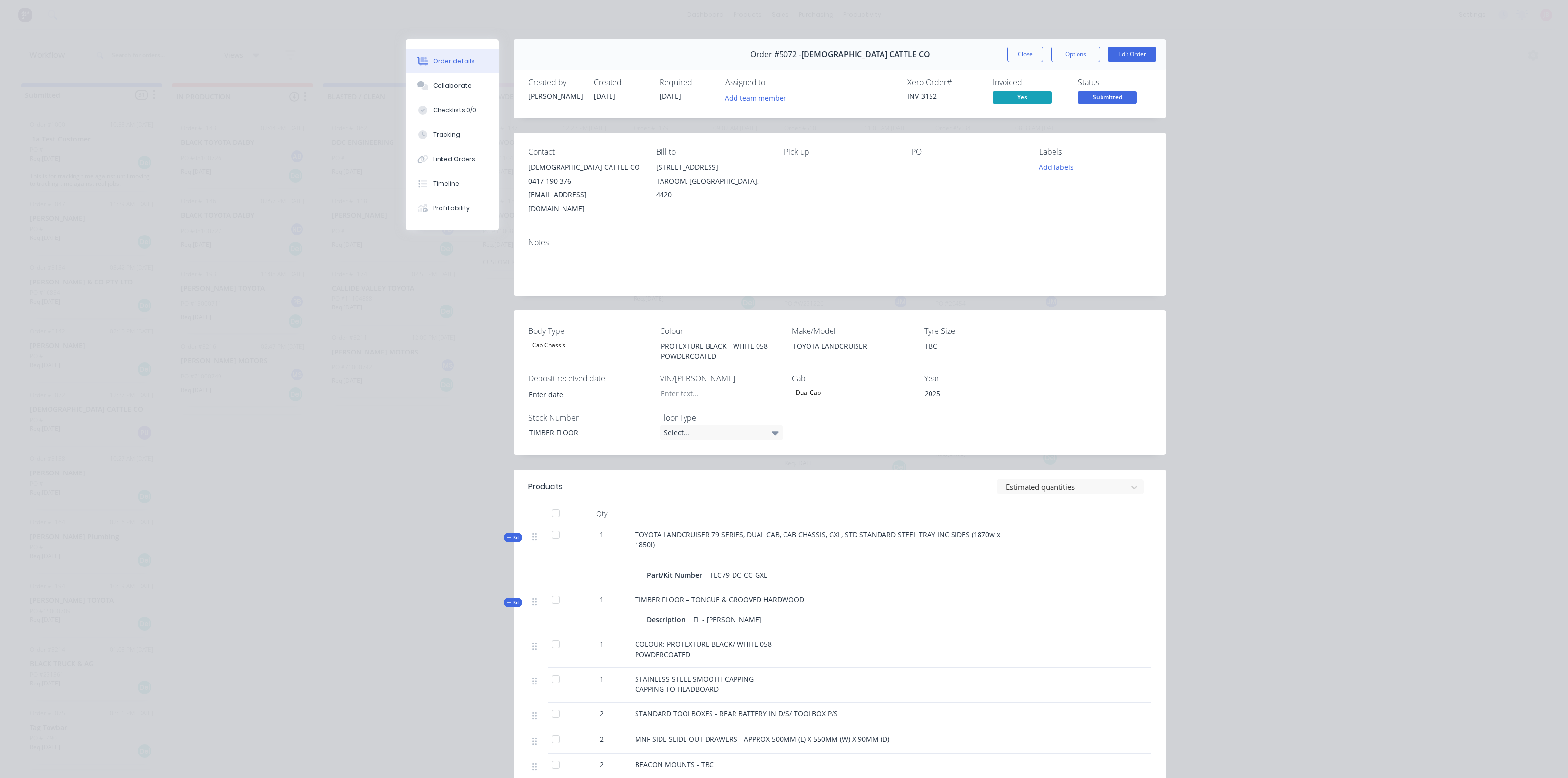
click at [1014, 52] on button "Close" at bounding box center [1025, 54] width 35 height 16
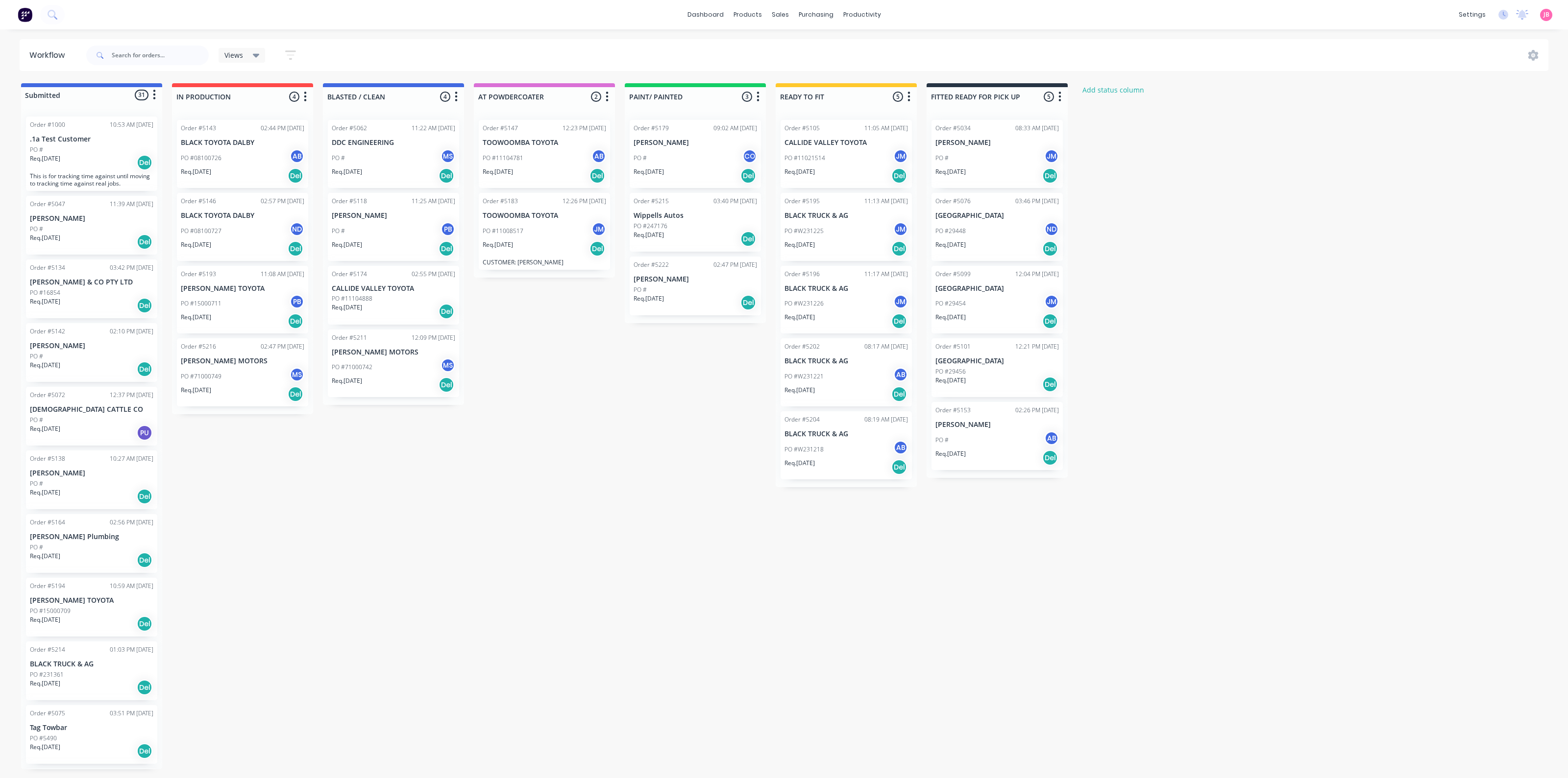
click at [290, 55] on icon "button" at bounding box center [290, 55] width 8 height 2
click at [282, 87] on icon "button" at bounding box center [281, 87] width 7 height 4
click at [281, 116] on icon at bounding box center [283, 116] width 7 height 4
click at [282, 116] on icon at bounding box center [283, 116] width 7 height 4
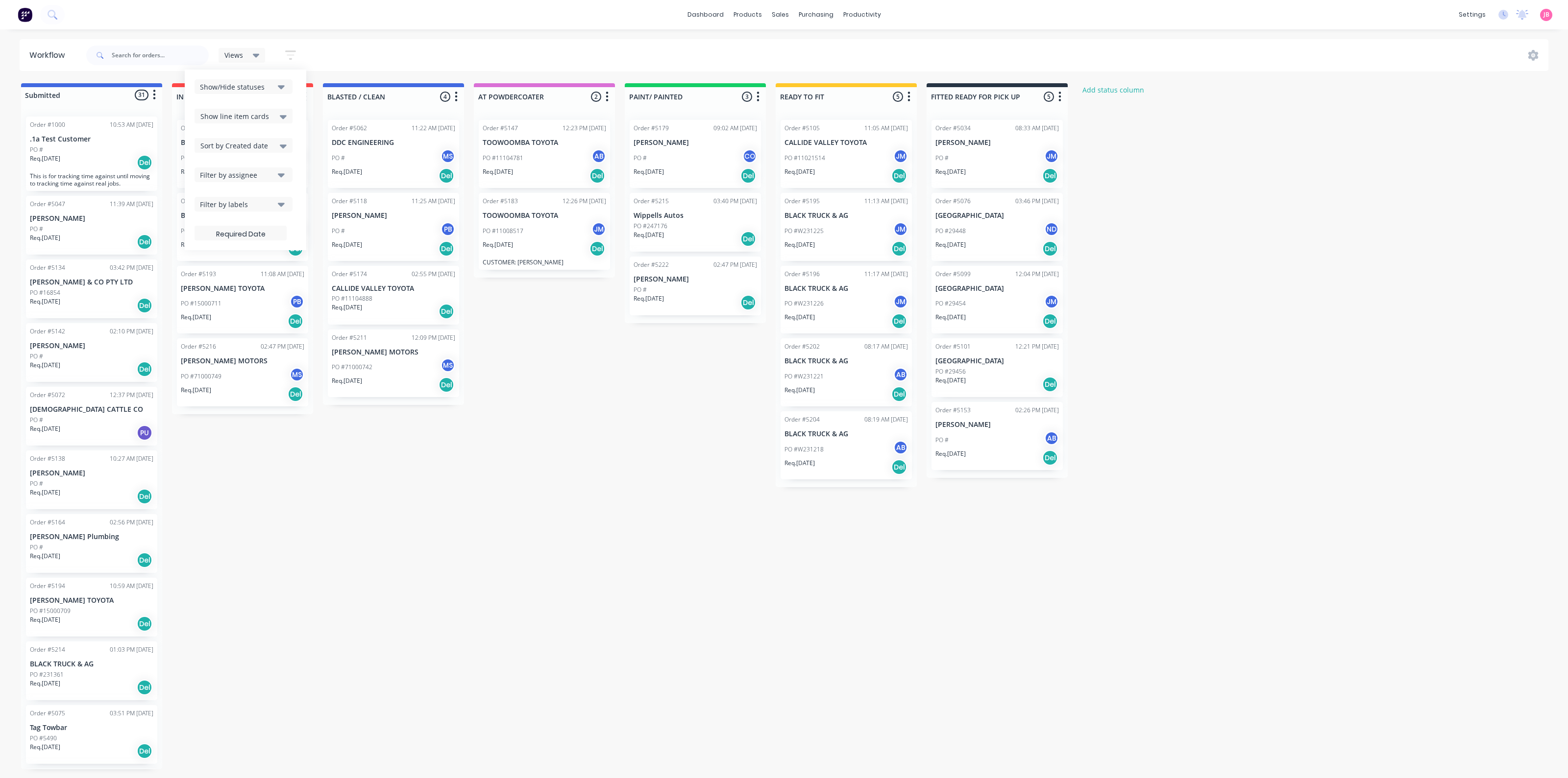
click at [281, 145] on icon at bounding box center [283, 146] width 7 height 4
click at [254, 165] on div "Created date" at bounding box center [243, 166] width 98 height 18
click at [273, 145] on div "Sort by Created date" at bounding box center [243, 145] width 86 height 12
click at [261, 183] on div "Required date" at bounding box center [243, 184] width 98 height 18
click at [273, 145] on div "Sort by Required date" at bounding box center [243, 145] width 86 height 12
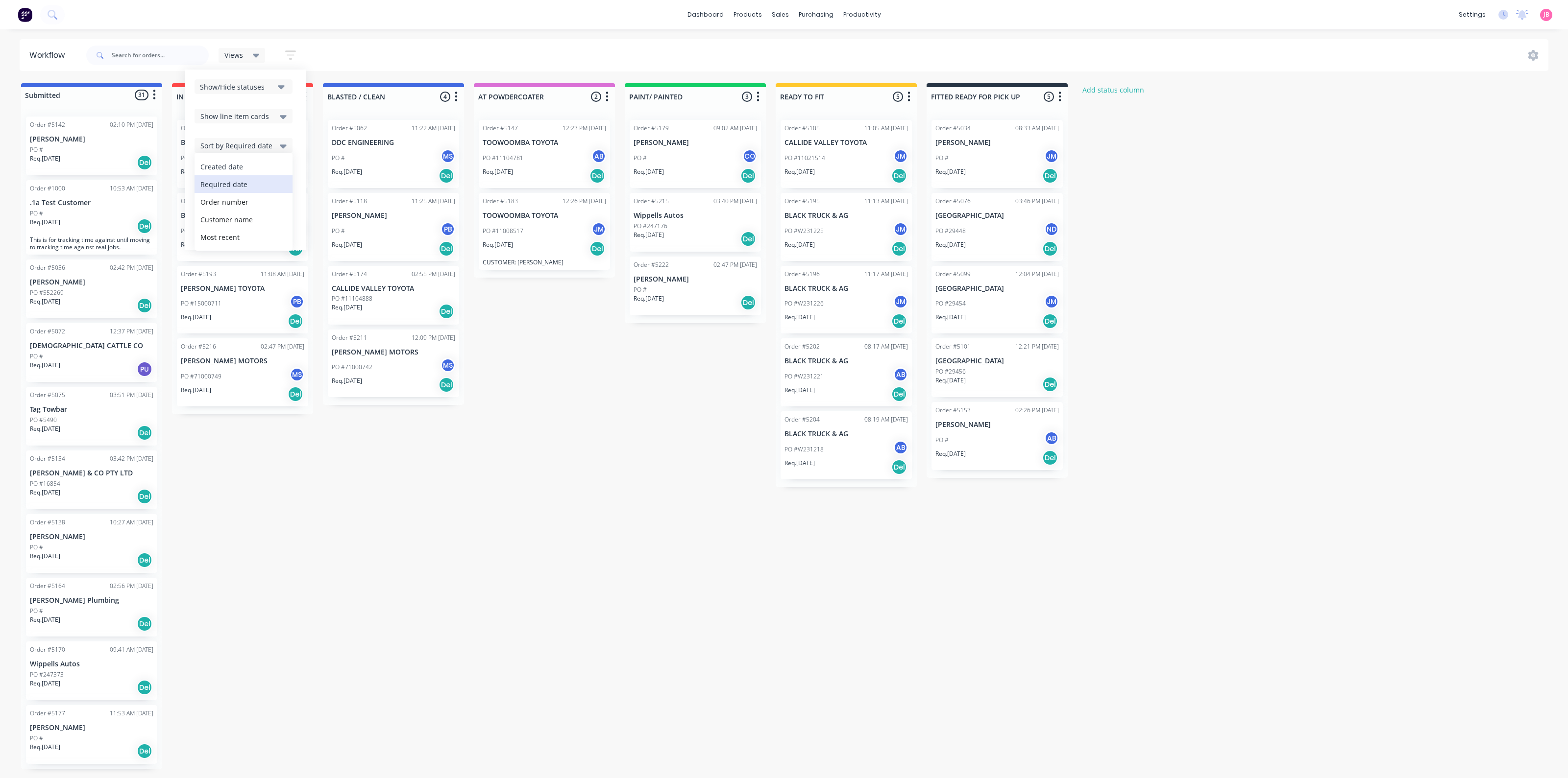
click at [262, 172] on div "Created date" at bounding box center [243, 166] width 98 height 18
drag, startPoint x: 369, startPoint y: 575, endPoint x: 365, endPoint y: 568, distance: 8.1
click at [365, 570] on div "Submitted 31 Status colour #4169E1 hex #4169E1 Save Cancel Summaries Total orde…" at bounding box center [667, 426] width 1349 height 686
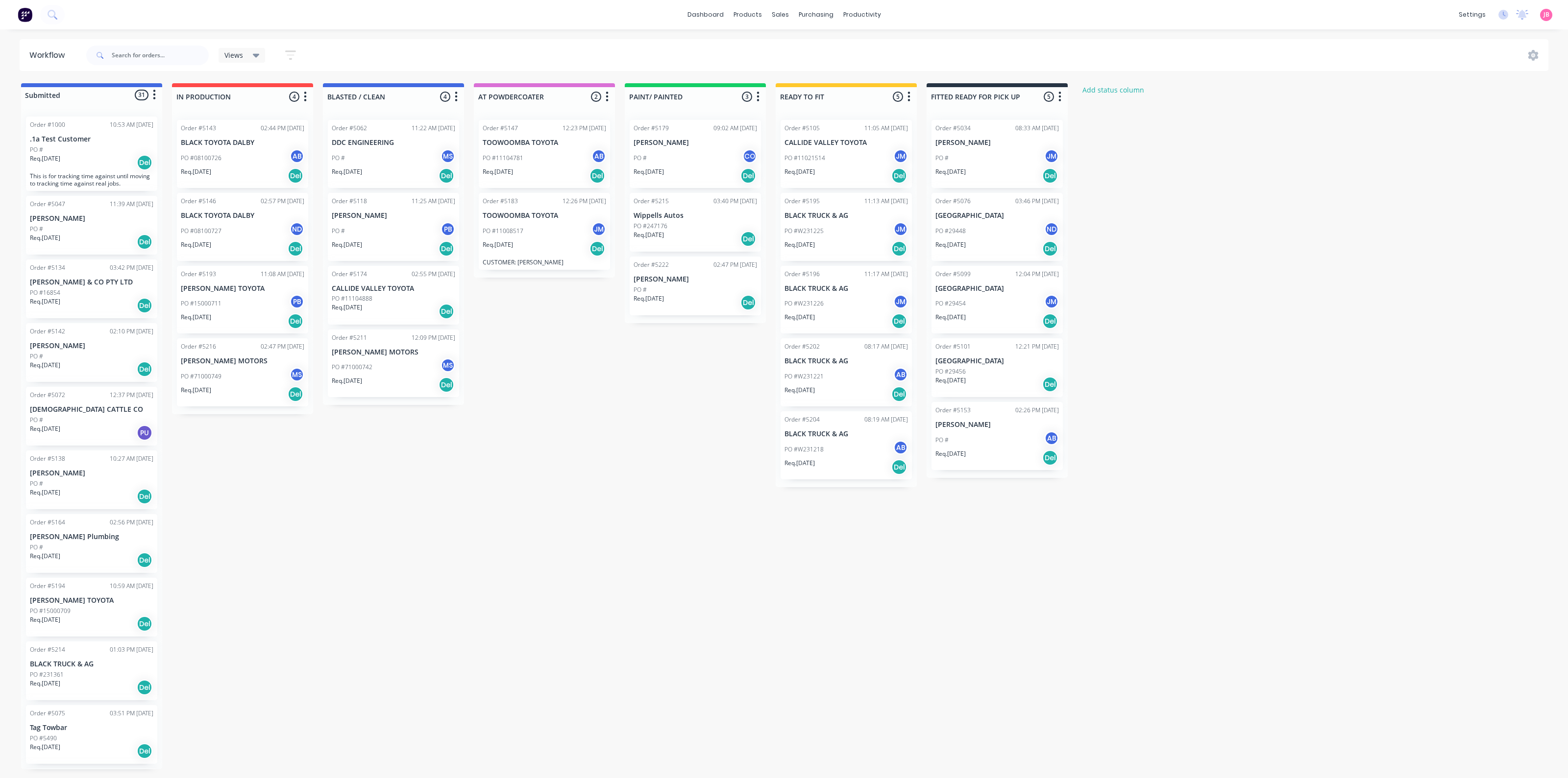
click at [510, 466] on div "Submitted 31 Status colour #4169E1 hex #4169E1 Save Cancel Summaries Total orde…" at bounding box center [667, 426] width 1349 height 686
